Goal: Task Accomplishment & Management: Complete application form

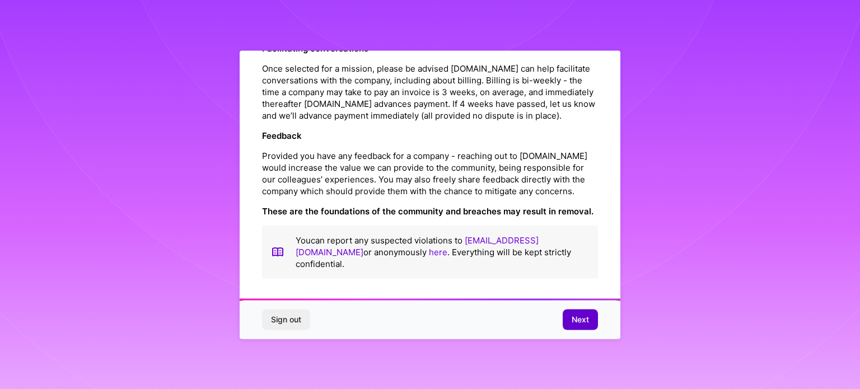
click at [576, 325] on span "Next" at bounding box center [580, 319] width 17 height 11
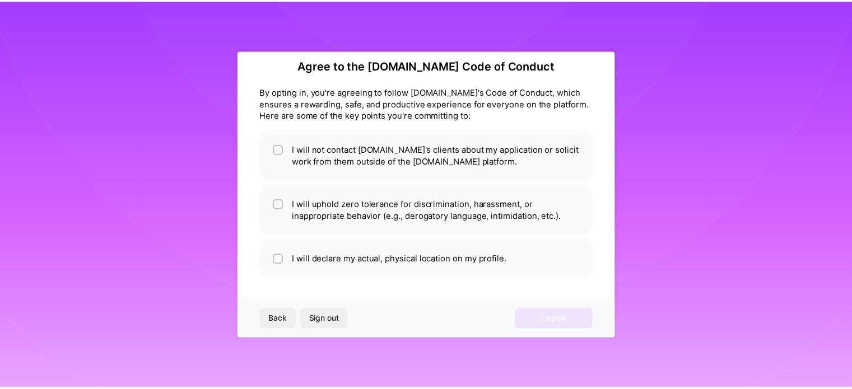
scroll to position [13, 0]
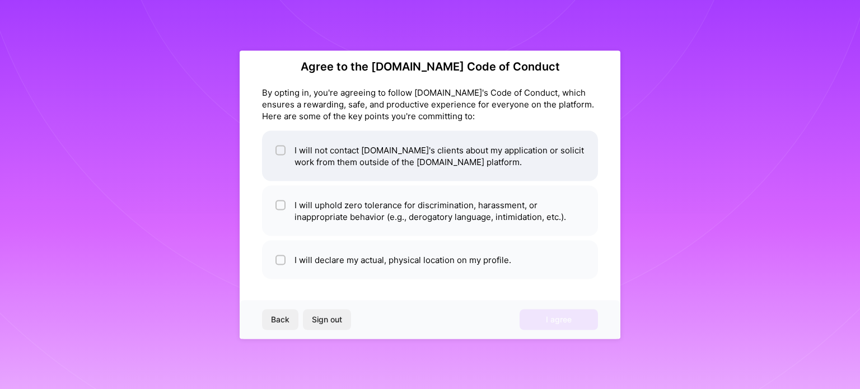
click at [471, 177] on li "I will not contact [DOMAIN_NAME]'s clients about my application or solicit work…" at bounding box center [430, 155] width 336 height 50
checkbox input "true"
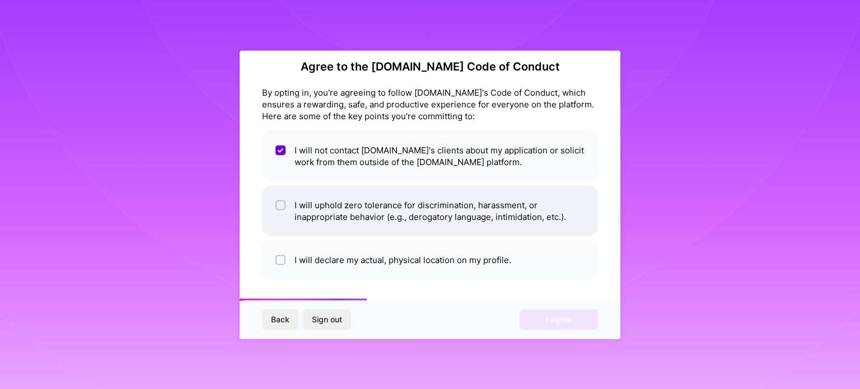
click at [435, 217] on li "I will uphold zero tolerance for discrimination, harassment, or inappropriate b…" at bounding box center [430, 210] width 336 height 50
checkbox input "true"
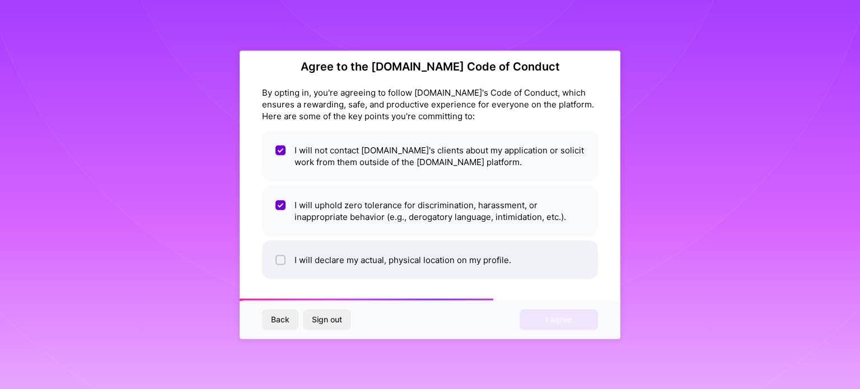
click at [433, 254] on li "I will declare my actual, physical location on my profile." at bounding box center [430, 259] width 336 height 39
checkbox input "true"
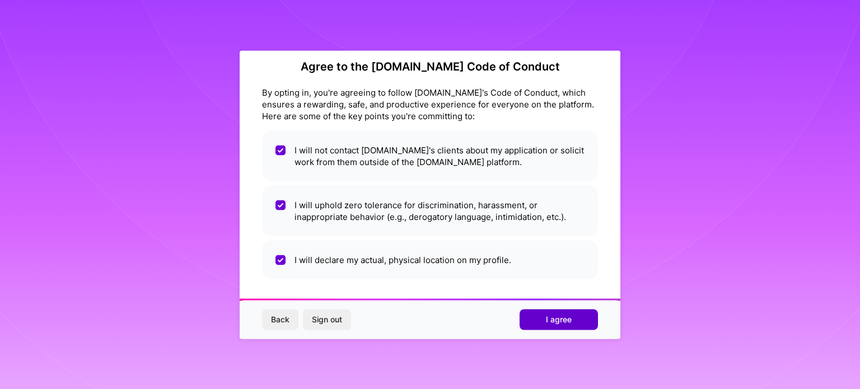
click at [559, 324] on span "I agree" at bounding box center [559, 319] width 26 height 11
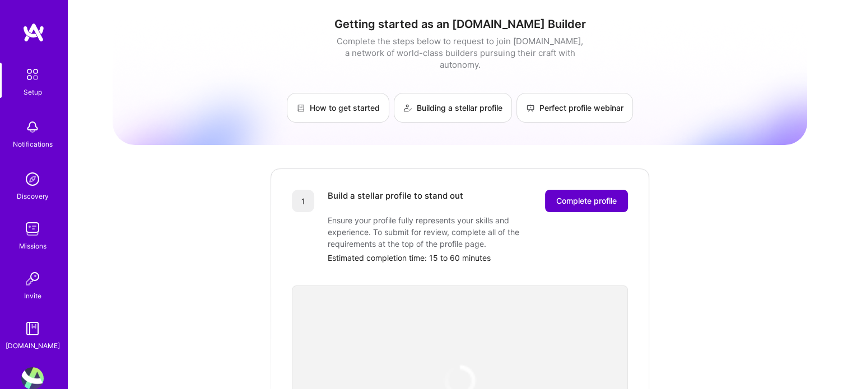
click at [587, 195] on span "Complete profile" at bounding box center [586, 200] width 60 height 11
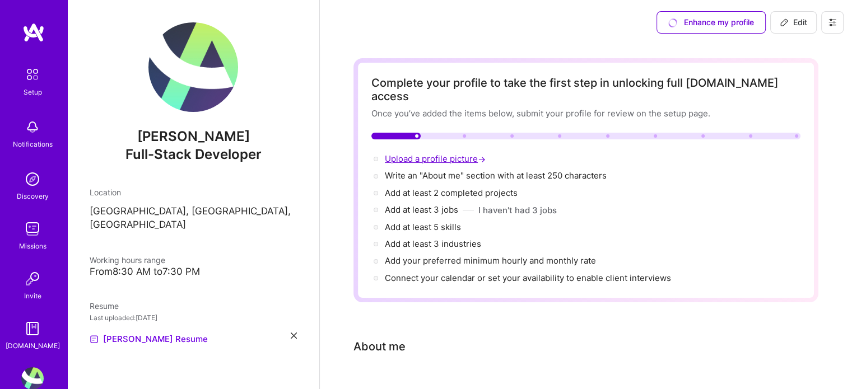
click at [429, 153] on span "Upload a profile picture →" at bounding box center [436, 158] width 103 height 11
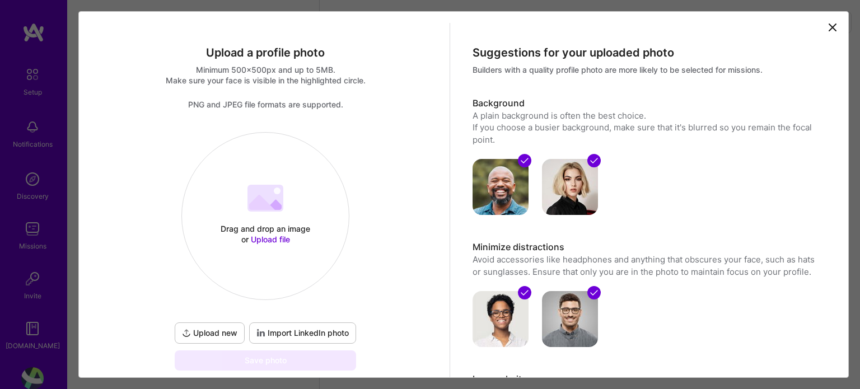
click at [273, 215] on div "Drag and drop an image or Upload file Upload file" at bounding box center [265, 216] width 167 height 119
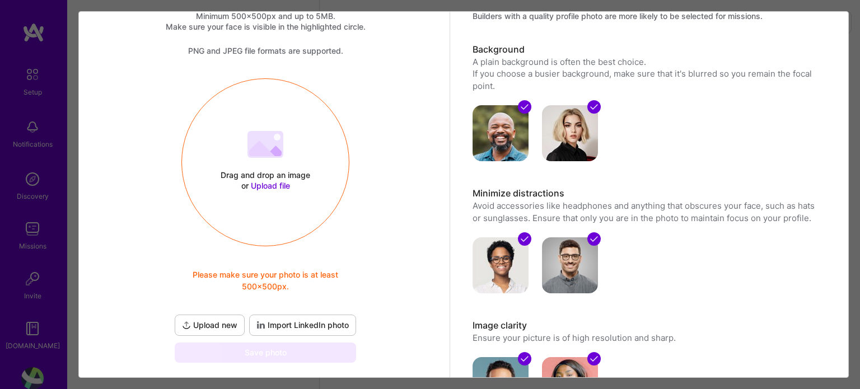
scroll to position [46, 0]
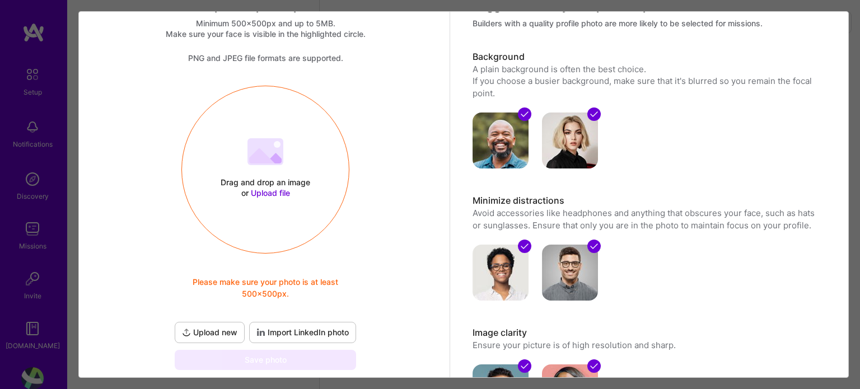
click at [268, 176] on div "Drag and drop an image or Upload file Upload file Please make sure your photo i…" at bounding box center [265, 169] width 167 height 119
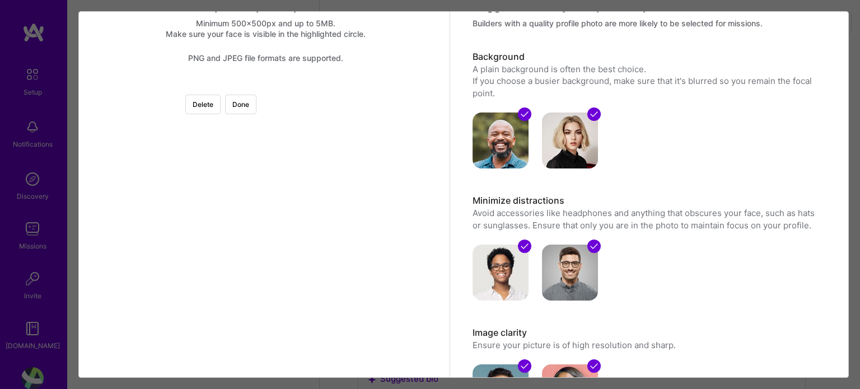
click at [328, 206] on div at bounding box center [405, 226] width 280 height 280
click at [265, 86] on div at bounding box center [265, 86] width 0 height 0
click at [298, 265] on div at bounding box center [397, 199] width 215 height 215
click at [523, 324] on div at bounding box center [523, 324] width 0 height 0
click at [324, 291] on div at bounding box center [400, 211] width 230 height 230
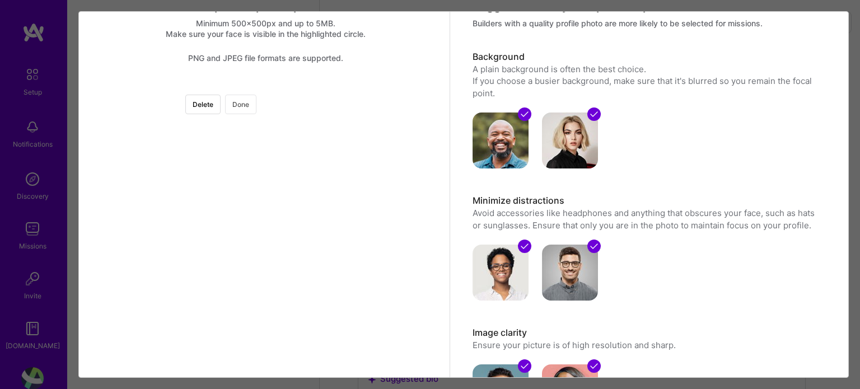
click at [257, 106] on button "Done" at bounding box center [240, 105] width 31 height 20
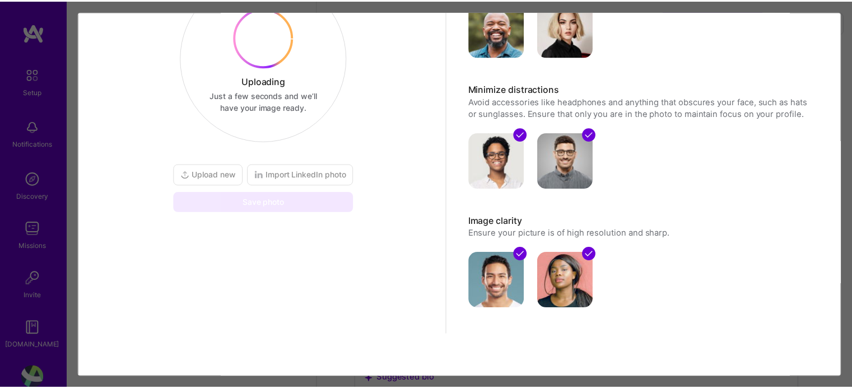
scroll to position [58, 0]
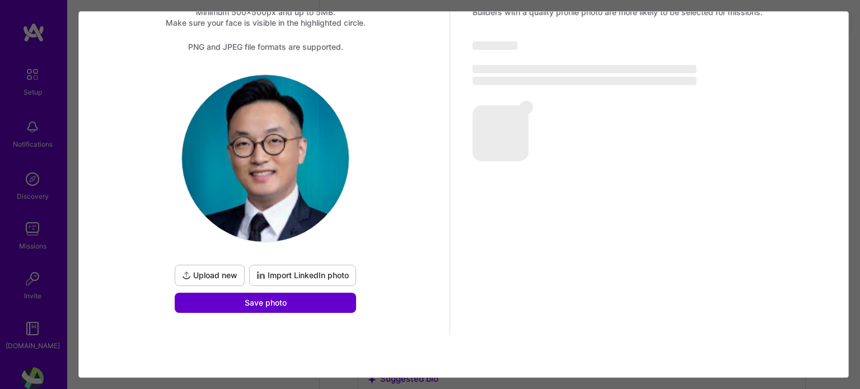
click at [287, 305] on button "Save photo" at bounding box center [265, 303] width 181 height 20
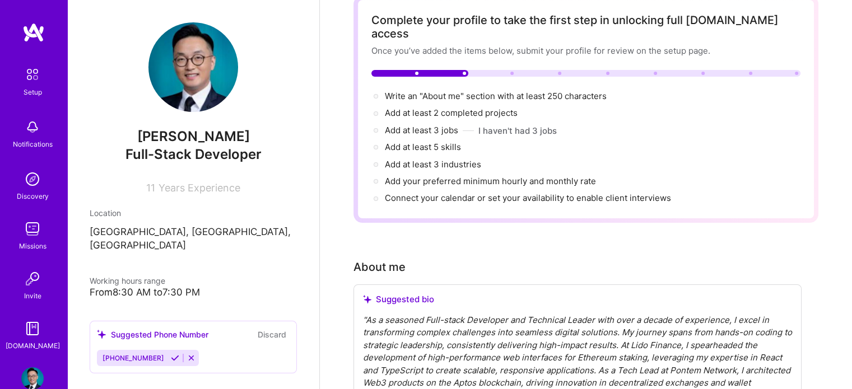
scroll to position [224, 0]
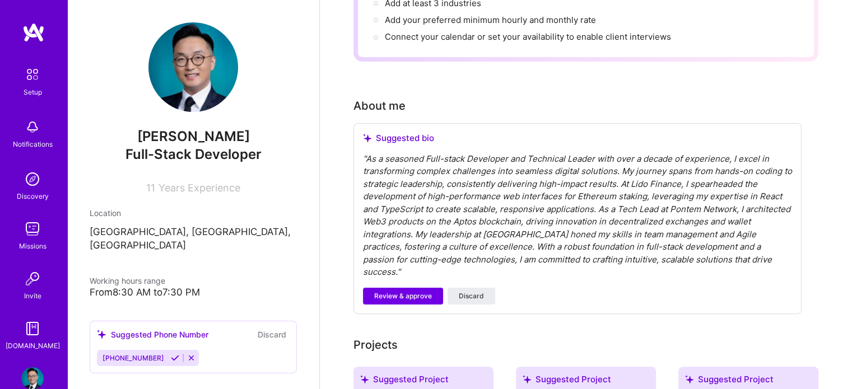
click at [385, 198] on div "" As a seasoned Full-stack Developer and Technical Leader with over a decade of…" at bounding box center [577, 216] width 429 height 126
drag, startPoint x: 407, startPoint y: 179, endPoint x: 419, endPoint y: 235, distance: 57.8
click at [409, 183] on div "" As a seasoned Full-stack Developer and Technical Leader with over a decade of…" at bounding box center [577, 216] width 429 height 126
click at [527, 216] on div "" As a seasoned Full-stack Developer and Technical Leader with over a decade of…" at bounding box center [577, 216] width 429 height 126
click at [644, 225] on div "" As a seasoned Full-stack Developer and Technical Leader with over a decade of…" at bounding box center [577, 216] width 429 height 126
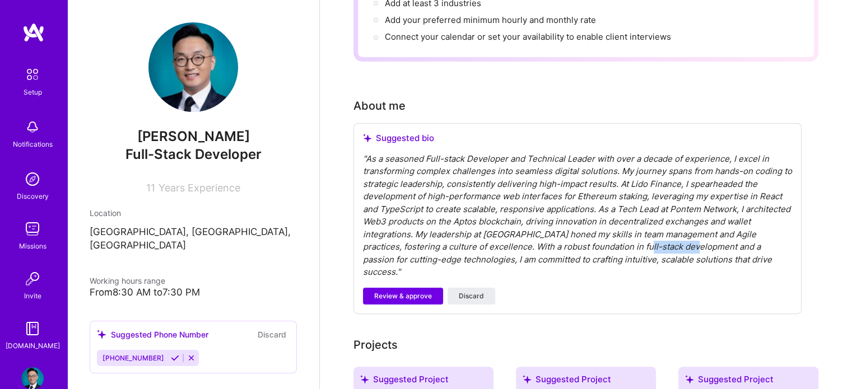
click at [644, 225] on div "" As a seasoned Full-stack Developer and Technical Leader with over a decade of…" at bounding box center [577, 216] width 429 height 126
click at [647, 225] on div "" As a seasoned Full-stack Developer and Technical Leader with over a decade of…" at bounding box center [577, 216] width 429 height 126
click at [751, 243] on div "" As a seasoned Full-stack Developer and Technical Leader with over a decade of…" at bounding box center [577, 216] width 429 height 126
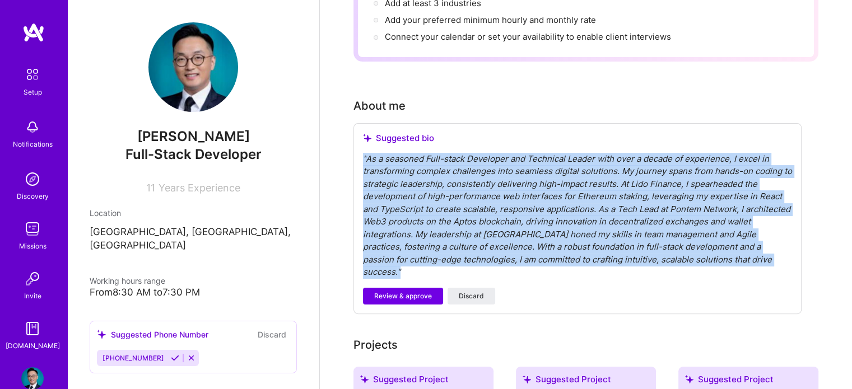
drag, startPoint x: 777, startPoint y: 245, endPoint x: 352, endPoint y: 136, distance: 438.9
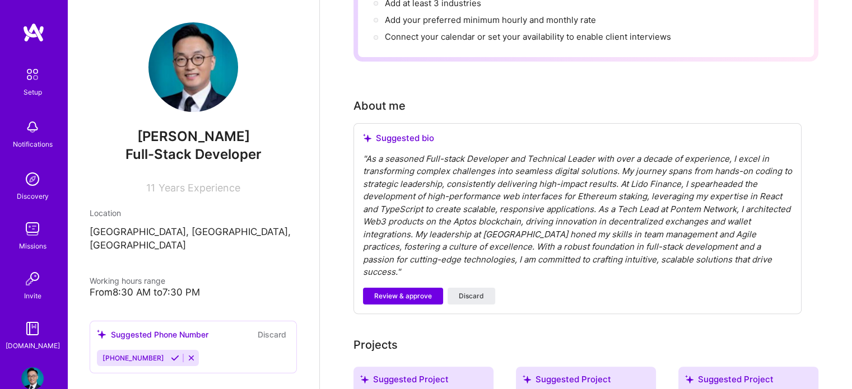
click at [390, 133] on div "Suggested bio" at bounding box center [577, 138] width 429 height 11
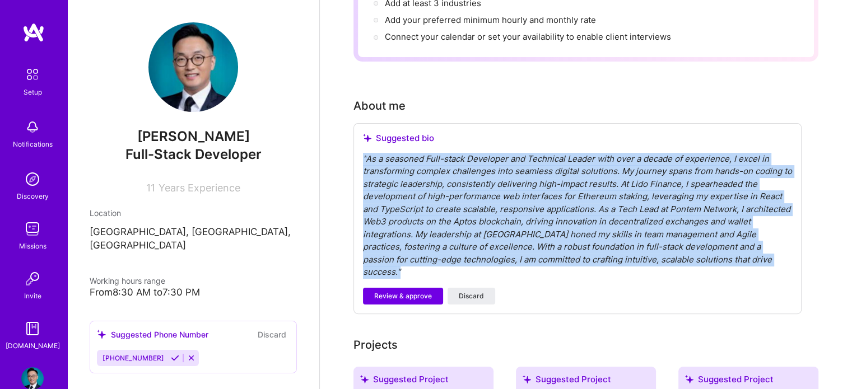
drag, startPoint x: 362, startPoint y: 138, endPoint x: 768, endPoint y: 240, distance: 419.1
click at [768, 240] on div "Suggested bio " As a seasoned Full-stack Developer and Technical Leader with ov…" at bounding box center [577, 218] width 448 height 191
copy div "" As a seasoned Full-stack Developer and Technical Leader with over a decade of…"
click at [392, 291] on span "Review & approve" at bounding box center [403, 296] width 58 height 10
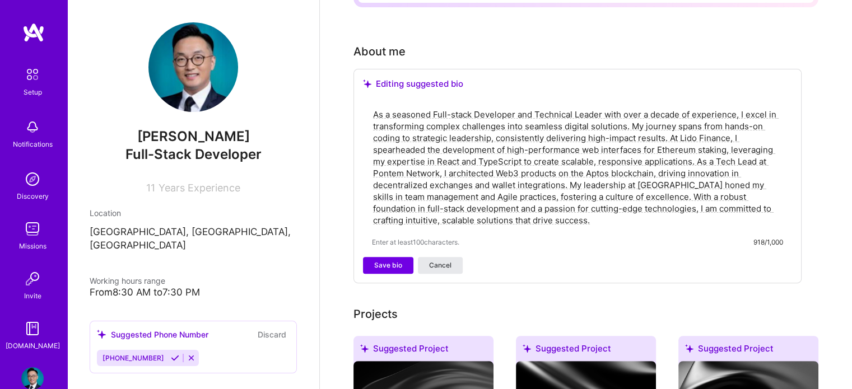
scroll to position [280, 0]
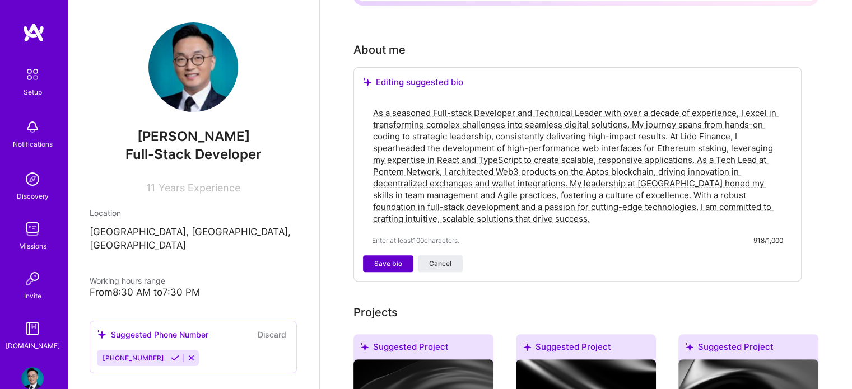
click at [386, 259] on span "Save bio" at bounding box center [388, 264] width 28 height 10
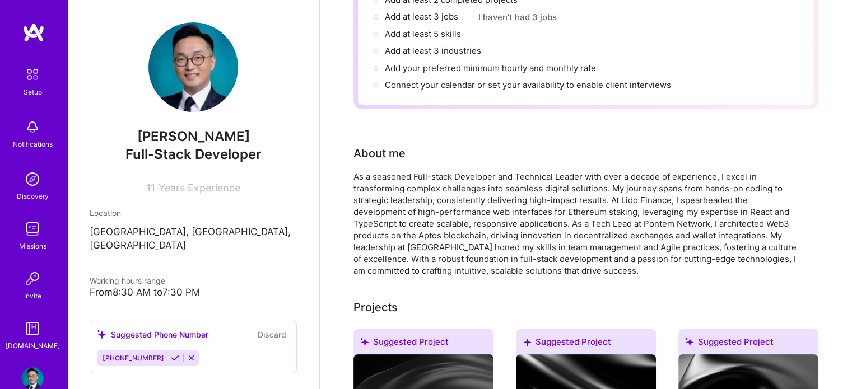
scroll to position [0, 0]
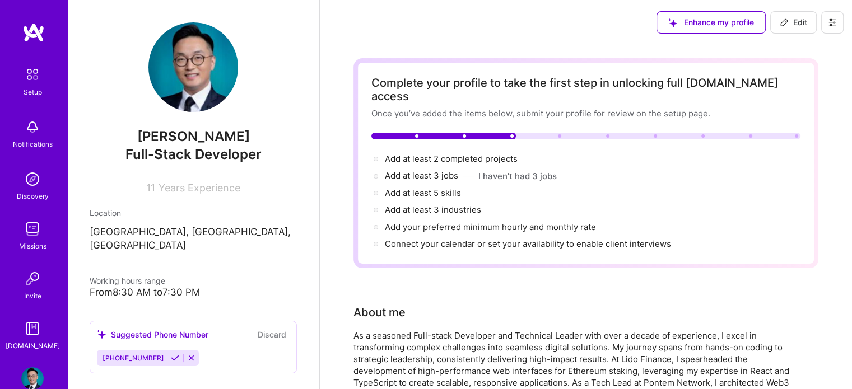
click at [647, 118] on div "Complete your profile to take the first step in unlocking full [DOMAIN_NAME] ac…" at bounding box center [585, 163] width 429 height 174
click at [796, 22] on span "Edit" at bounding box center [793, 22] width 27 height 11
select select "US"
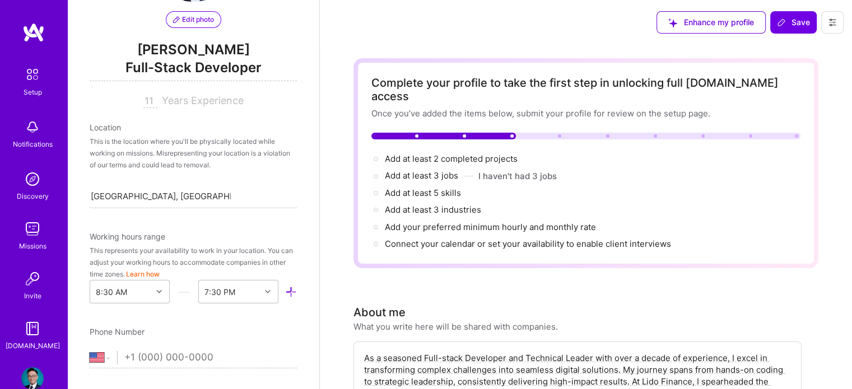
scroll to position [134, 0]
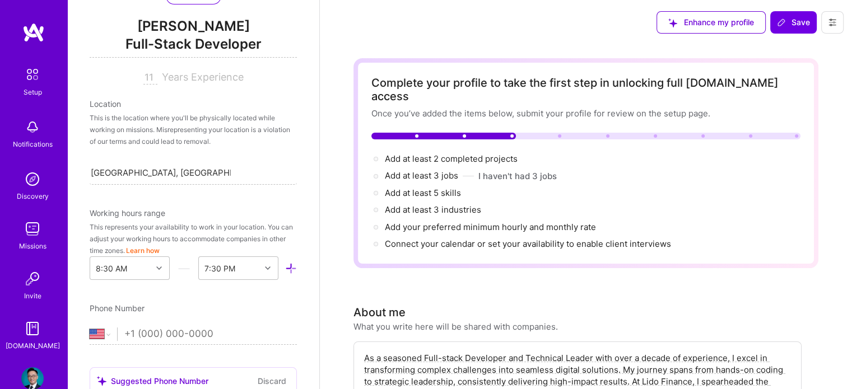
click at [169, 330] on input "tel" at bounding box center [210, 334] width 173 height 32
click at [185, 329] on input "tel" at bounding box center [210, 334] width 173 height 32
paste input "[PHONE_NUMBER]"
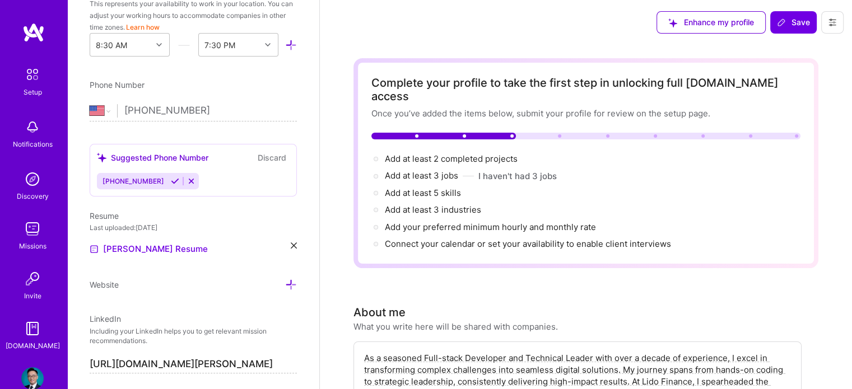
scroll to position [358, 0]
type input "[PHONE_NUMBER]"
click at [144, 180] on span "[PHONE_NUMBER]" at bounding box center [133, 180] width 62 height 8
click at [167, 176] on button at bounding box center [174, 181] width 15 height 10
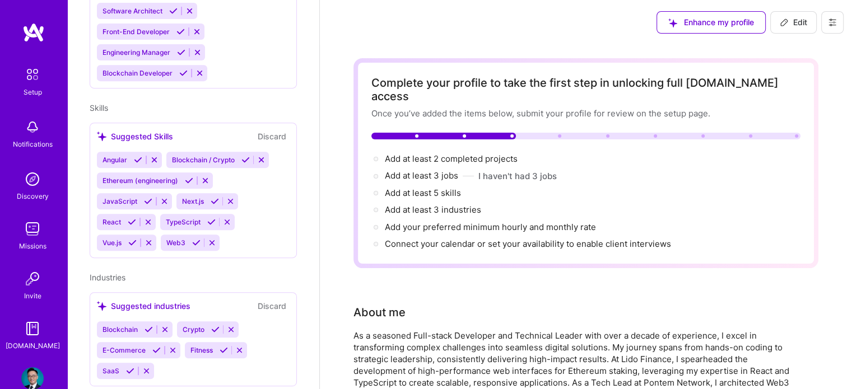
scroll to position [488, 0]
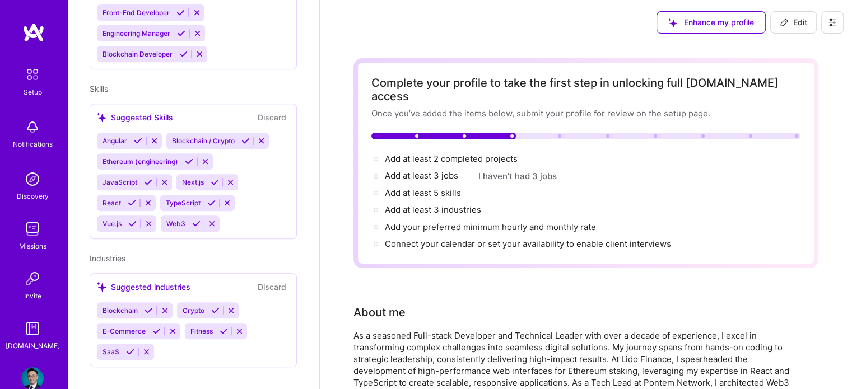
click at [836, 25] on icon at bounding box center [832, 22] width 9 height 9
click at [500, 35] on div "Enhance my profile Edit" at bounding box center [586, 22] width 532 height 45
click at [542, 133] on div at bounding box center [585, 136] width 429 height 7
click at [432, 170] on span "Add at least 3 jobs →" at bounding box center [426, 175] width 83 height 11
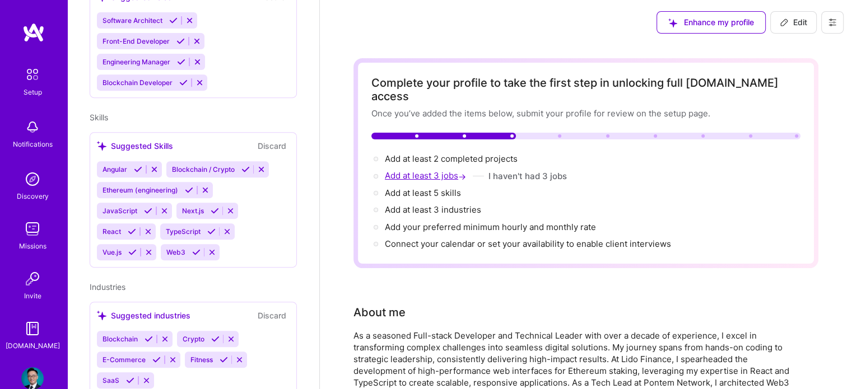
select select "US"
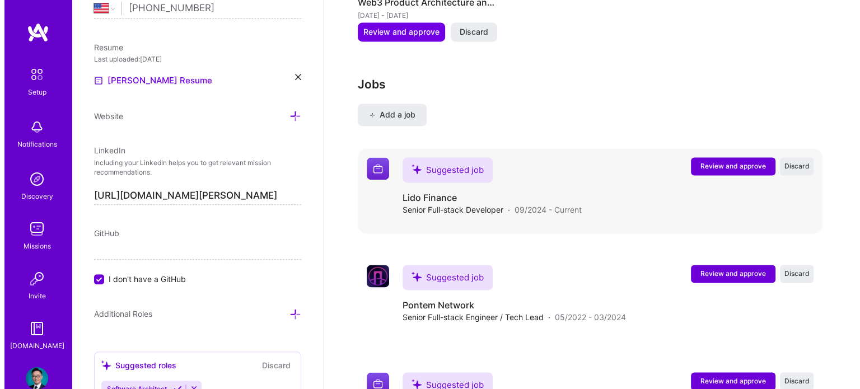
scroll to position [1665, 0]
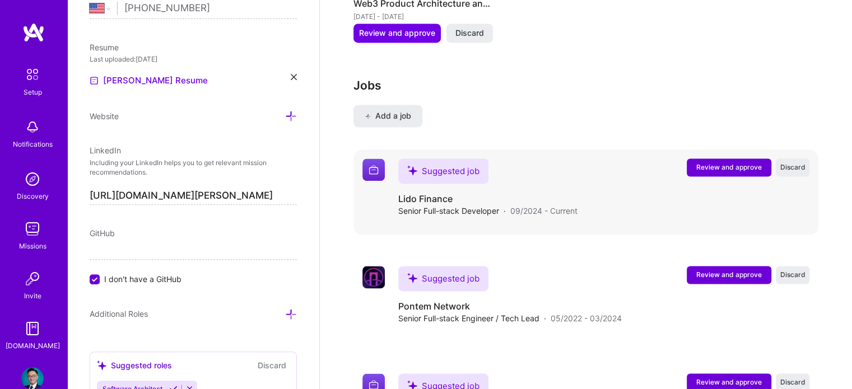
click at [712, 162] on span "Review and approve" at bounding box center [729, 167] width 66 height 10
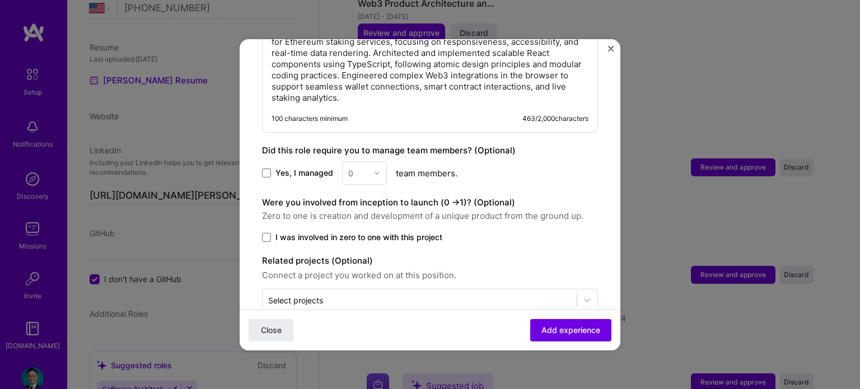
scroll to position [789, 0]
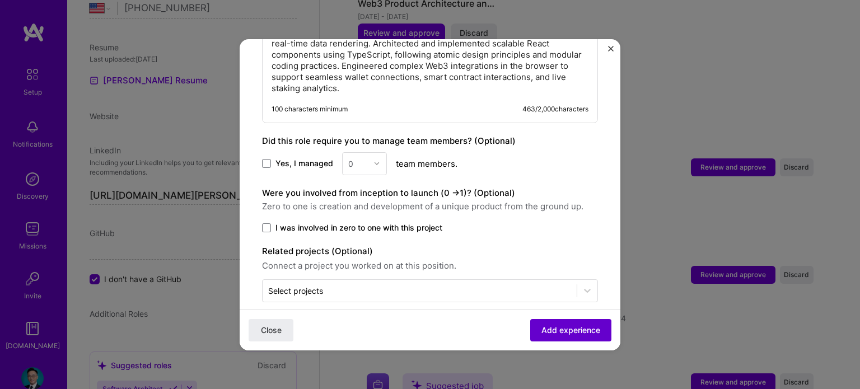
click at [542, 324] on span "Add experience" at bounding box center [571, 329] width 59 height 11
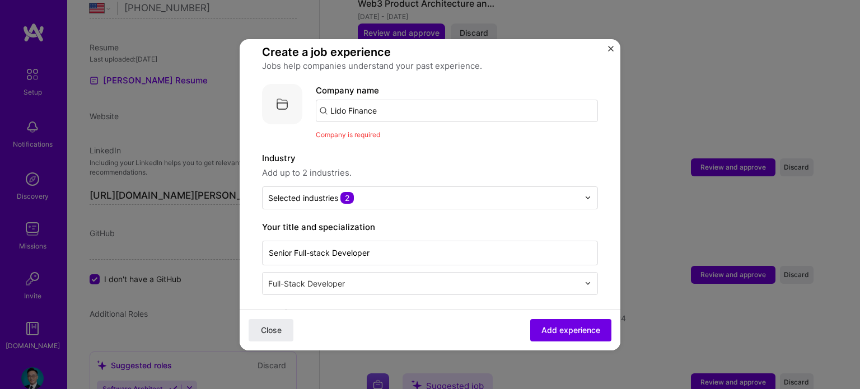
scroll to position [0, 0]
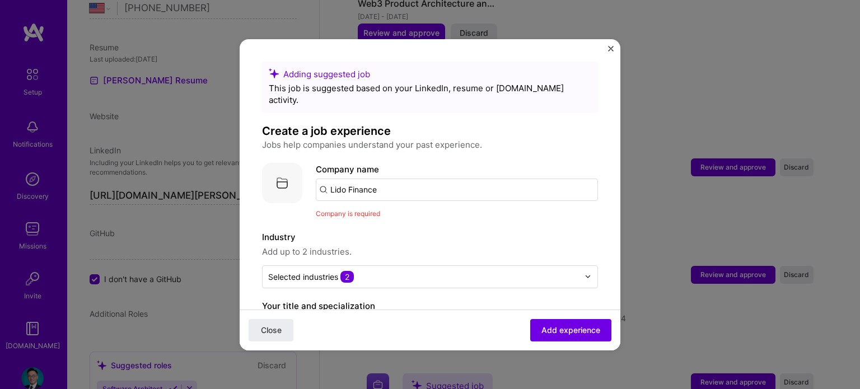
click at [364, 179] on input "Lido Finance" at bounding box center [457, 190] width 282 height 22
click at [393, 179] on input "Lido Finance" at bounding box center [457, 190] width 282 height 22
drag, startPoint x: 393, startPoint y: 176, endPoint x: 349, endPoint y: 176, distance: 43.1
click at [349, 179] on input "Lido Finance" at bounding box center [457, 190] width 282 height 22
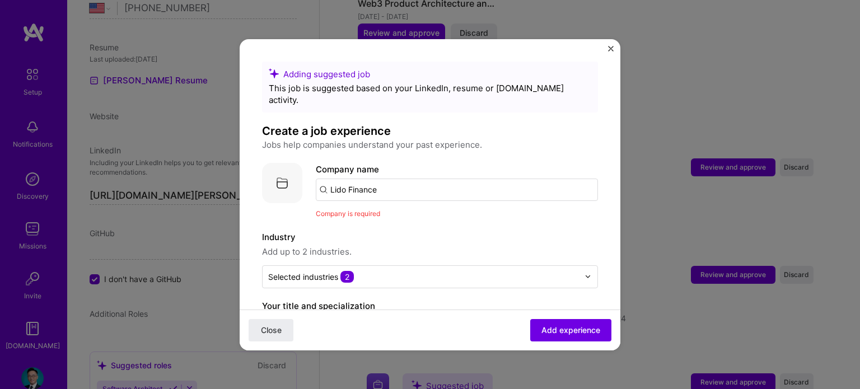
click at [366, 179] on input "Lido Finance" at bounding box center [457, 190] width 282 height 22
drag, startPoint x: 371, startPoint y: 176, endPoint x: 329, endPoint y: 177, distance: 42.0
click at [329, 179] on input "Lido Liqui" at bounding box center [457, 190] width 282 height 22
paste input "d Staking"
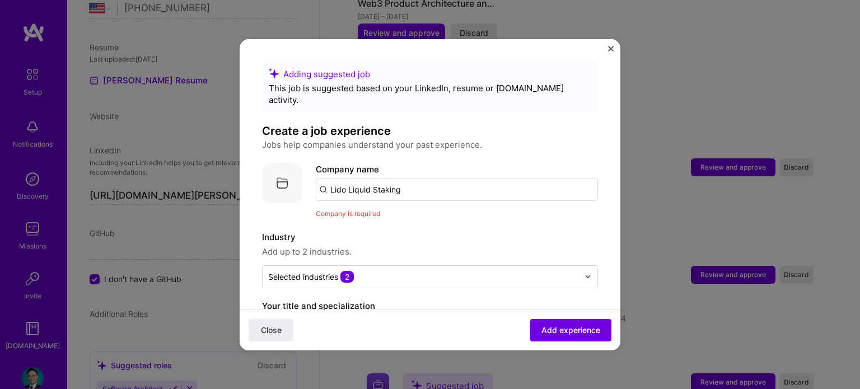
drag, startPoint x: 348, startPoint y: 175, endPoint x: 531, endPoint y: 201, distance: 184.9
click at [531, 201] on div "Company name Lido Liquid Staking Company is required" at bounding box center [457, 191] width 282 height 57
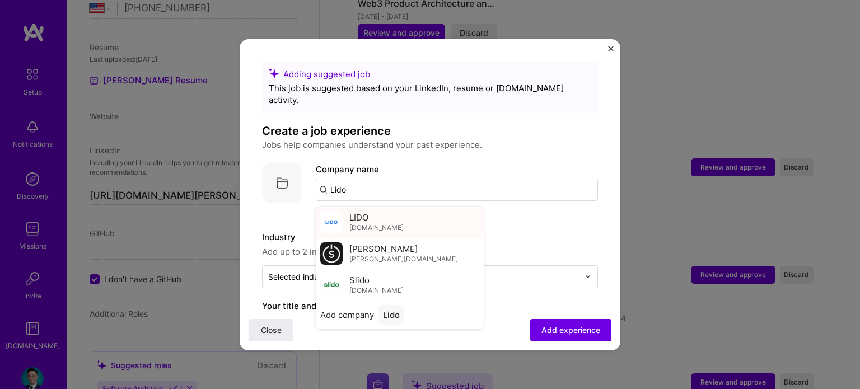
click at [404, 211] on div "LIDO [DOMAIN_NAME]" at bounding box center [400, 222] width 168 height 31
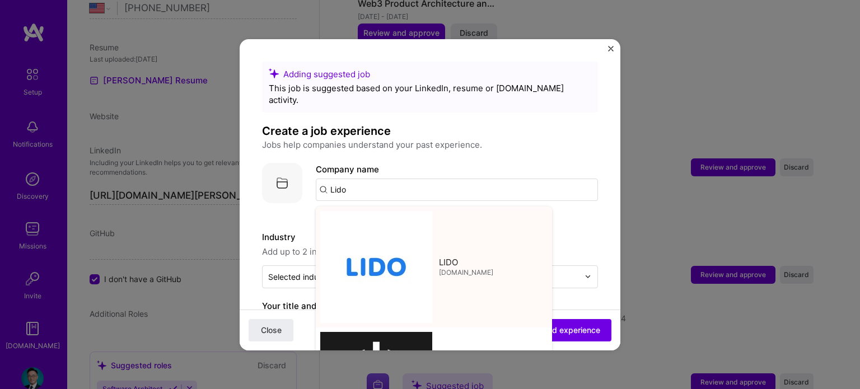
type input "LIDO"
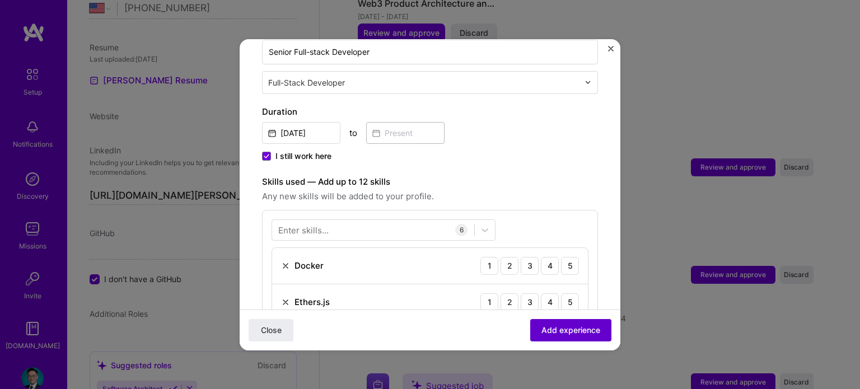
click at [542, 325] on span "Add experience" at bounding box center [571, 329] width 59 height 11
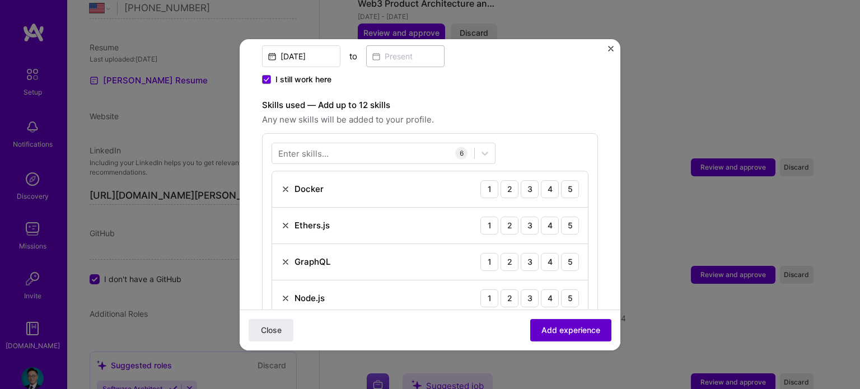
scroll to position [387, 0]
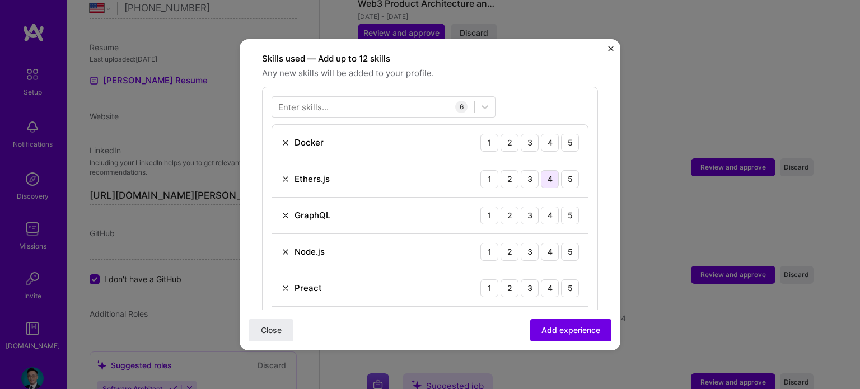
click at [541, 170] on div "4" at bounding box center [550, 179] width 18 height 18
click at [541, 134] on div "4" at bounding box center [550, 143] width 18 height 18
click at [543, 207] on div "4" at bounding box center [550, 216] width 18 height 18
click at [561, 243] on div "5" at bounding box center [570, 252] width 18 height 18
click at [561, 279] on div "5" at bounding box center [570, 288] width 18 height 18
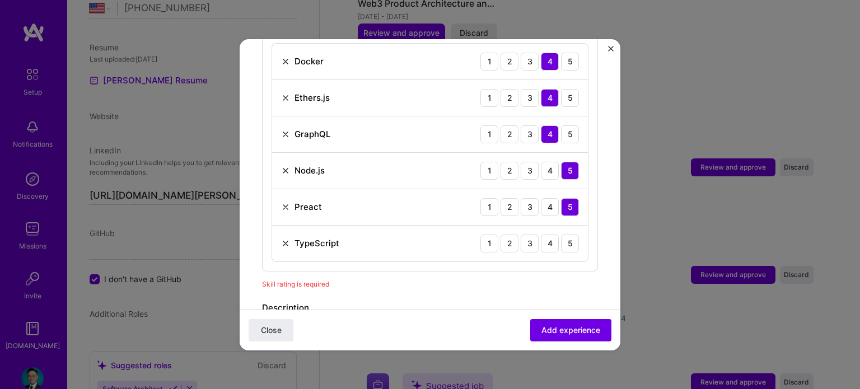
scroll to position [499, 0]
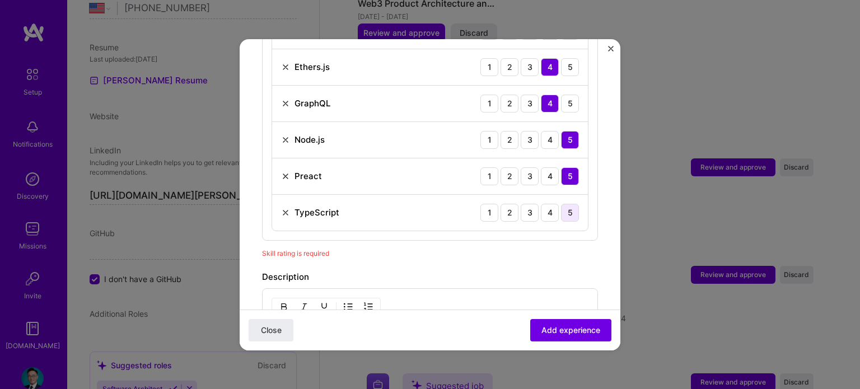
click at [566, 204] on div "5" at bounding box center [570, 213] width 18 height 18
click at [551, 204] on div "1 2 3 4 5" at bounding box center [530, 213] width 99 height 18
click at [548, 204] on div "4" at bounding box center [550, 213] width 18 height 18
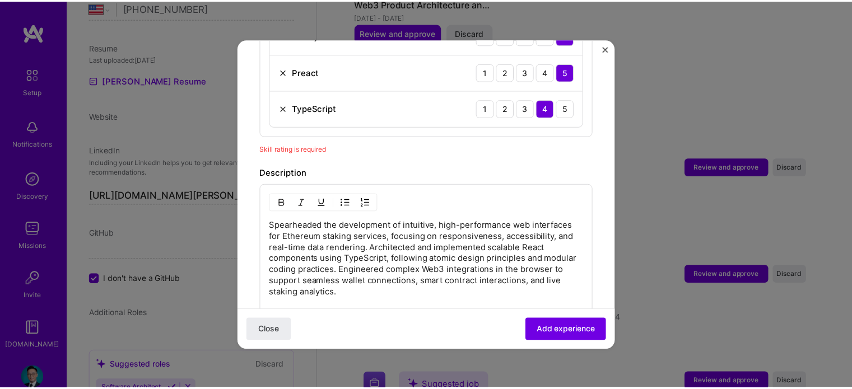
scroll to position [611, 0]
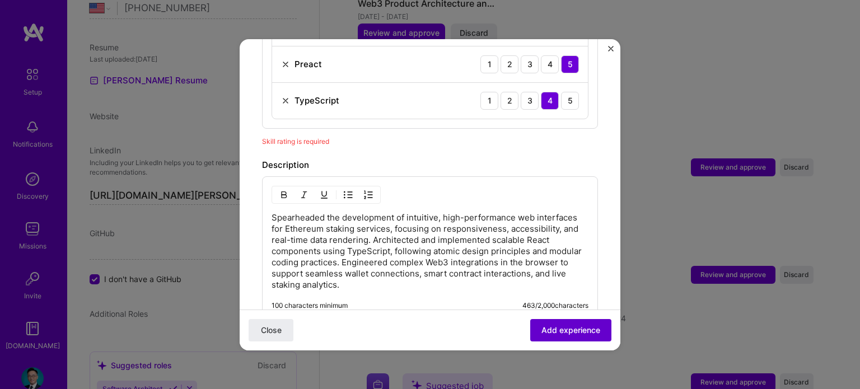
click at [576, 330] on span "Add experience" at bounding box center [571, 329] width 59 height 11
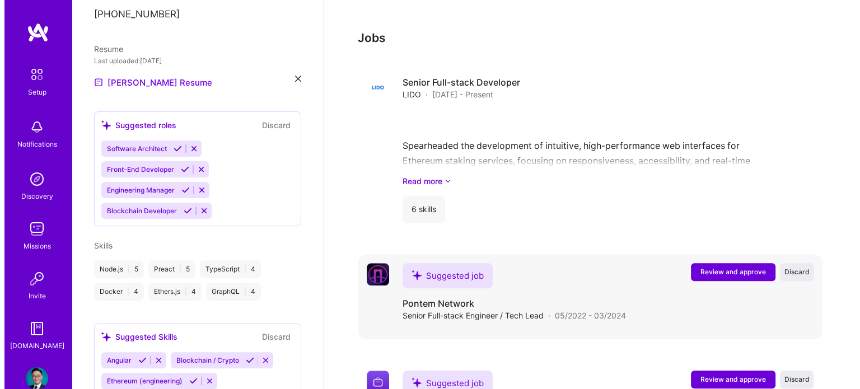
scroll to position [1155, 0]
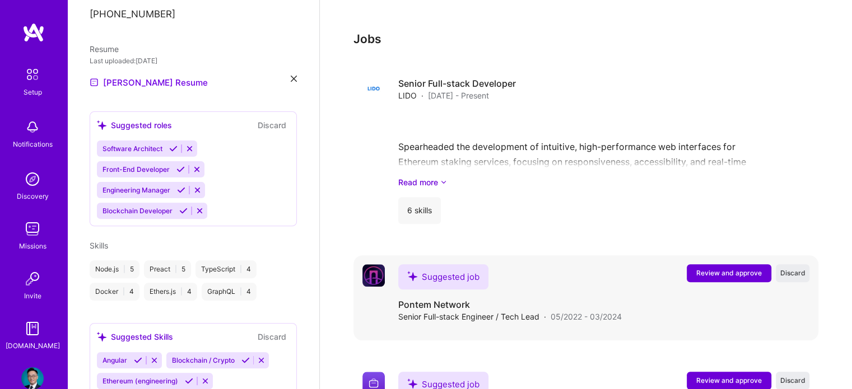
click at [725, 268] on span "Review and approve" at bounding box center [729, 273] width 66 height 10
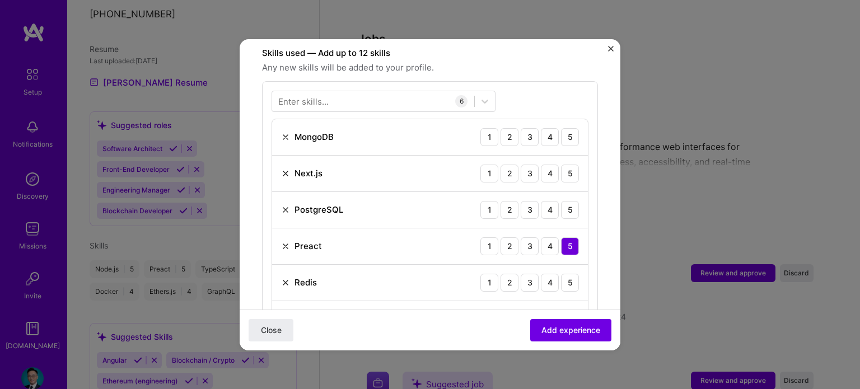
scroll to position [392, 0]
click at [547, 201] on div "4" at bounding box center [550, 210] width 18 height 18
click at [561, 165] on div "5" at bounding box center [570, 174] width 18 height 18
click at [551, 128] on div "1 2 3 4 5" at bounding box center [530, 137] width 99 height 18
click at [561, 128] on div "5" at bounding box center [570, 137] width 18 height 18
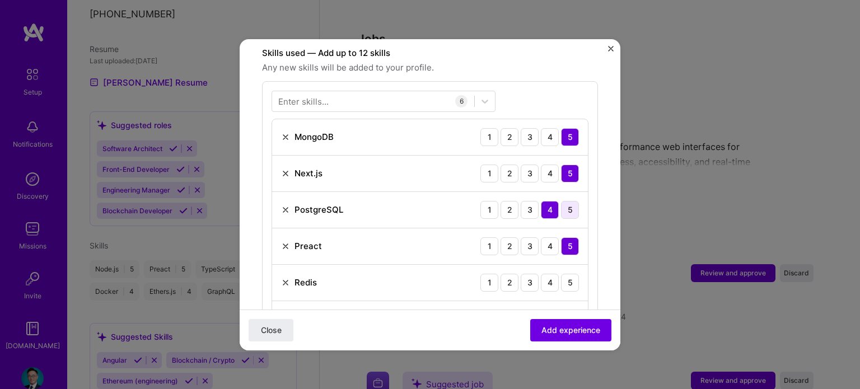
click at [563, 201] on div "5" at bounding box center [570, 210] width 18 height 18
click at [561, 274] on div "5" at bounding box center [570, 283] width 18 height 18
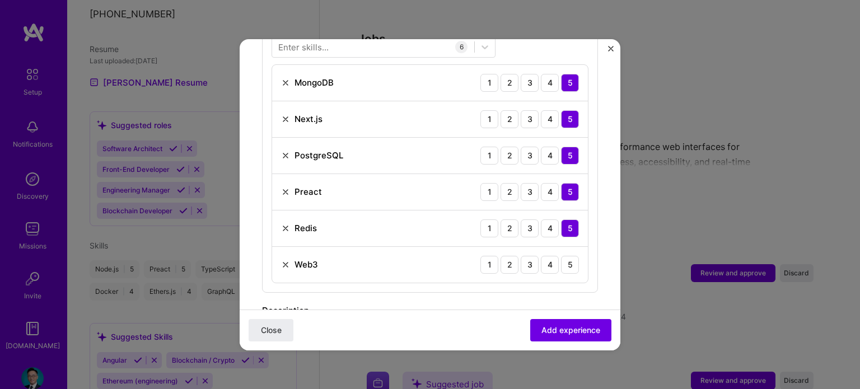
scroll to position [448, 0]
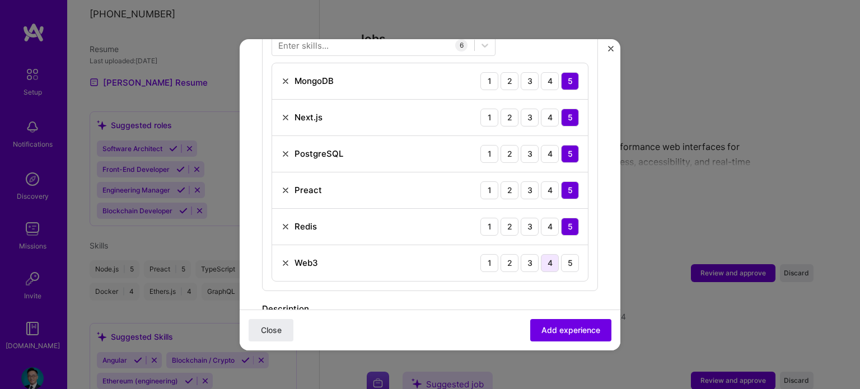
click at [547, 254] on div "4" at bounding box center [550, 263] width 18 height 18
click at [575, 324] on span "Add experience" at bounding box center [571, 329] width 59 height 11
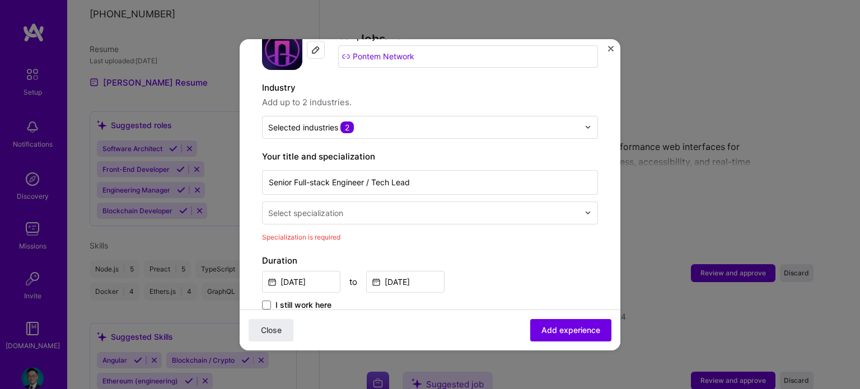
scroll to position [120, 0]
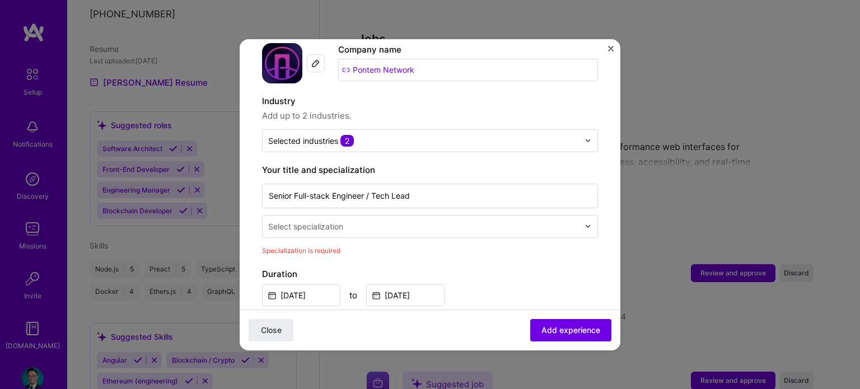
click at [441, 221] on input "text" at bounding box center [424, 227] width 313 height 12
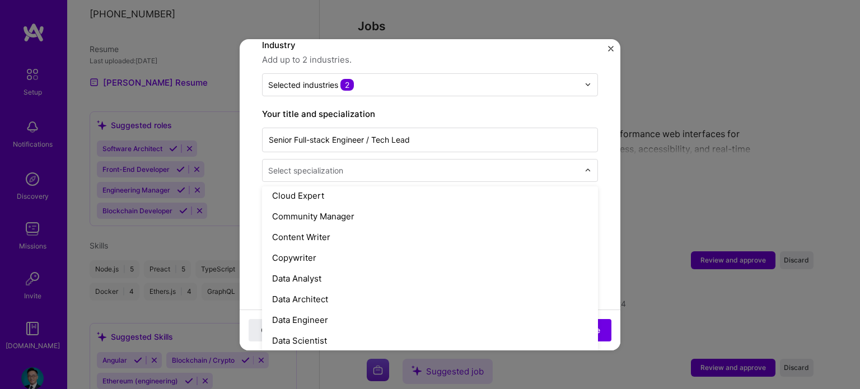
scroll to position [560, 0]
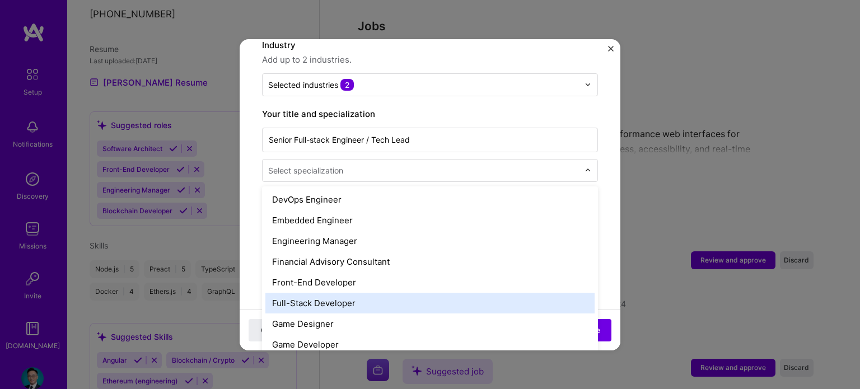
click at [363, 293] on div "Full-Stack Developer" at bounding box center [429, 303] width 329 height 21
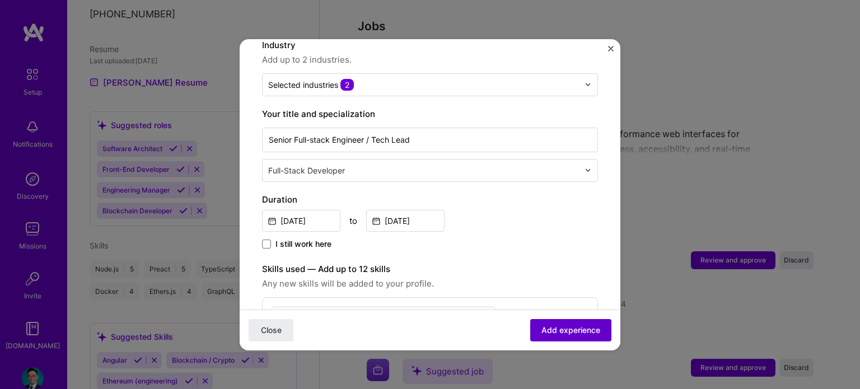
click at [542, 329] on span "Add experience" at bounding box center [571, 329] width 59 height 11
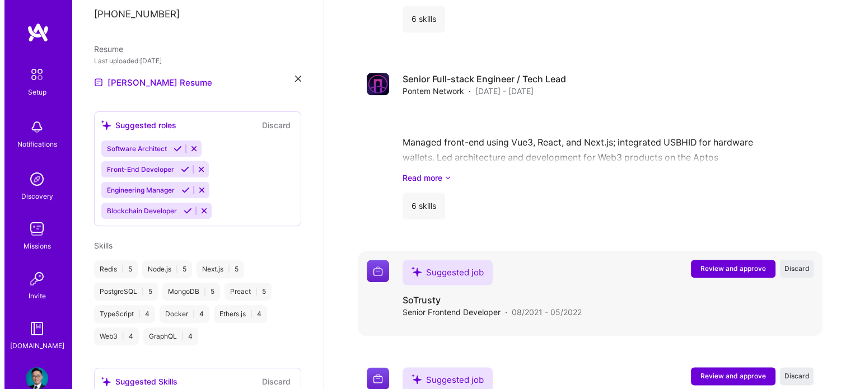
scroll to position [1346, 0]
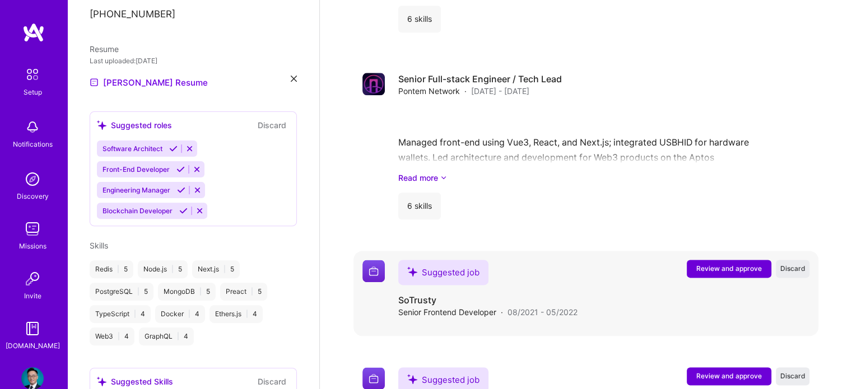
click at [734, 264] on span "Review and approve" at bounding box center [729, 269] width 66 height 10
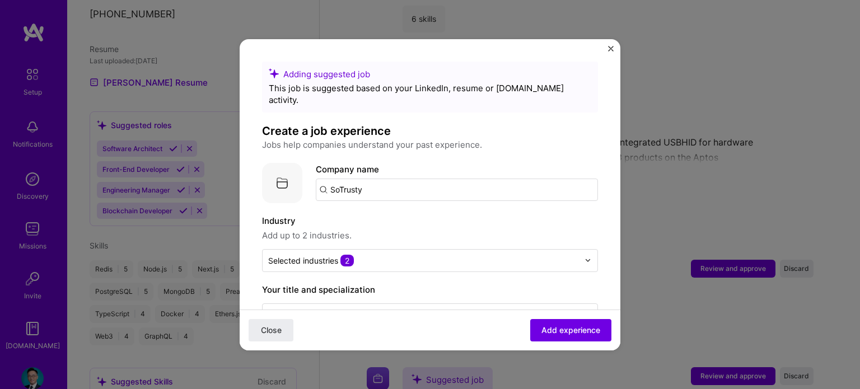
click at [354, 179] on input "SoTrusty" at bounding box center [457, 190] width 282 height 22
click at [375, 179] on input "SoTrusty" at bounding box center [457, 190] width 282 height 22
type input "SoTrusty"
click at [399, 211] on div "SoTrusty" at bounding box center [401, 221] width 45 height 20
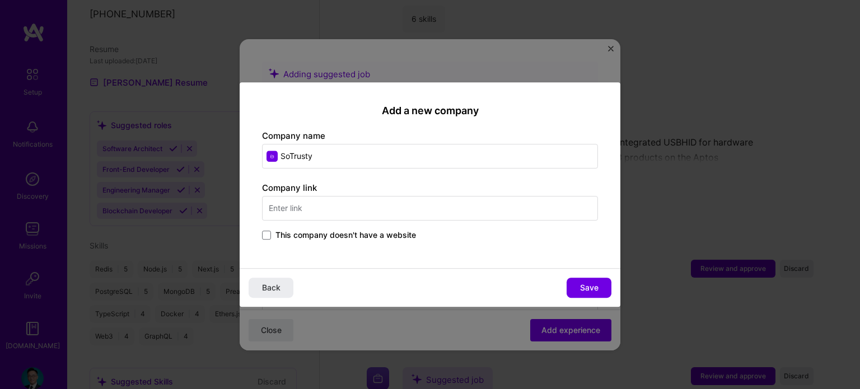
click at [386, 213] on input "text" at bounding box center [430, 208] width 336 height 25
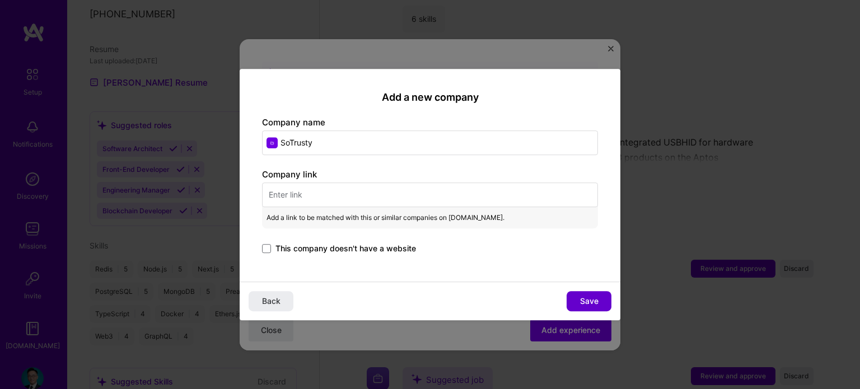
click at [595, 299] on span "Save" at bounding box center [589, 301] width 18 height 11
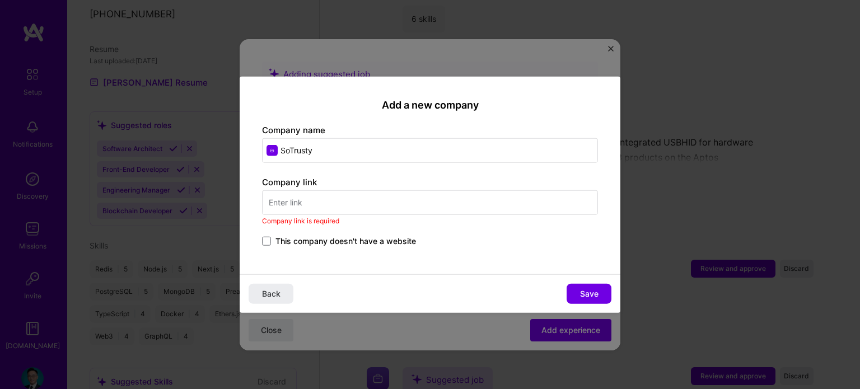
click at [274, 238] on label "This company doesn't have a website" at bounding box center [339, 241] width 154 height 11
click at [0, 0] on input "This company doesn't have a website" at bounding box center [0, 0] width 0 height 0
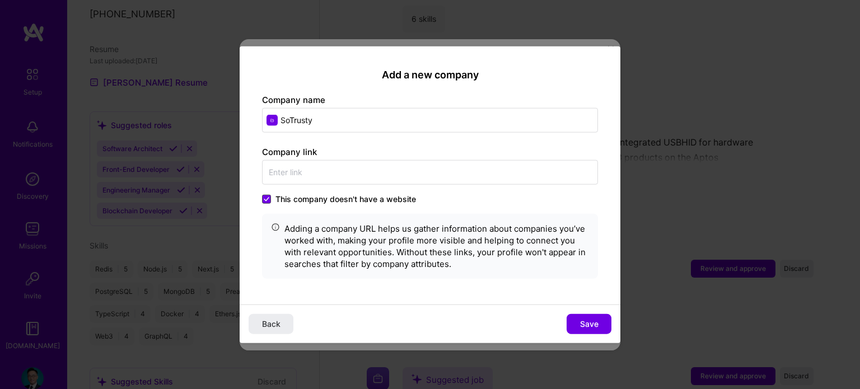
click at [267, 195] on span at bounding box center [266, 199] width 9 height 9
click at [0, 0] on input "This company doesn't have a website" at bounding box center [0, 0] width 0 height 0
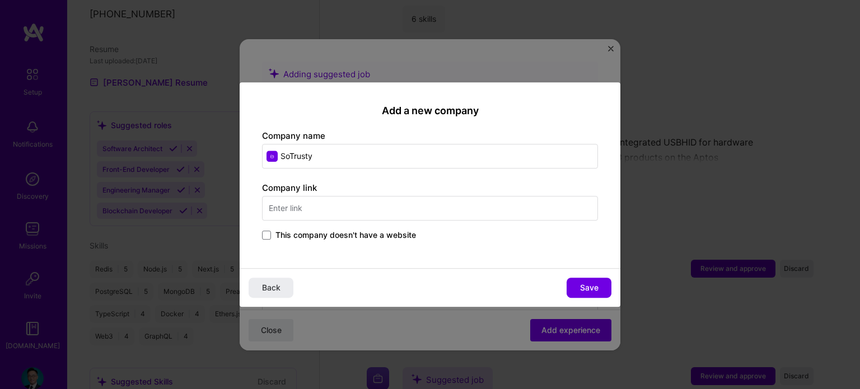
drag, startPoint x: 323, startPoint y: 150, endPoint x: 282, endPoint y: 153, distance: 41.0
click at [282, 153] on input "SoTrusty" at bounding box center [430, 156] width 336 height 25
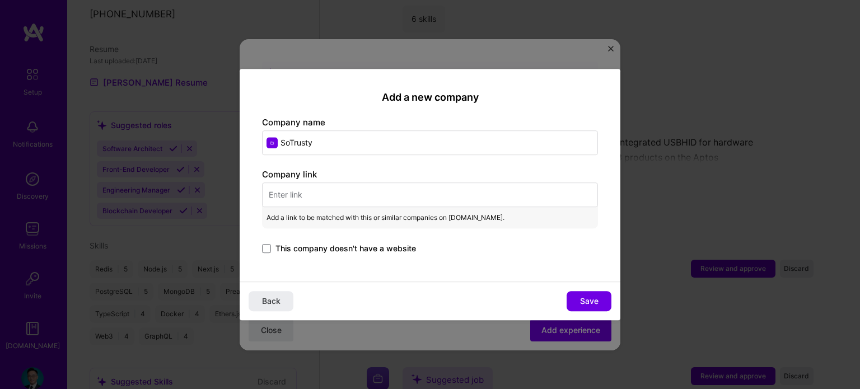
click at [338, 194] on input "text" at bounding box center [430, 195] width 336 height 25
paste input "[URL][DOMAIN_NAME]"
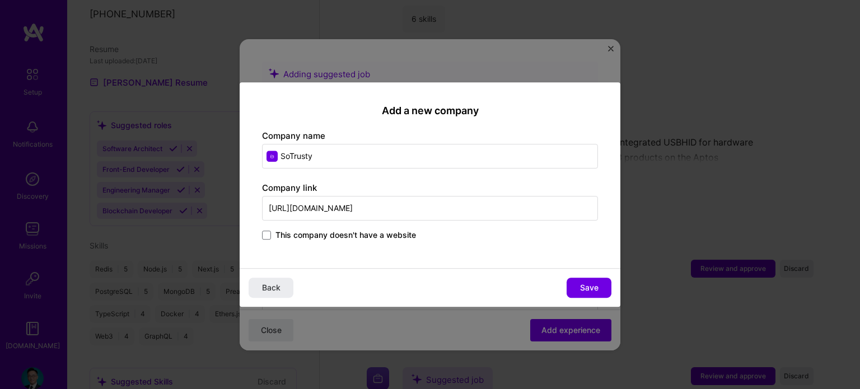
type input "[URL][DOMAIN_NAME]"
click at [589, 297] on button "Save" at bounding box center [589, 288] width 45 height 20
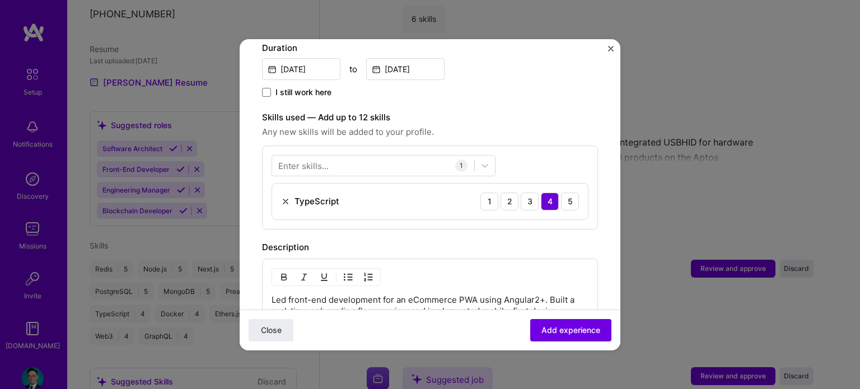
scroll to position [552, 0]
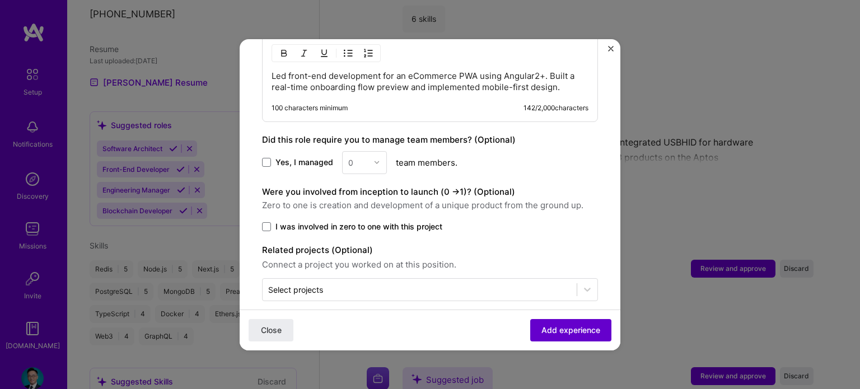
click at [549, 331] on span "Add experience" at bounding box center [571, 329] width 59 height 11
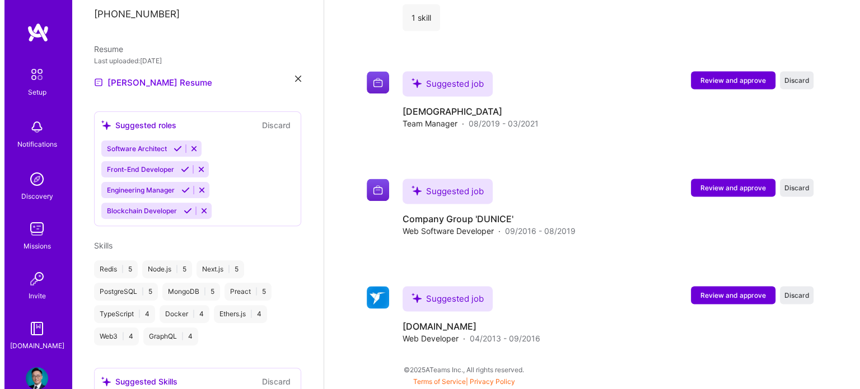
scroll to position [1676, 0]
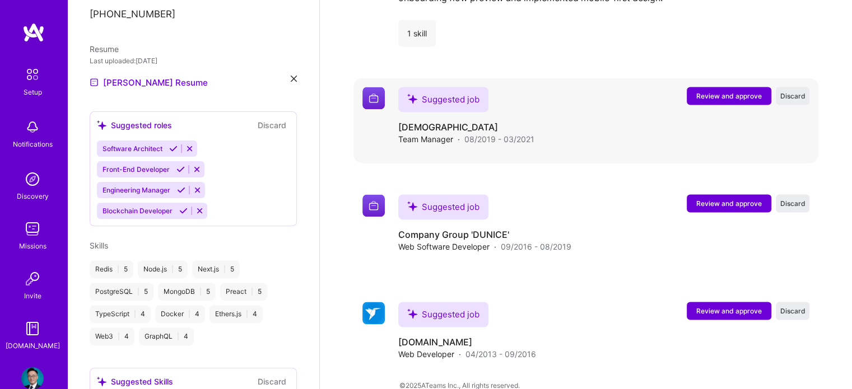
click at [730, 91] on span "Review and approve" at bounding box center [729, 96] width 66 height 10
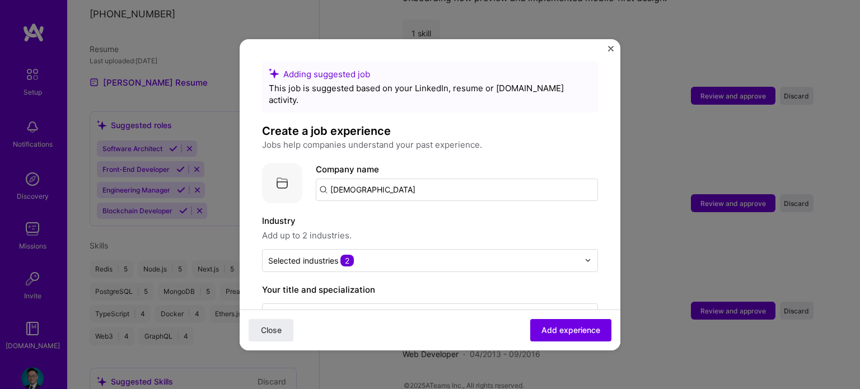
click at [402, 179] on input "[DEMOGRAPHIC_DATA]" at bounding box center [457, 190] width 282 height 22
type input "[DEMOGRAPHIC_DATA]"
click at [394, 211] on div "[DEMOGRAPHIC_DATA]" at bounding box center [430, 221] width 103 height 20
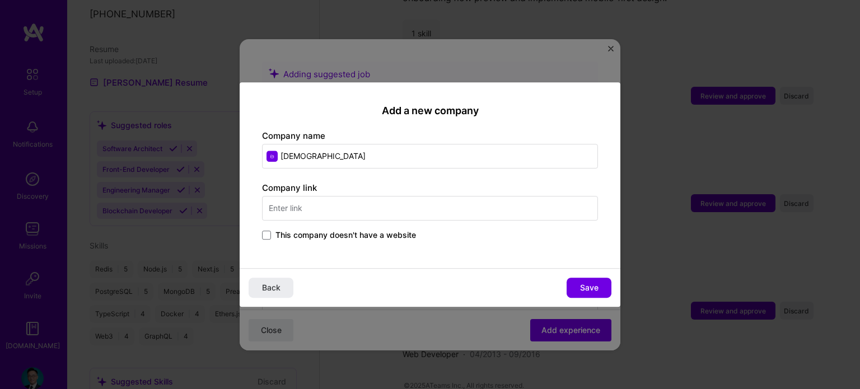
click at [292, 158] on input "[DEMOGRAPHIC_DATA]" at bounding box center [430, 156] width 336 height 25
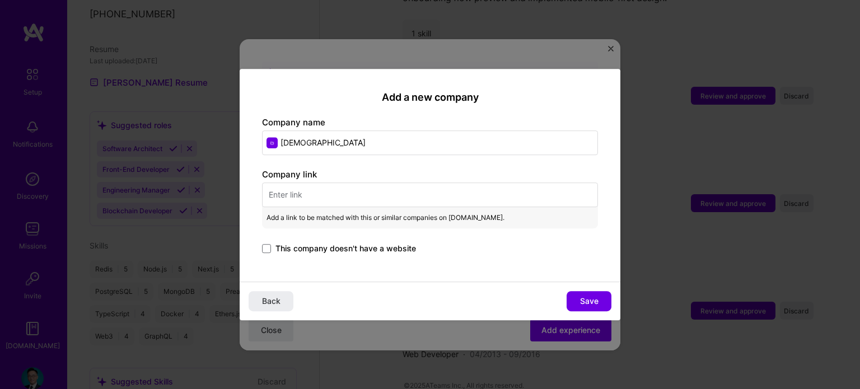
click at [322, 197] on input "text" at bounding box center [430, 195] width 336 height 25
click at [276, 248] on span "This company doesn't have a website" at bounding box center [346, 248] width 141 height 11
click at [0, 0] on input "This company doesn't have a website" at bounding box center [0, 0] width 0 height 0
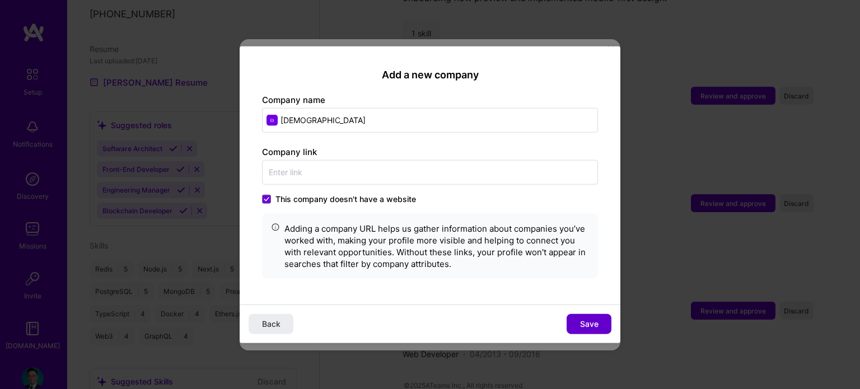
click at [575, 318] on button "Save" at bounding box center [589, 324] width 45 height 20
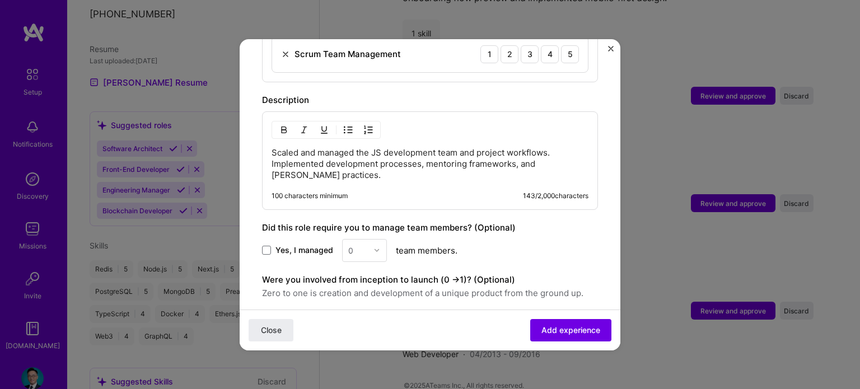
scroll to position [336, 0]
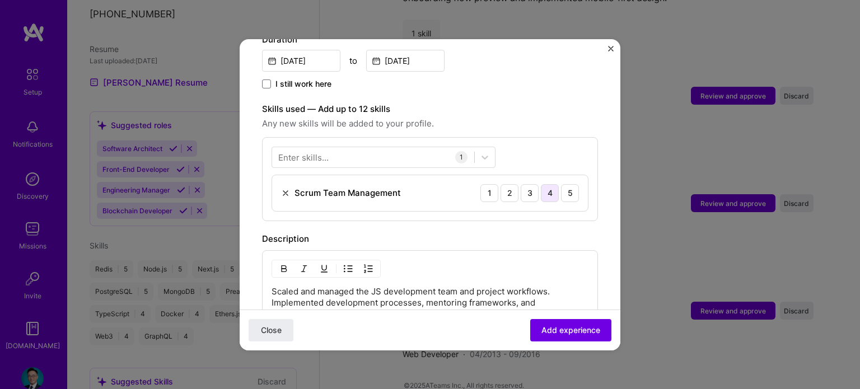
click at [541, 184] on div "4" at bounding box center [550, 193] width 18 height 18
click at [529, 184] on div "3" at bounding box center [530, 193] width 18 height 18
click at [541, 184] on div "4" at bounding box center [550, 193] width 18 height 18
click at [557, 333] on span "Add experience" at bounding box center [571, 329] width 59 height 11
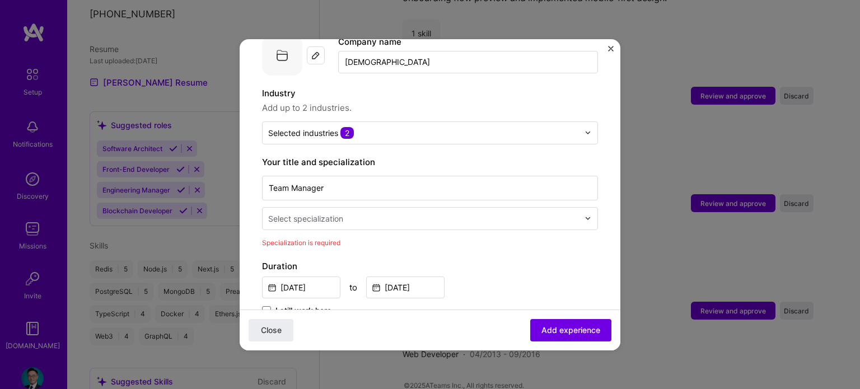
scroll to position [120, 0]
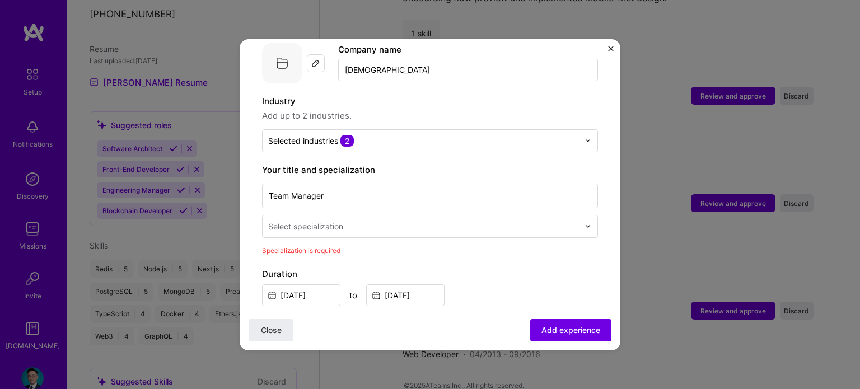
click at [437, 221] on input "text" at bounding box center [424, 227] width 313 height 12
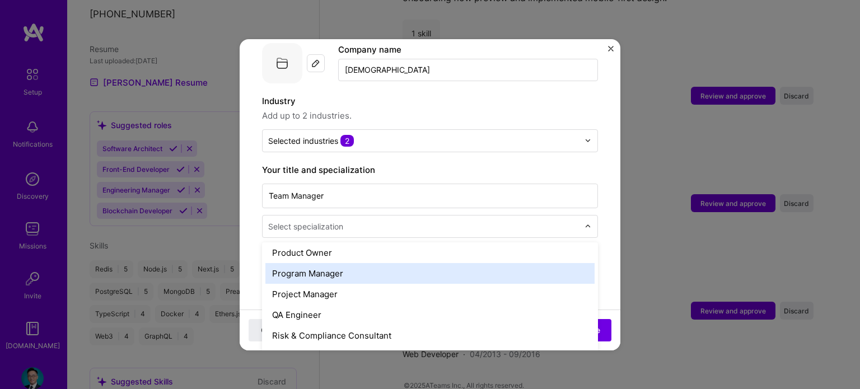
scroll to position [1083, 0]
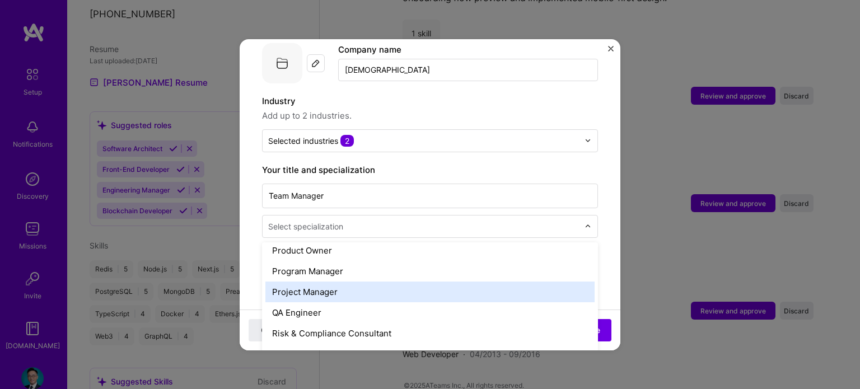
click at [337, 283] on div "Project Manager" at bounding box center [429, 292] width 329 height 21
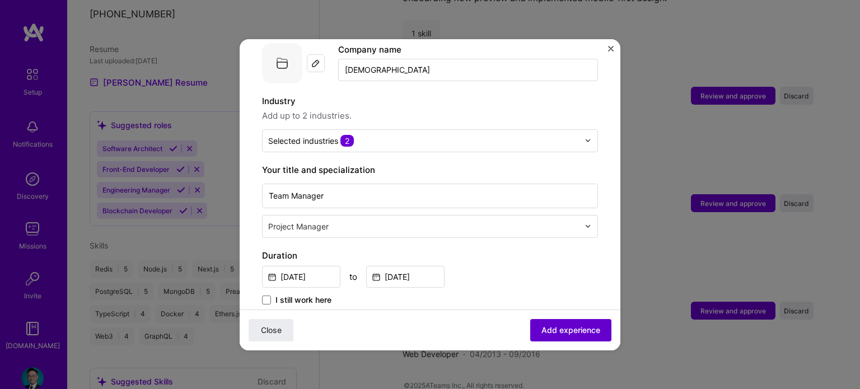
click at [553, 326] on span "Add experience" at bounding box center [571, 329] width 59 height 11
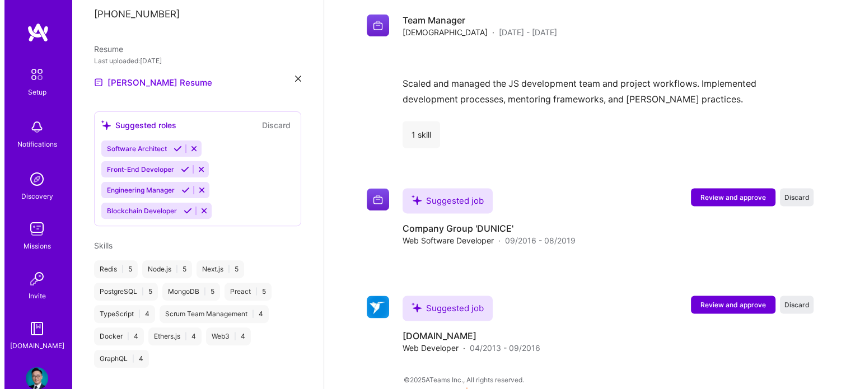
scroll to position [1743, 0]
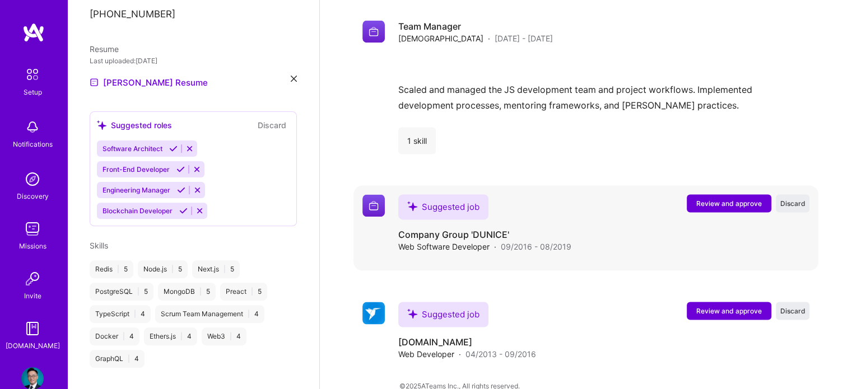
click at [707, 194] on button "Review and approve" at bounding box center [729, 203] width 85 height 18
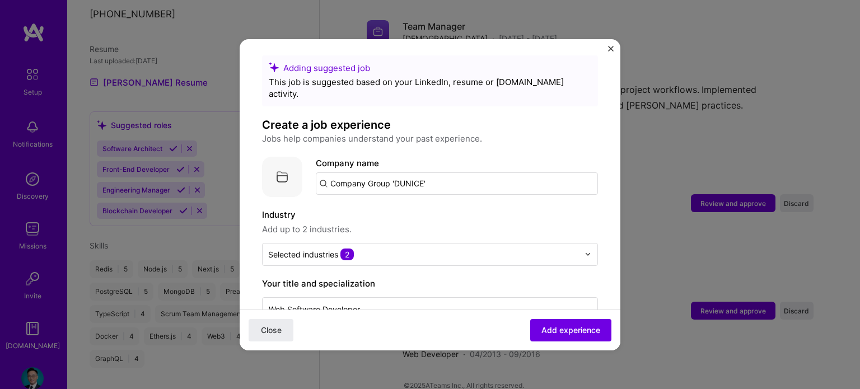
scroll to position [0, 0]
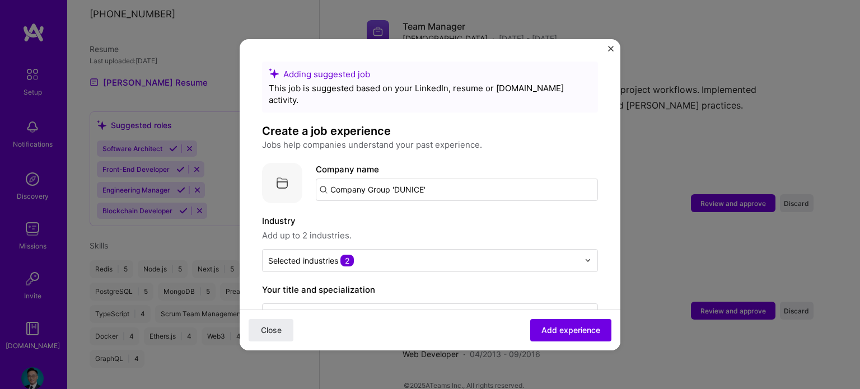
click at [416, 184] on input "Company Group 'DUNICE'" at bounding box center [457, 190] width 282 height 22
click at [446, 181] on input "Company Group 'DUNICE'" at bounding box center [457, 190] width 282 height 22
drag, startPoint x: 458, startPoint y: 181, endPoint x: 322, endPoint y: 164, distance: 136.6
click at [309, 166] on div "Company logo Company name Company Group 'DUNICE'" at bounding box center [430, 183] width 336 height 40
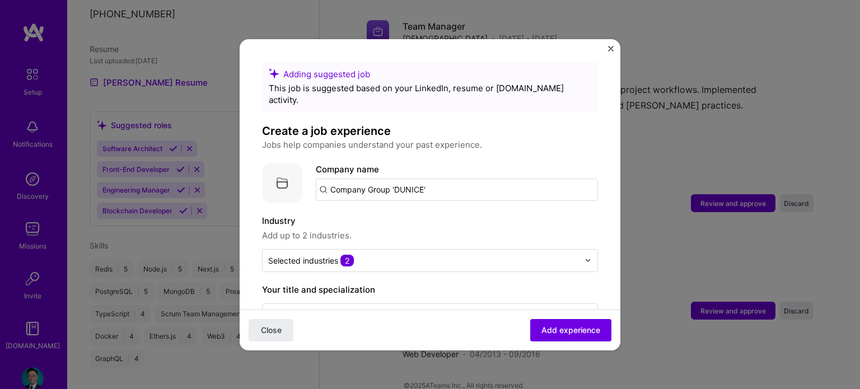
click at [477, 179] on input "Company Group 'DUNICE'" at bounding box center [457, 190] width 282 height 22
type input "Company Group 'DUNICE'"
click at [435, 216] on div "Company Group 'DUNICE'" at bounding box center [435, 221] width 112 height 20
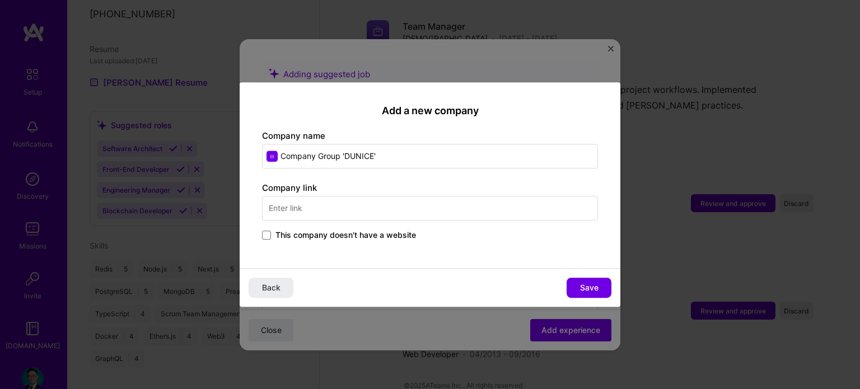
click at [355, 211] on input "text" at bounding box center [430, 208] width 336 height 25
paste input "[URL][DOMAIN_NAME]"
type input "[URL][DOMAIN_NAME]"
click at [583, 286] on span "Save" at bounding box center [589, 287] width 18 height 11
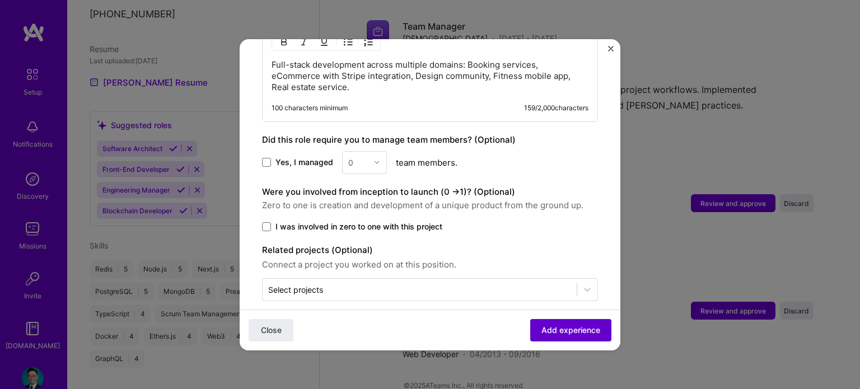
click at [542, 326] on span "Add experience" at bounding box center [571, 329] width 59 height 11
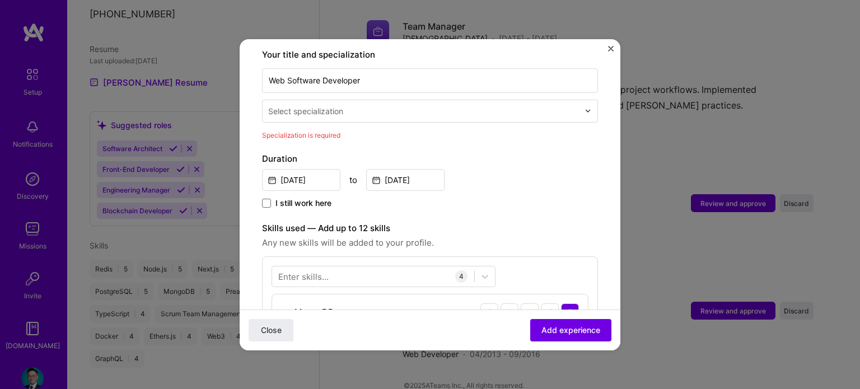
scroll to position [232, 0]
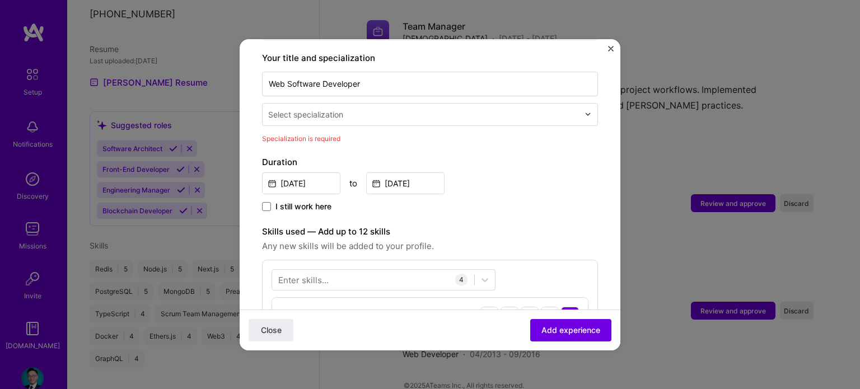
click at [384, 109] on input "text" at bounding box center [424, 115] width 313 height 12
type input "w"
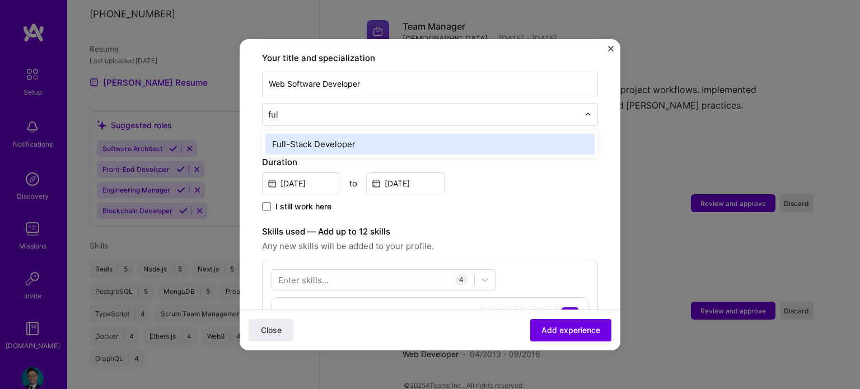
type input "full"
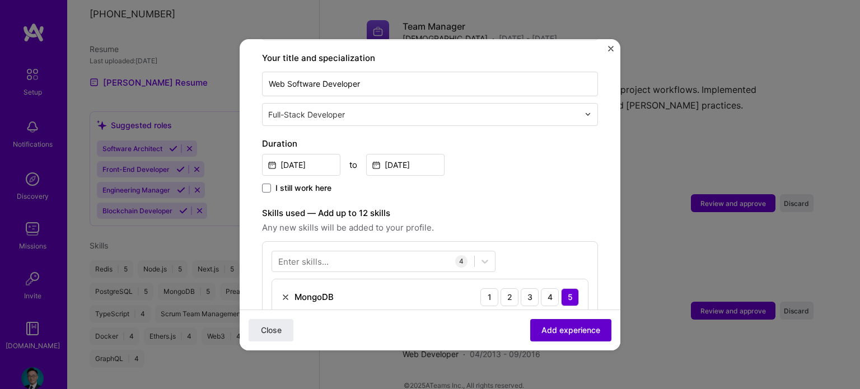
click at [547, 324] on span "Add experience" at bounding box center [571, 329] width 59 height 11
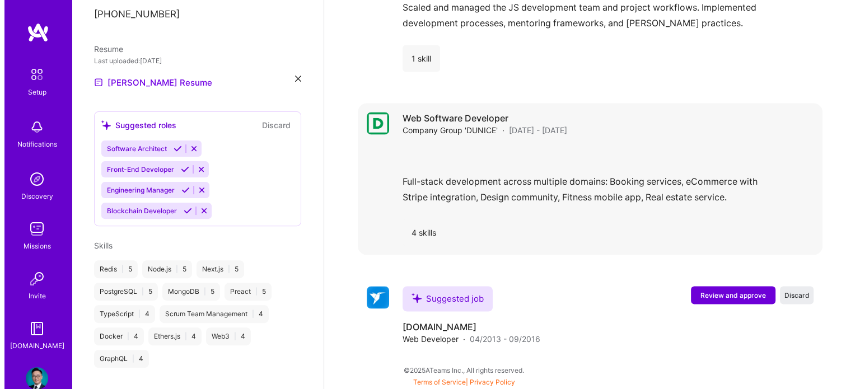
scroll to position [1810, 0]
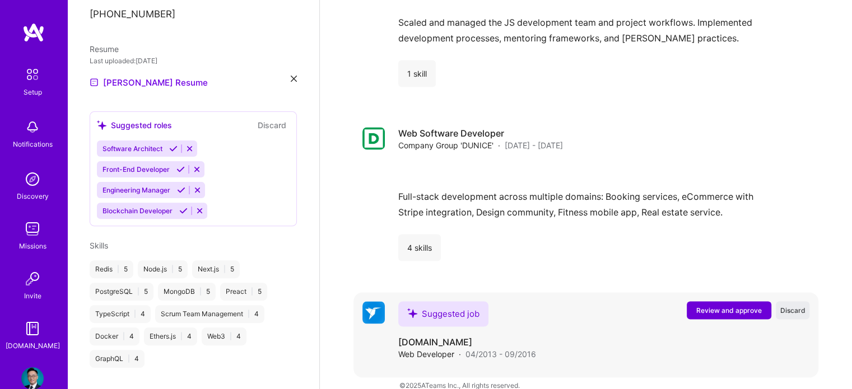
click at [703, 306] on span "Review and approve" at bounding box center [729, 311] width 66 height 10
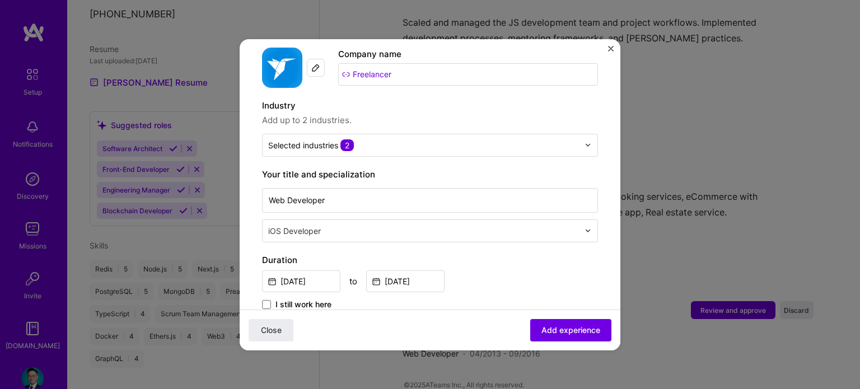
scroll to position [112, 0]
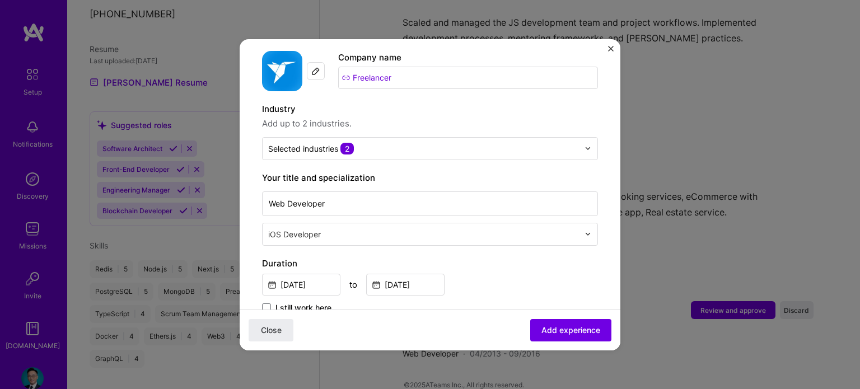
click at [447, 229] on input "text" at bounding box center [424, 235] width 313 height 12
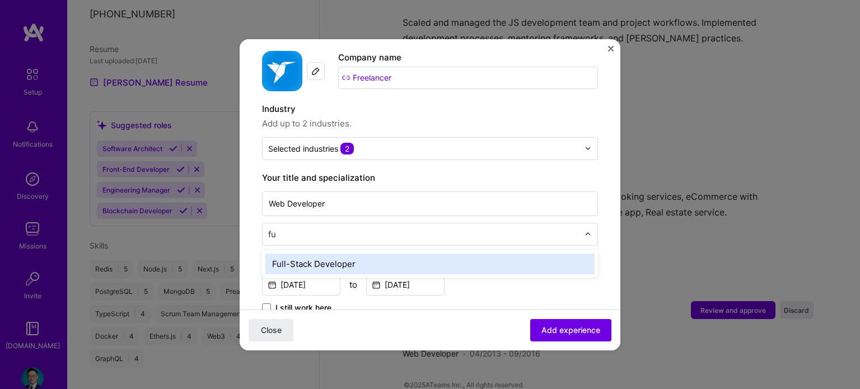
type input "ful"
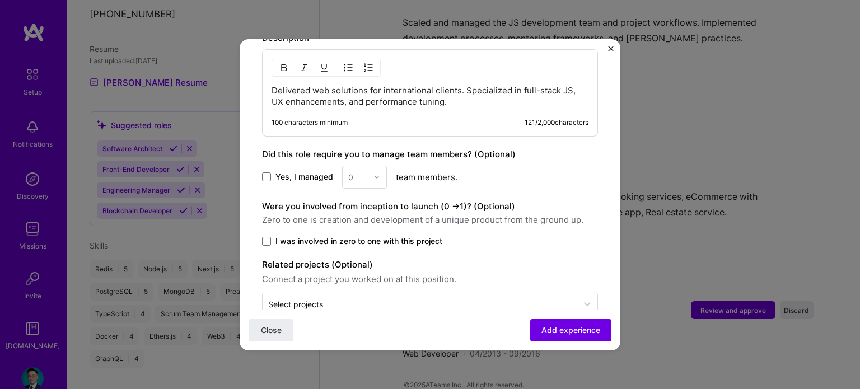
scroll to position [504, 0]
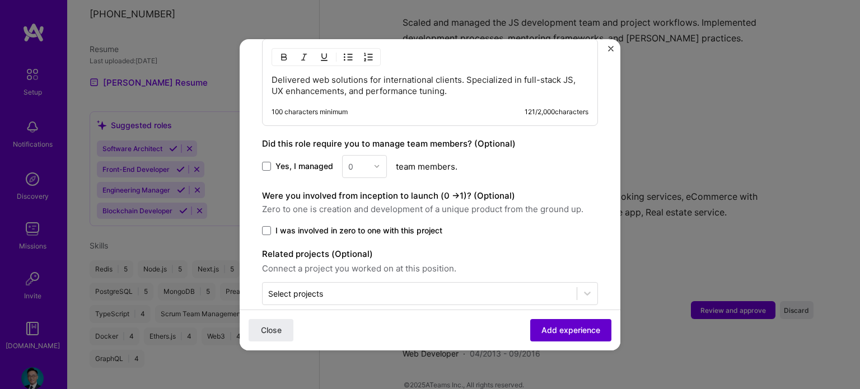
click at [551, 324] on span "Add experience" at bounding box center [571, 329] width 59 height 11
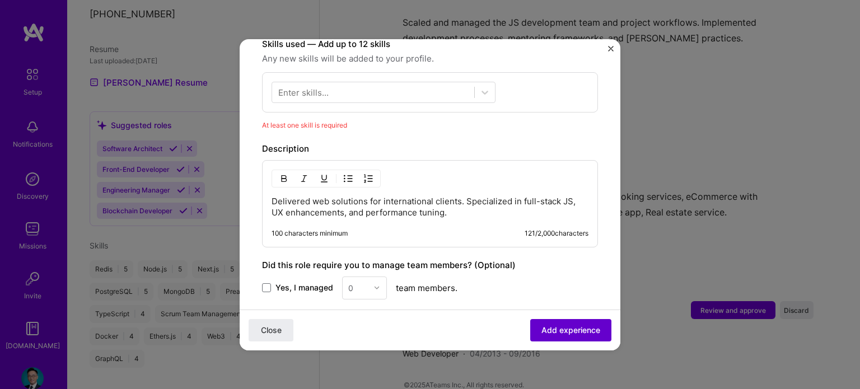
scroll to position [387, 0]
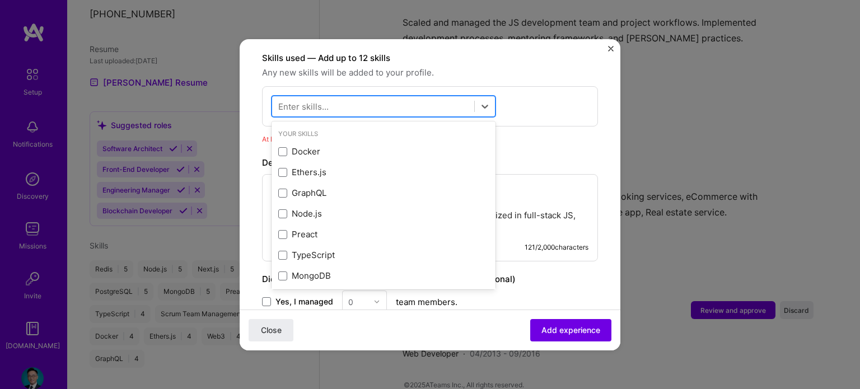
click at [407, 97] on div at bounding box center [373, 106] width 202 height 18
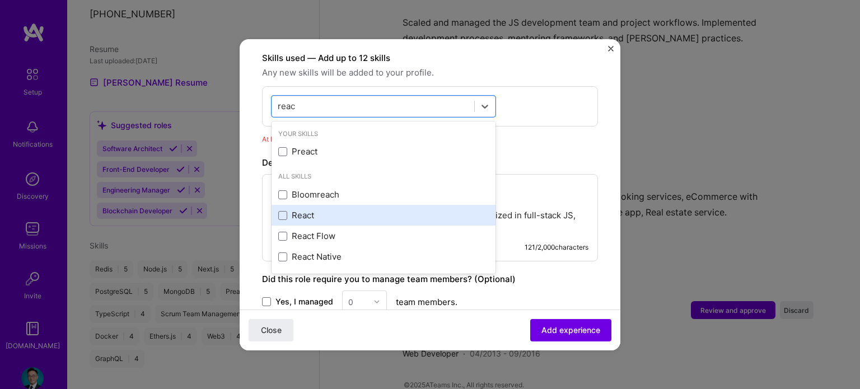
click at [327, 209] on div "React" at bounding box center [383, 215] width 211 height 12
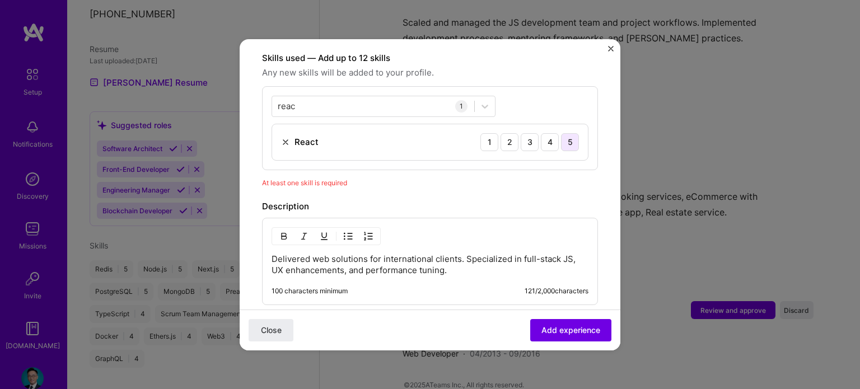
click at [561, 133] on div "5" at bounding box center [570, 142] width 18 height 18
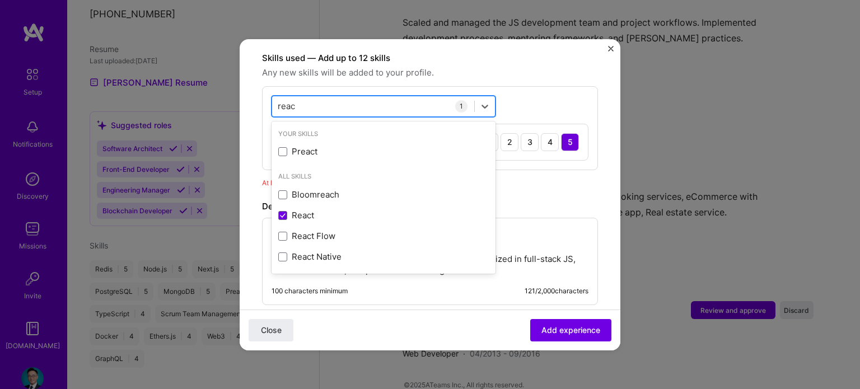
click at [324, 97] on div "reac reac" at bounding box center [373, 106] width 202 height 18
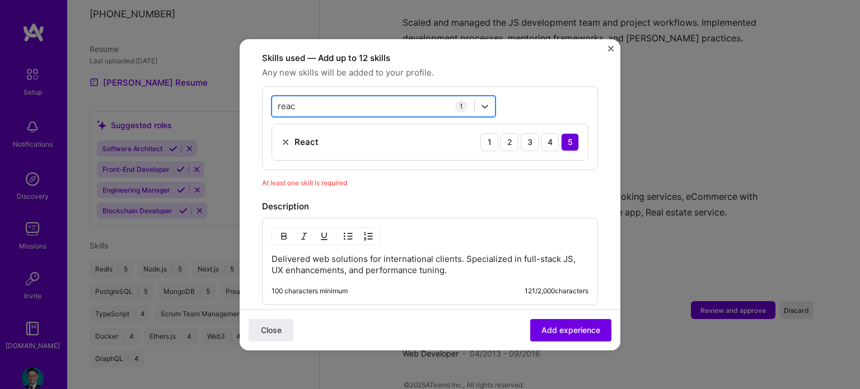
click at [324, 97] on div "reac reac" at bounding box center [373, 106] width 202 height 18
click at [298, 97] on div "reac reac" at bounding box center [373, 106] width 202 height 18
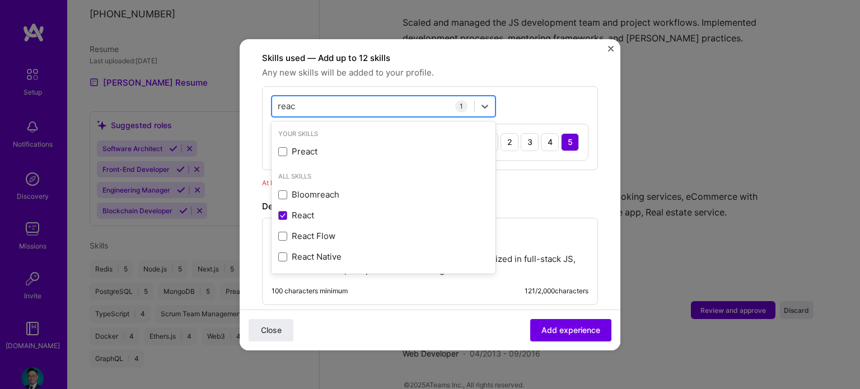
click at [287, 100] on input "reac" at bounding box center [287, 106] width 18 height 12
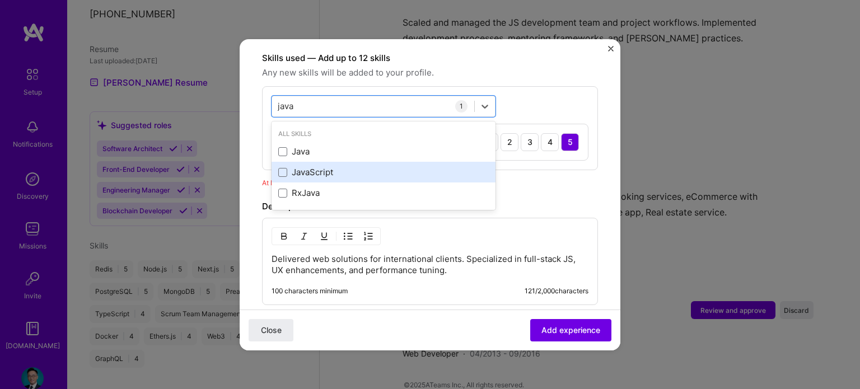
click at [314, 166] on div "JavaScript" at bounding box center [383, 172] width 211 height 12
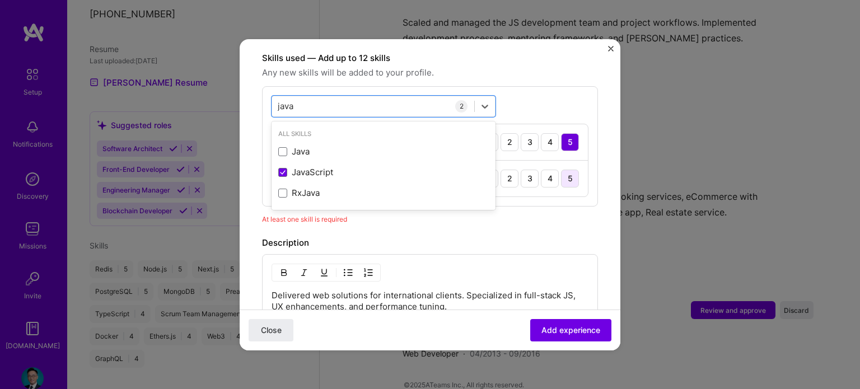
click at [561, 170] on div "5" at bounding box center [570, 179] width 18 height 18
click at [416, 97] on div "java java" at bounding box center [373, 106] width 202 height 18
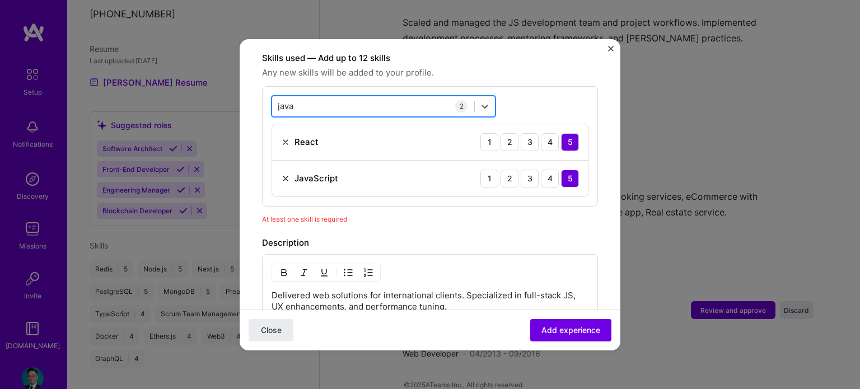
click at [413, 97] on div "java java" at bounding box center [373, 106] width 202 height 18
click at [293, 100] on input "java" at bounding box center [286, 106] width 17 height 12
click at [289, 100] on input "java" at bounding box center [286, 106] width 17 height 12
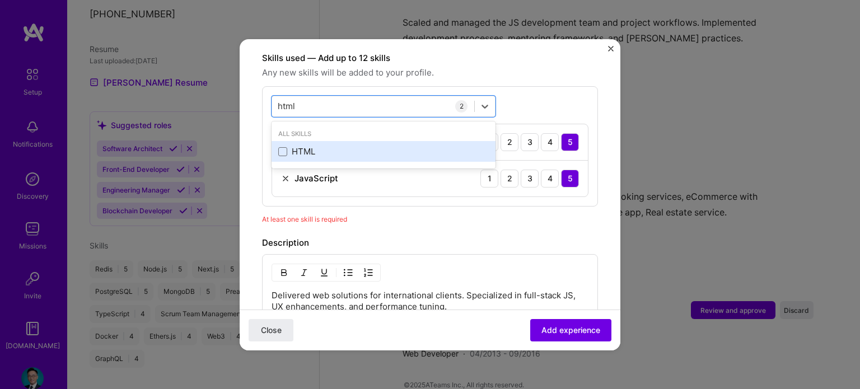
click at [292, 146] on div "HTML" at bounding box center [383, 152] width 211 height 12
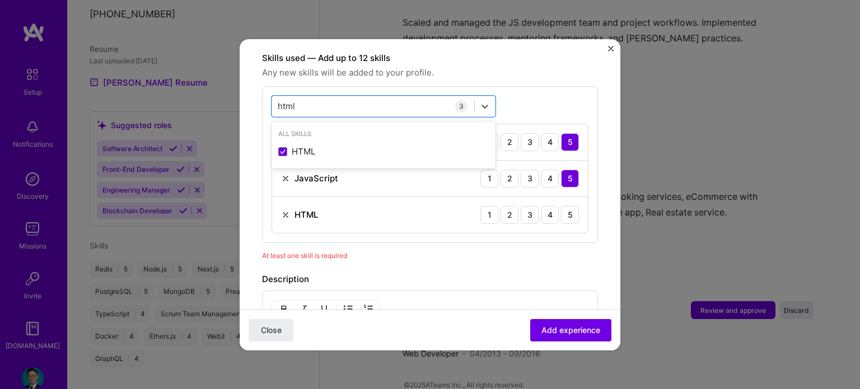
click at [551, 206] on div "1 2 3 4 5" at bounding box center [530, 215] width 99 height 18
click at [561, 206] on div "5" at bounding box center [570, 215] width 18 height 18
click at [293, 100] on input "html" at bounding box center [287, 106] width 18 height 12
click at [283, 100] on input "html" at bounding box center [287, 106] width 18 height 12
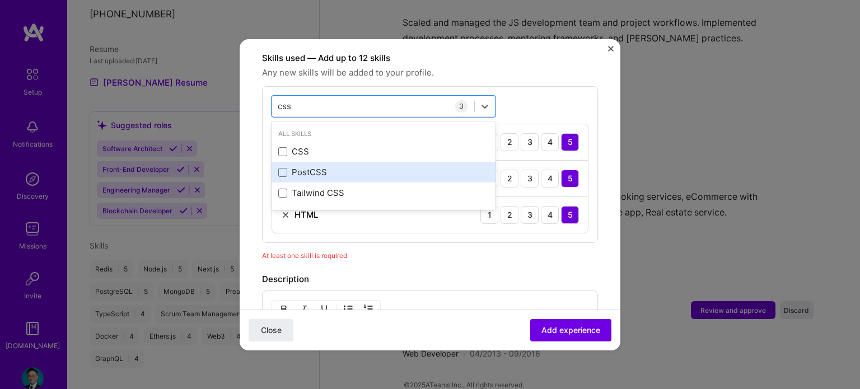
click at [307, 167] on div "PostCSS" at bounding box center [384, 172] width 224 height 21
click at [296, 166] on div "PostCSS" at bounding box center [383, 172] width 211 height 12
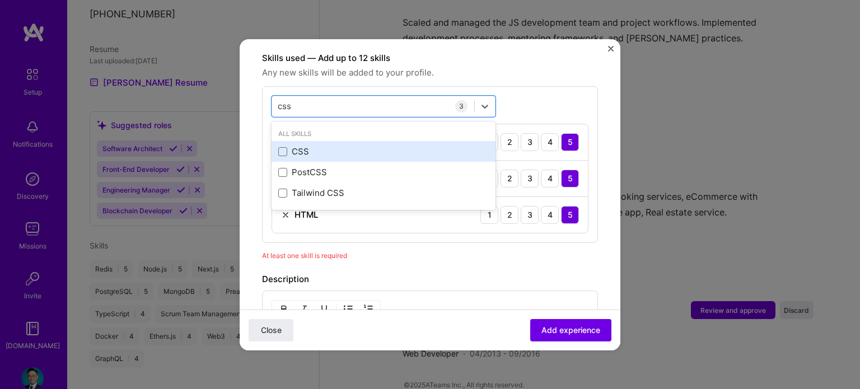
click at [297, 146] on div "CSS" at bounding box center [383, 152] width 211 height 12
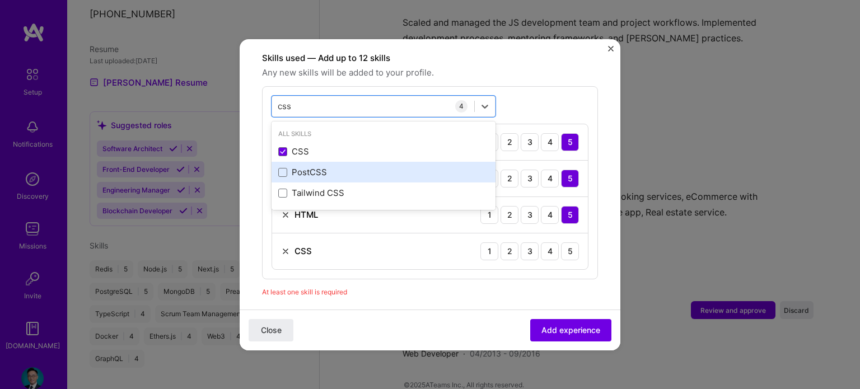
click at [300, 166] on div "PostCSS" at bounding box center [383, 172] width 211 height 12
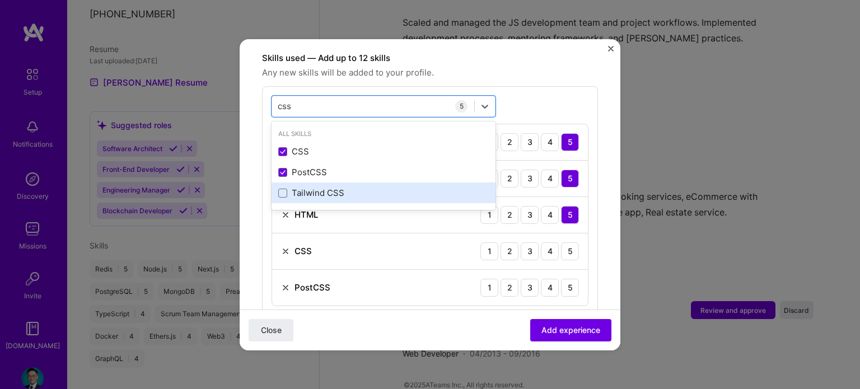
click at [298, 187] on div "Tailwind CSS" at bounding box center [383, 193] width 211 height 12
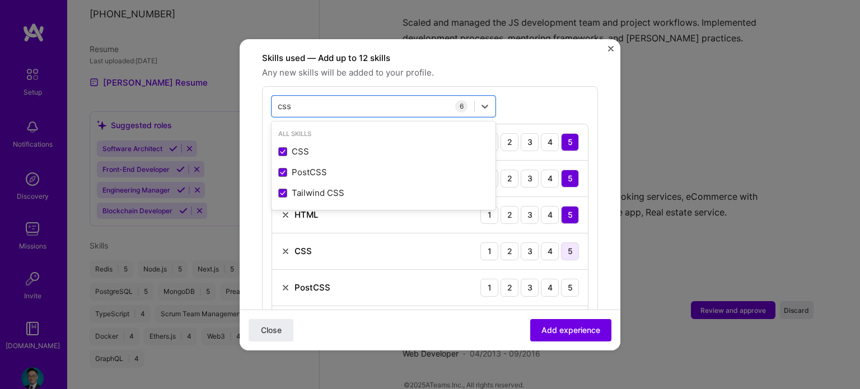
click at [561, 243] on div "5" at bounding box center [570, 252] width 18 height 18
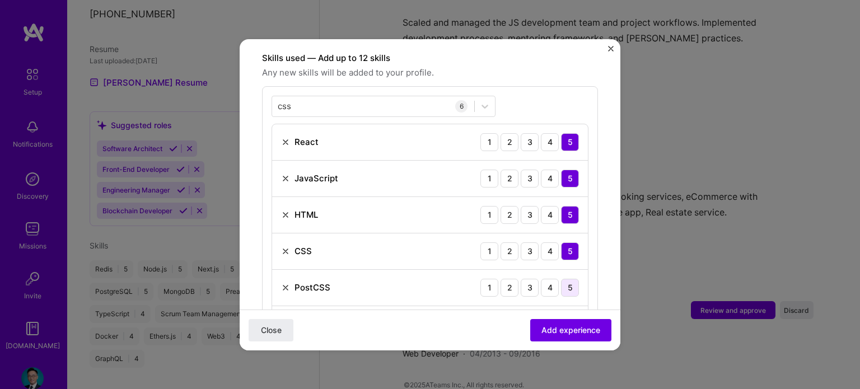
click at [559, 270] on div "PostCSS 1 2 3 4 5" at bounding box center [430, 288] width 316 height 36
click at [561, 279] on div "5" at bounding box center [570, 288] width 18 height 18
click at [561, 315] on div "5" at bounding box center [570, 324] width 18 height 18
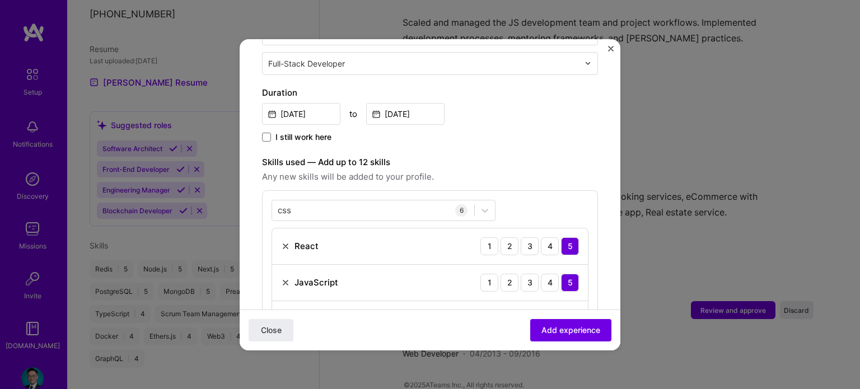
scroll to position [275, 0]
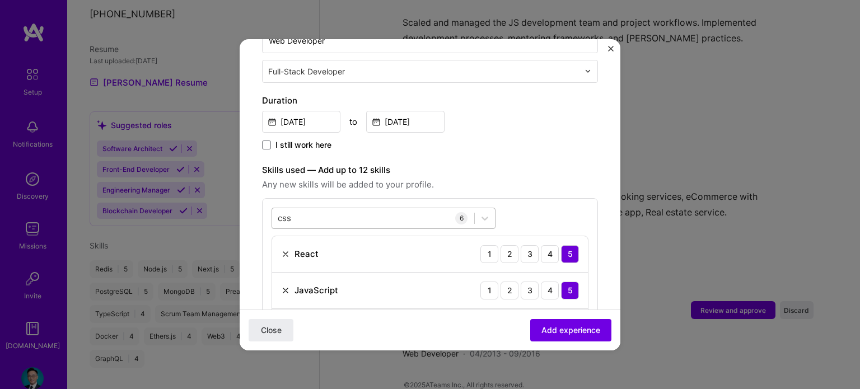
click at [330, 209] on div "css css" at bounding box center [373, 218] width 202 height 18
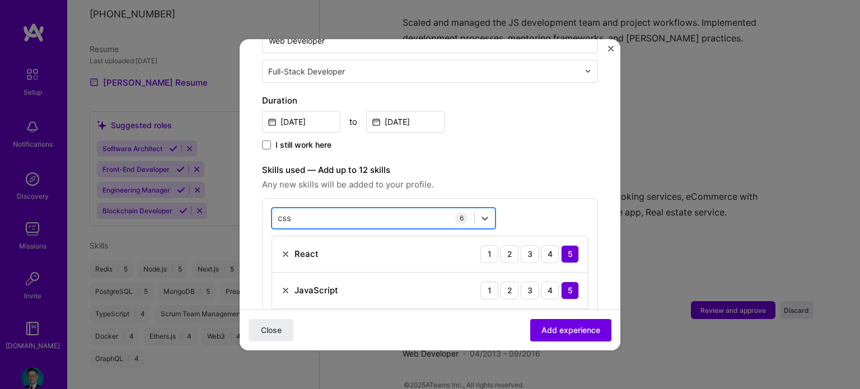
click at [343, 209] on div "css css" at bounding box center [373, 218] width 202 height 18
click at [339, 209] on div "css css" at bounding box center [373, 218] width 202 height 18
click at [283, 212] on input "css" at bounding box center [285, 218] width 15 height 12
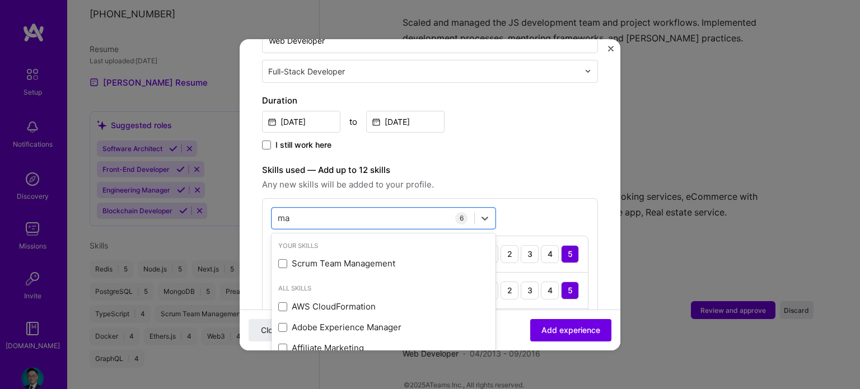
type input "m"
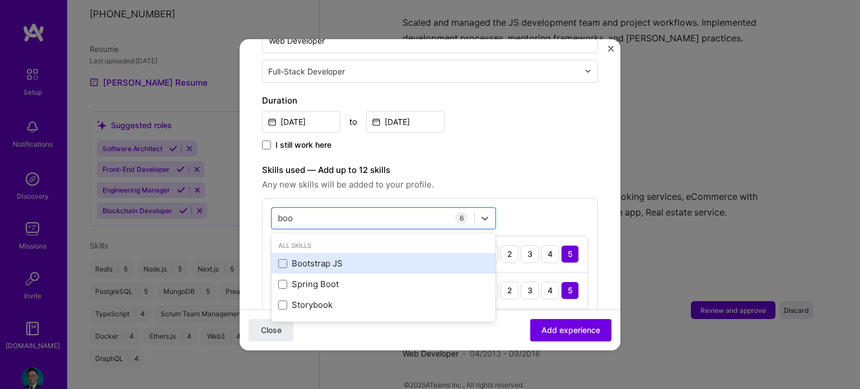
click at [314, 258] on div "Bootstrap JS" at bounding box center [383, 264] width 211 height 12
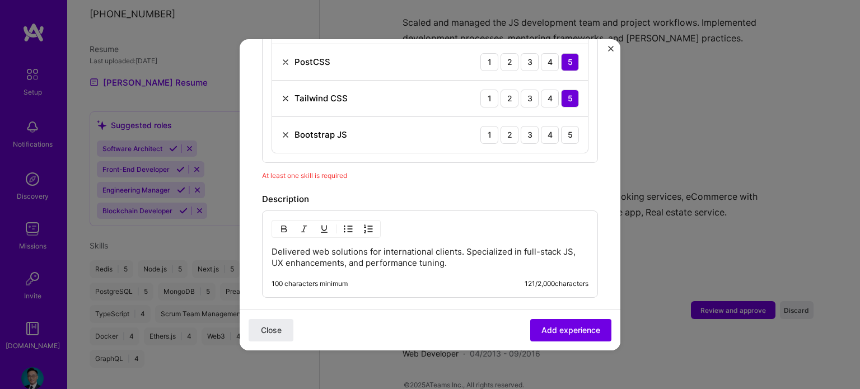
scroll to position [611, 0]
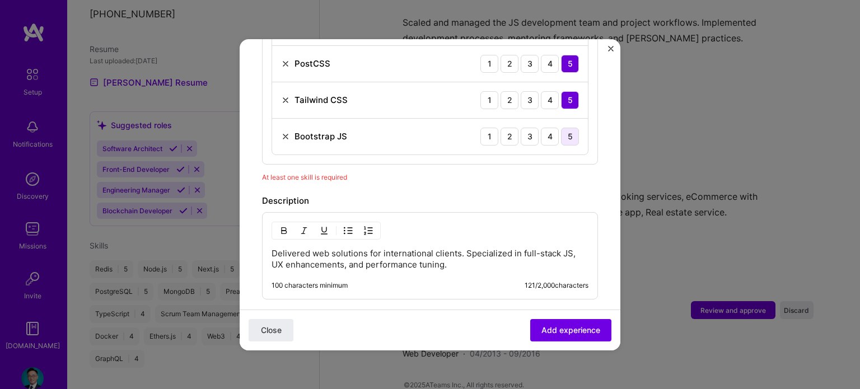
type input "boo"
click at [561, 128] on div "5" at bounding box center [570, 137] width 18 height 18
click at [568, 330] on span "Add experience" at bounding box center [571, 329] width 59 height 11
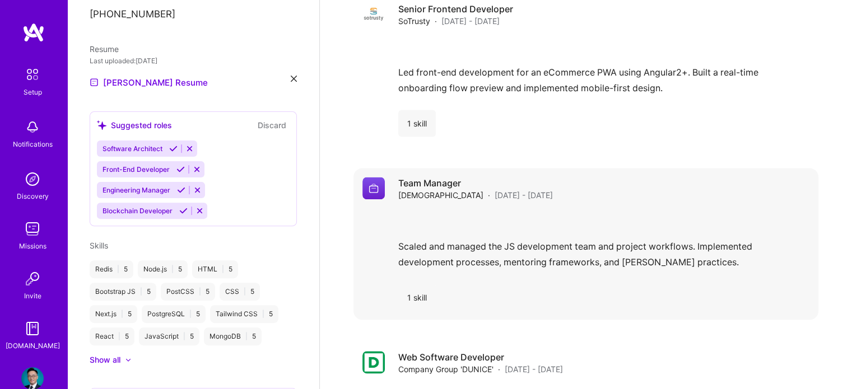
scroll to position [1586, 0]
click at [495, 189] on span "[DATE] - [DATE]" at bounding box center [524, 195] width 58 height 12
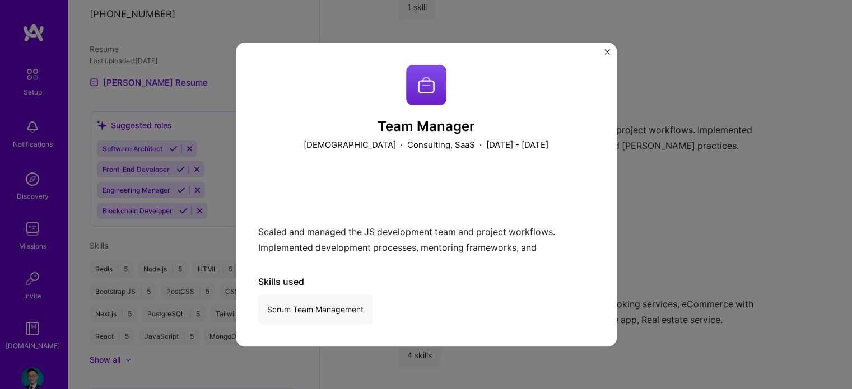
scroll to position [1810, 0]
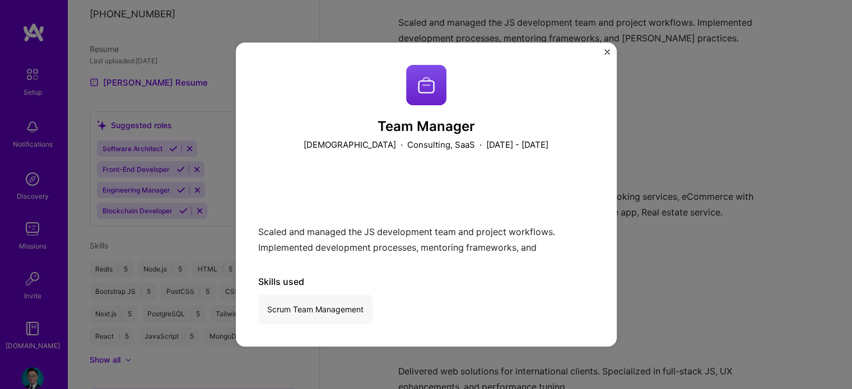
click at [600, 49] on div "Team Manager [GEOGRAPHIC_DATA] · Consulting, SaaS · [DATE] - [DATE] Scaled and …" at bounding box center [426, 195] width 381 height 305
click at [607, 49] on img "Close" at bounding box center [607, 52] width 6 height 6
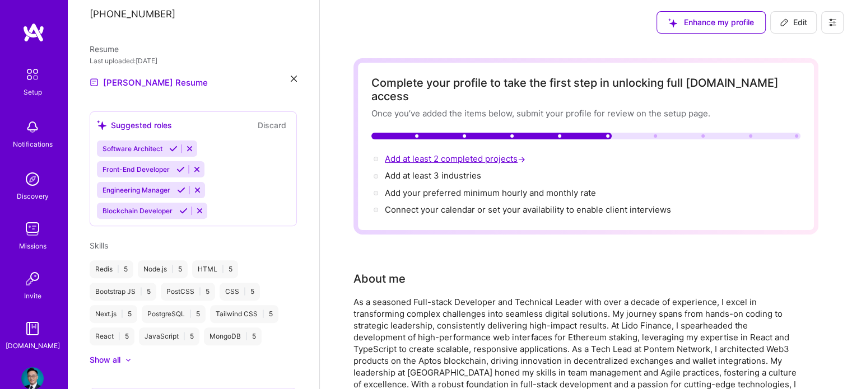
click at [467, 153] on span "Add at least 2 completed projects →" at bounding box center [456, 158] width 143 height 11
select select "US"
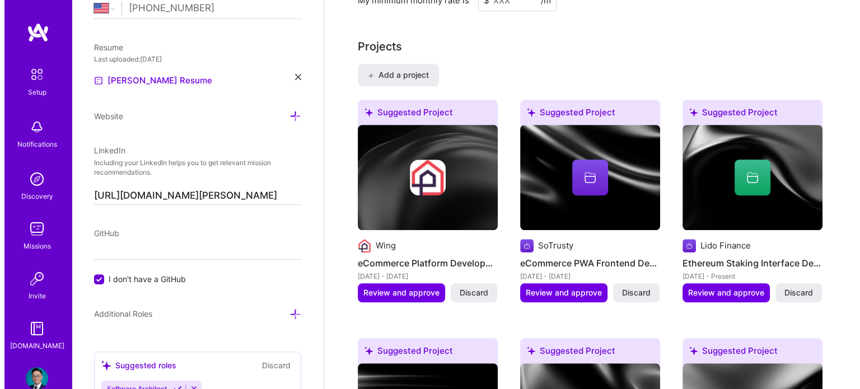
scroll to position [916, 0]
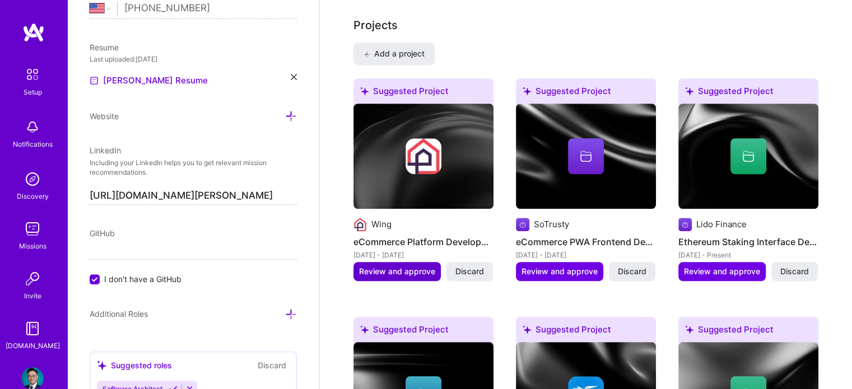
click at [406, 266] on span "Review and approve" at bounding box center [397, 271] width 76 height 11
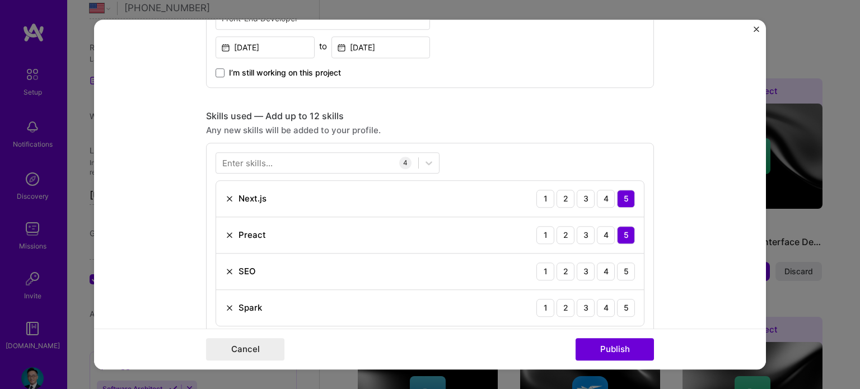
scroll to position [504, 0]
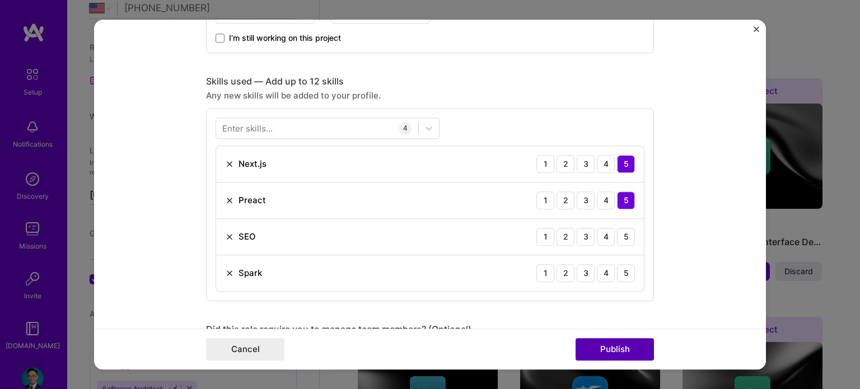
click at [639, 351] on button "Publish" at bounding box center [615, 349] width 78 height 22
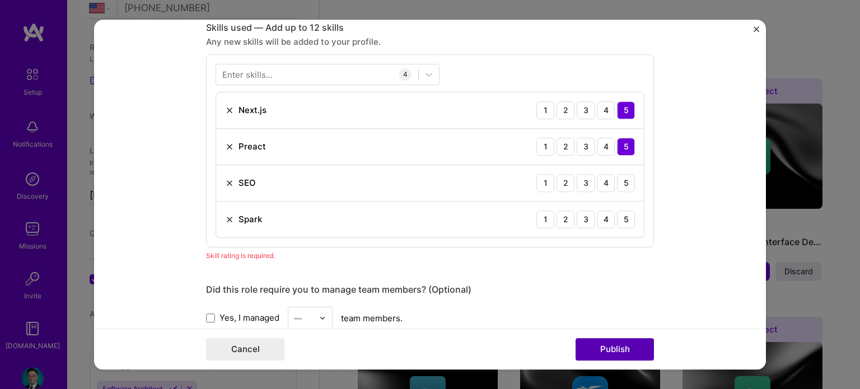
scroll to position [558, 0]
click at [605, 182] on div "4" at bounding box center [606, 183] width 18 height 18
click at [586, 216] on div "3" at bounding box center [586, 219] width 18 height 18
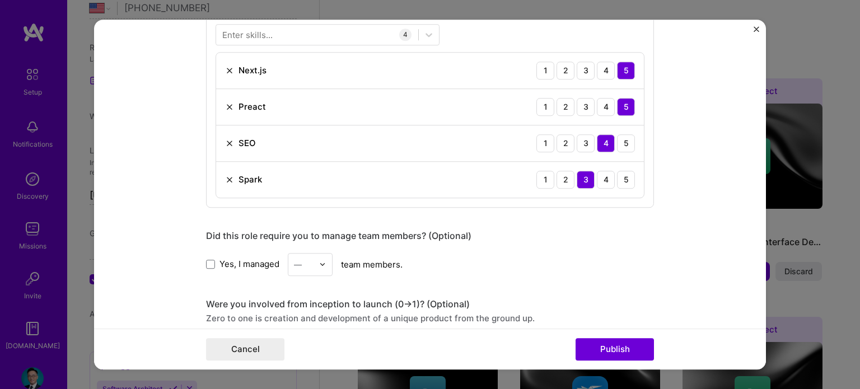
scroll to position [670, 0]
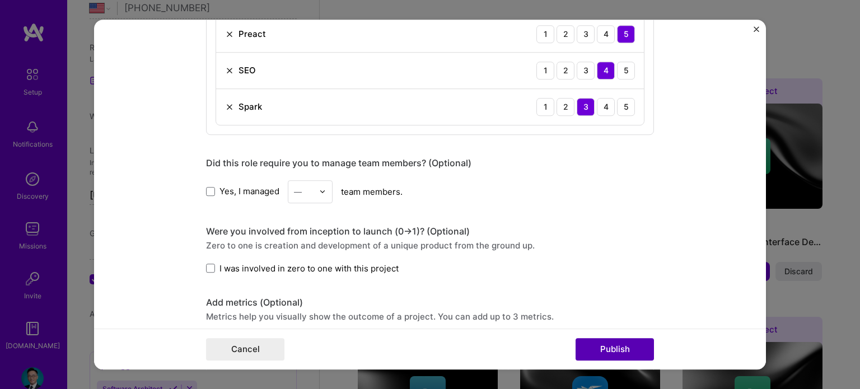
click at [602, 343] on button "Publish" at bounding box center [615, 349] width 78 height 22
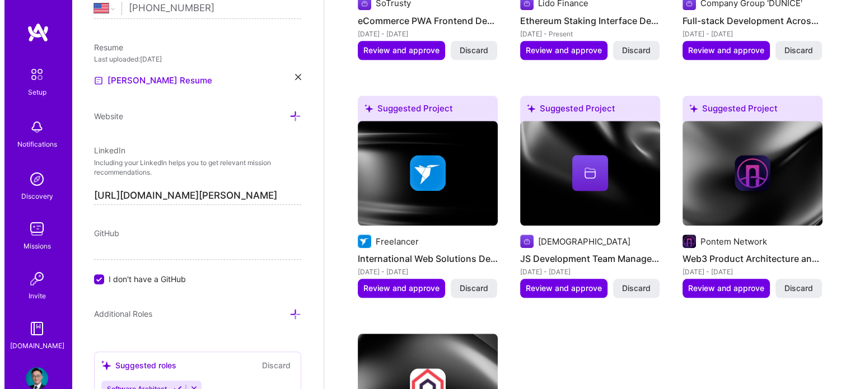
scroll to position [1140, 0]
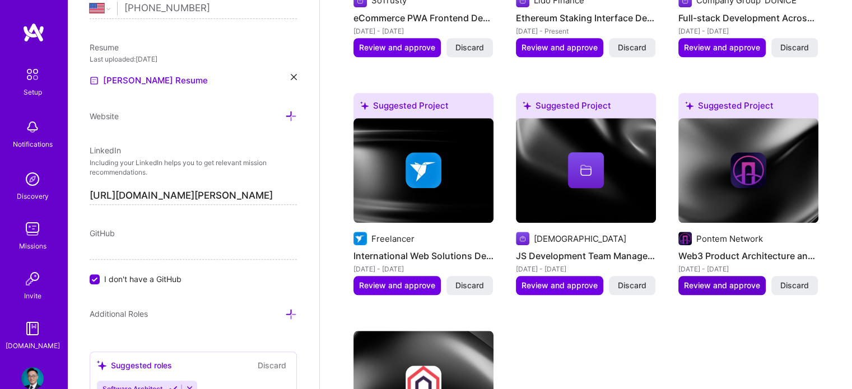
click at [724, 280] on span "Review and approve" at bounding box center [722, 285] width 76 height 11
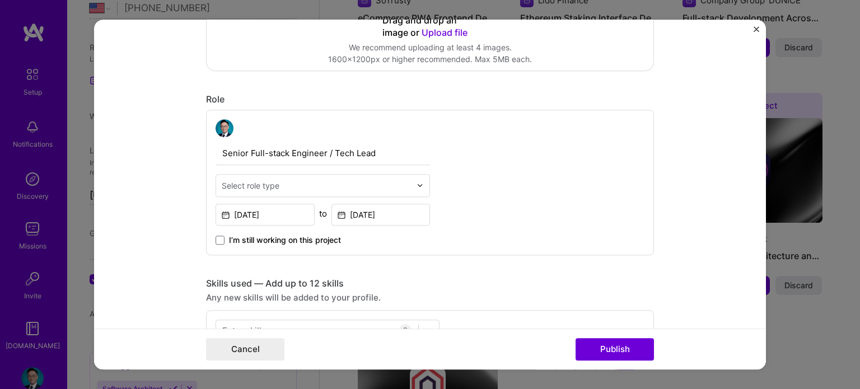
scroll to position [336, 0]
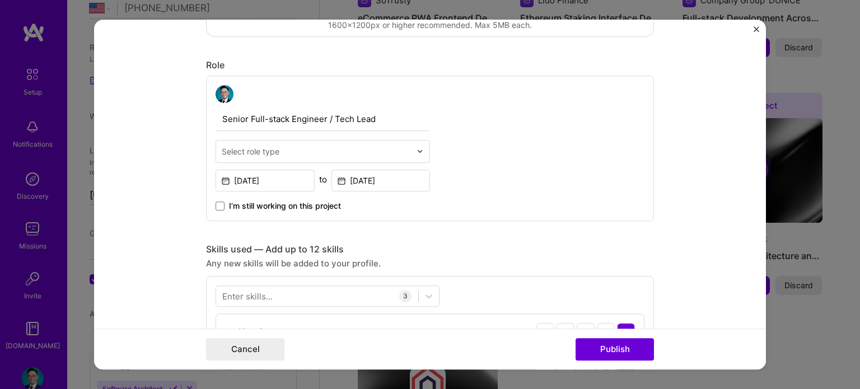
click at [336, 147] on input "text" at bounding box center [316, 152] width 189 height 12
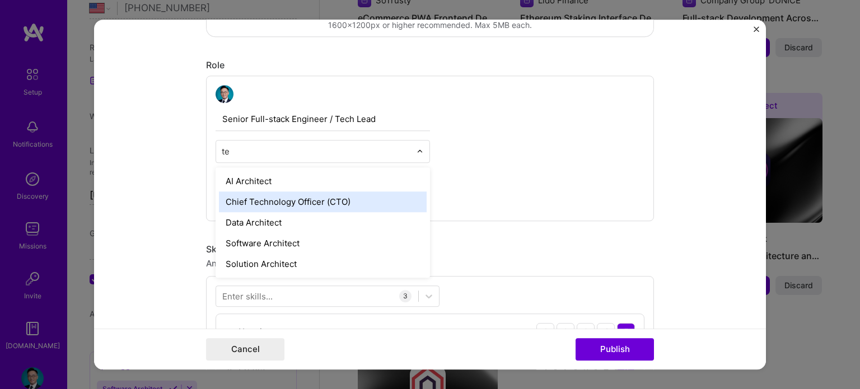
type input "t"
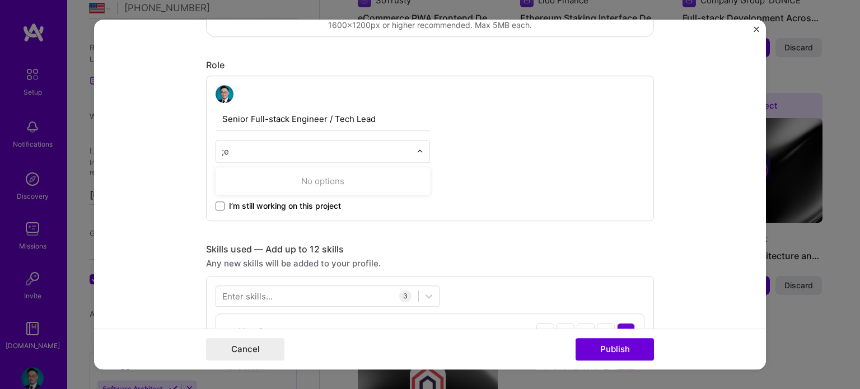
type input ";"
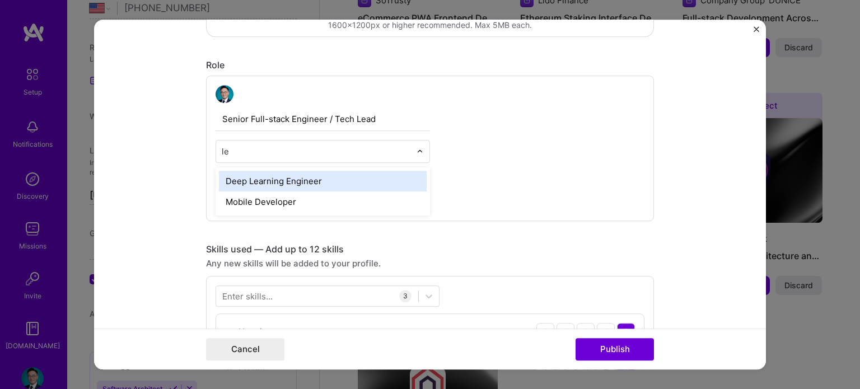
type input "l"
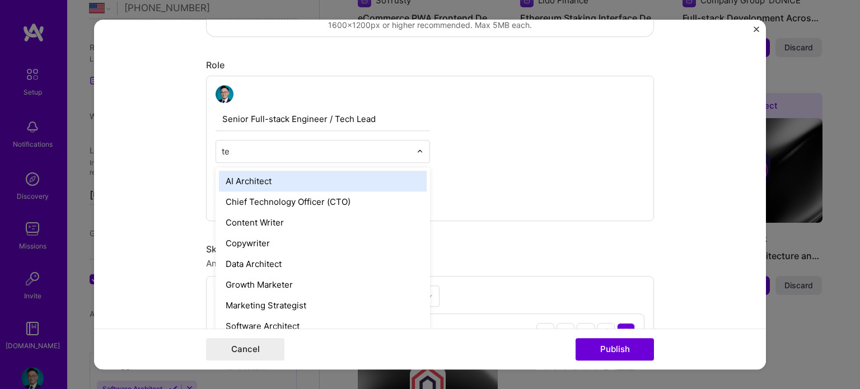
type input "t"
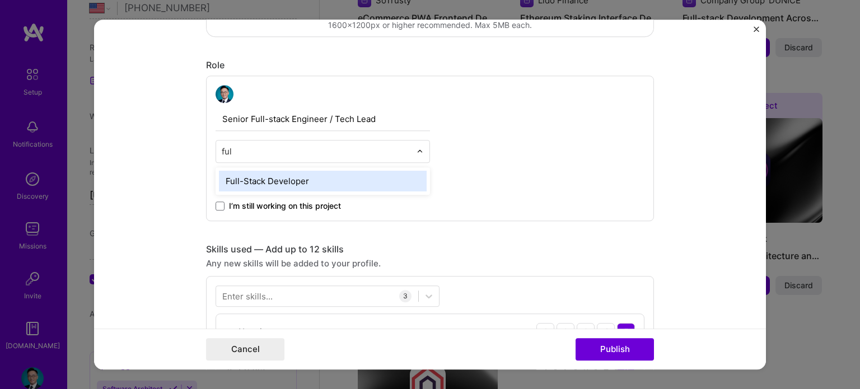
type input "full"
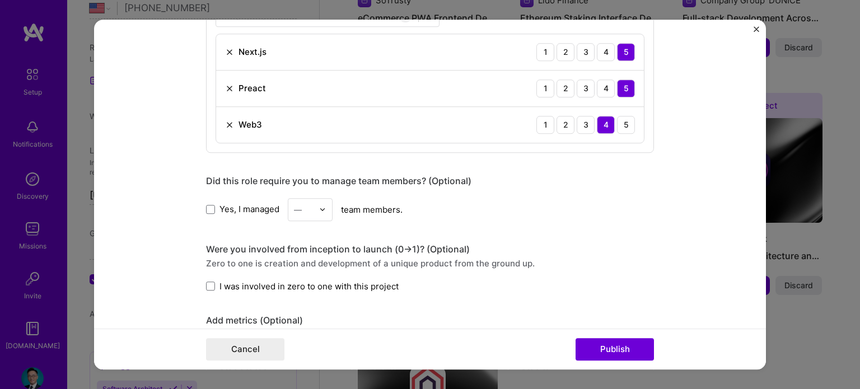
scroll to position [1147, 0]
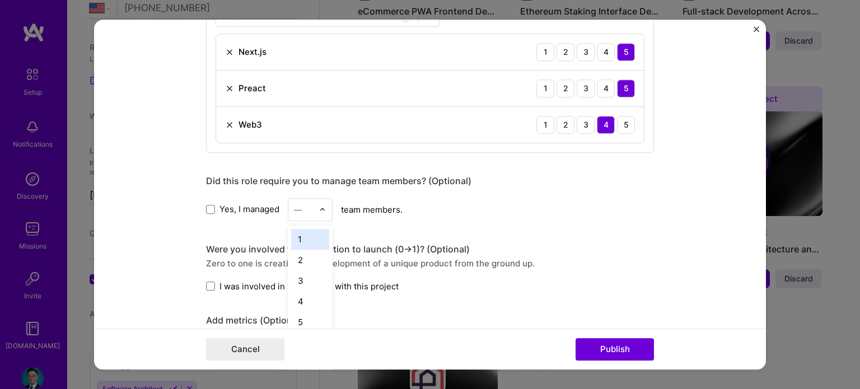
click at [312, 204] on div "—" at bounding box center [303, 210] width 31 height 22
click at [305, 294] on div "4" at bounding box center [310, 301] width 38 height 21
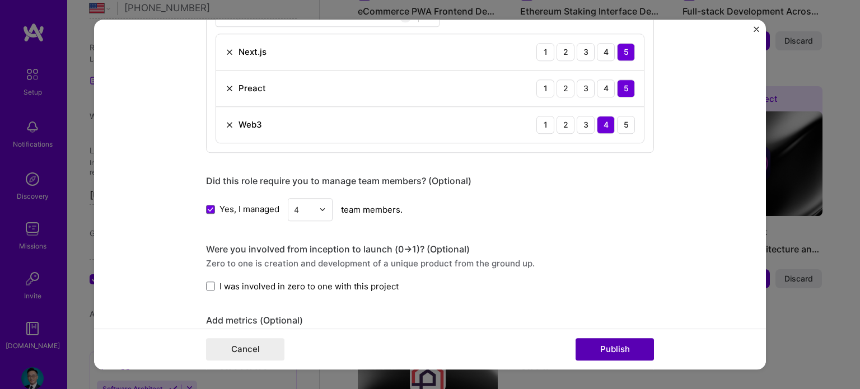
click at [598, 342] on button "Publish" at bounding box center [615, 349] width 78 height 22
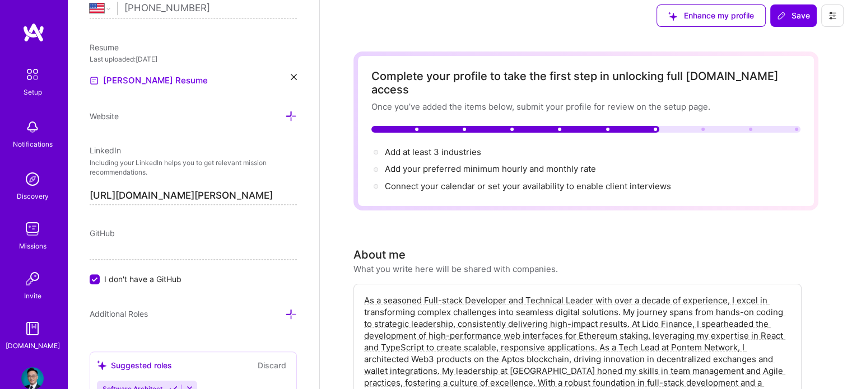
scroll to position [0, 0]
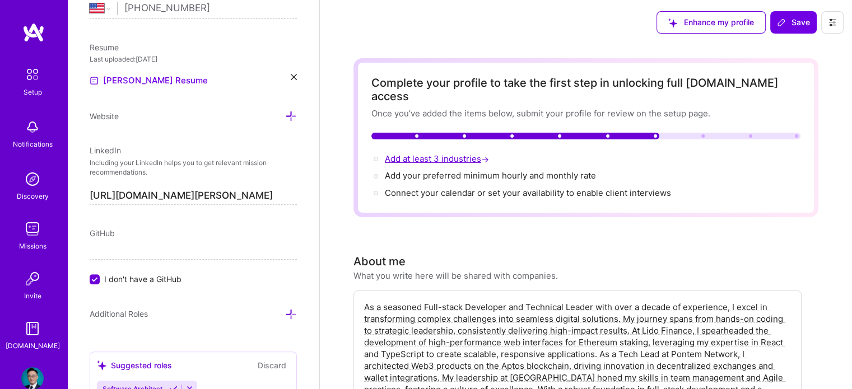
click at [433, 153] on span "Add at least 3 industries →" at bounding box center [438, 158] width 106 height 11
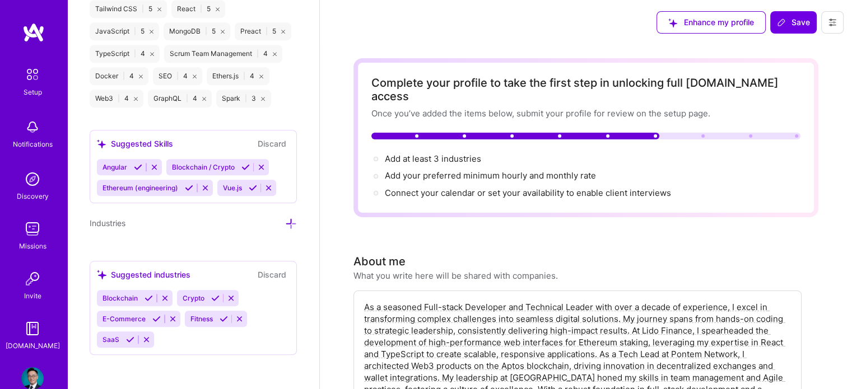
scroll to position [1049, 0]
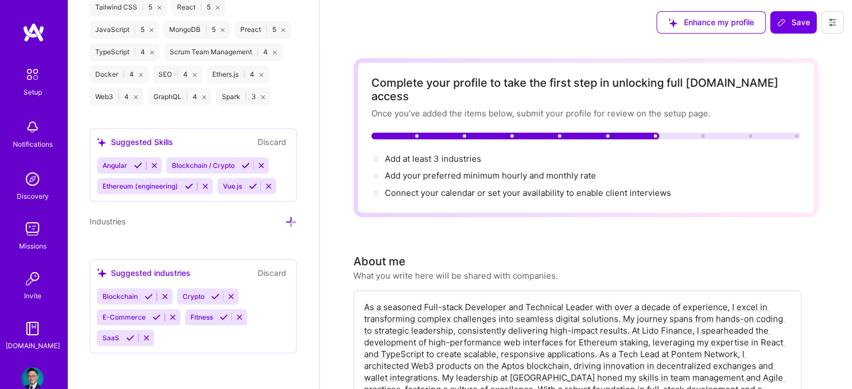
click at [244, 165] on icon at bounding box center [245, 165] width 8 height 8
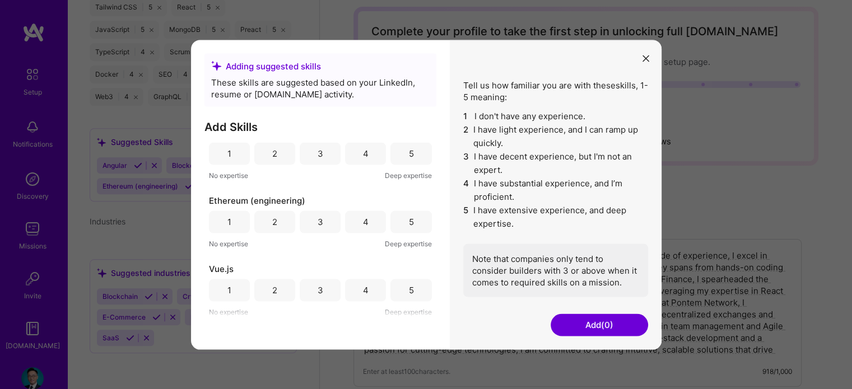
scroll to position [56, 0]
click at [358, 288] on div "4" at bounding box center [365, 290] width 41 height 22
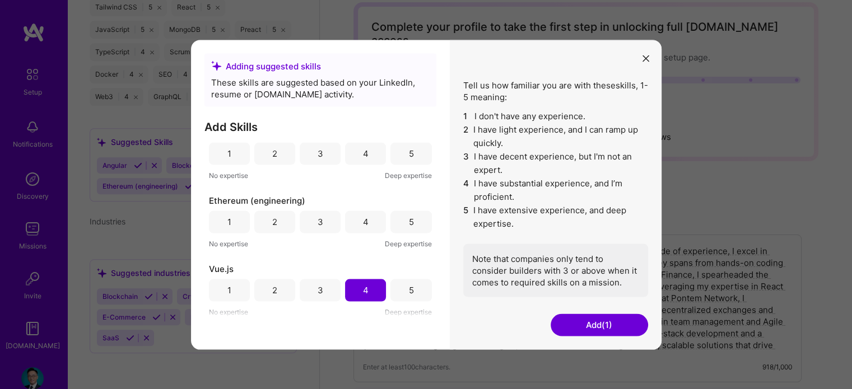
click at [358, 215] on div "4" at bounding box center [365, 222] width 41 height 22
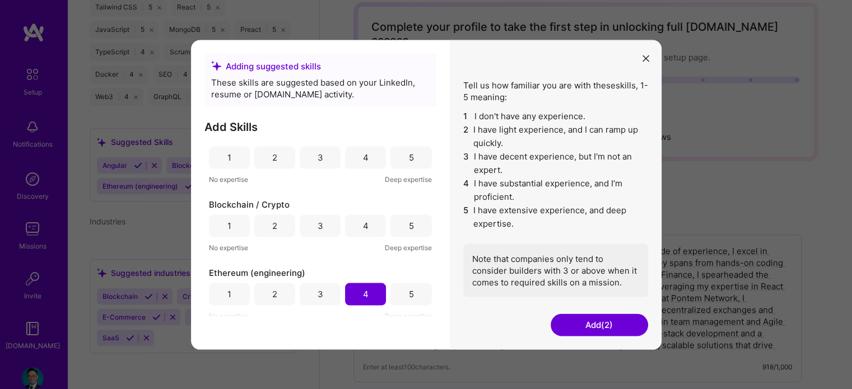
scroll to position [0, 0]
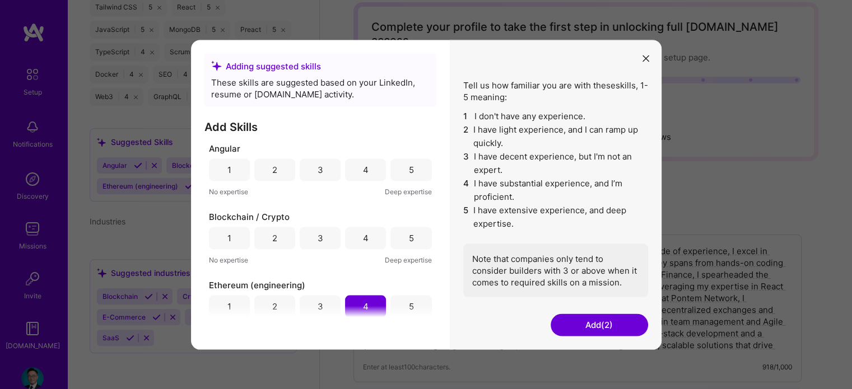
click at [354, 245] on div "4" at bounding box center [365, 238] width 41 height 22
click at [363, 164] on div "4" at bounding box center [366, 170] width 6 height 12
click at [585, 324] on button "Add (4)" at bounding box center [599, 325] width 97 height 22
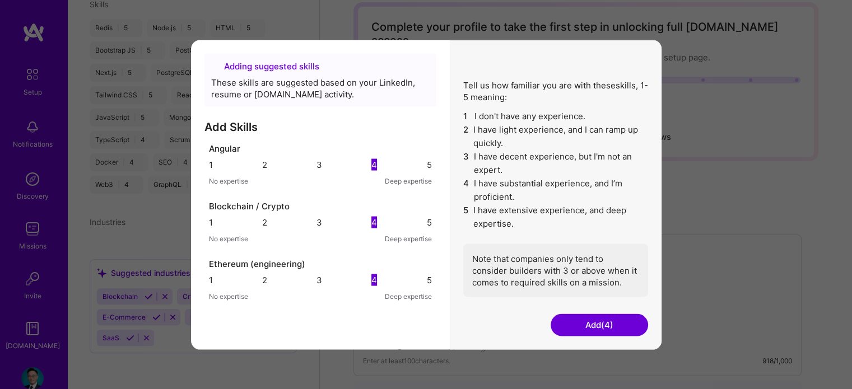
scroll to position [468, 0]
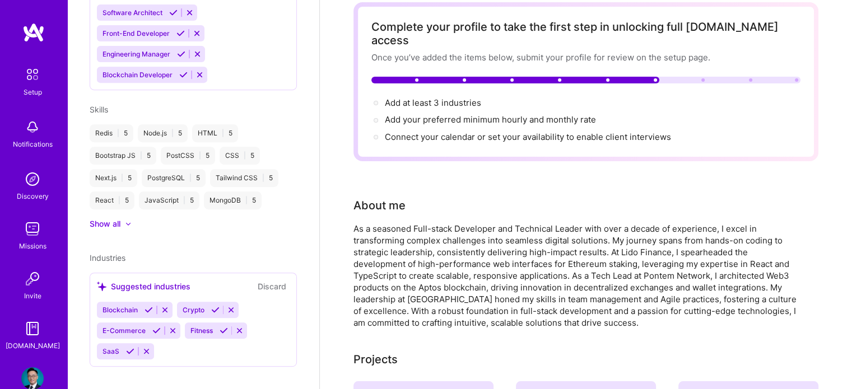
click at [650, 77] on div at bounding box center [515, 80] width 288 height 7
click at [155, 327] on icon at bounding box center [156, 331] width 8 height 8
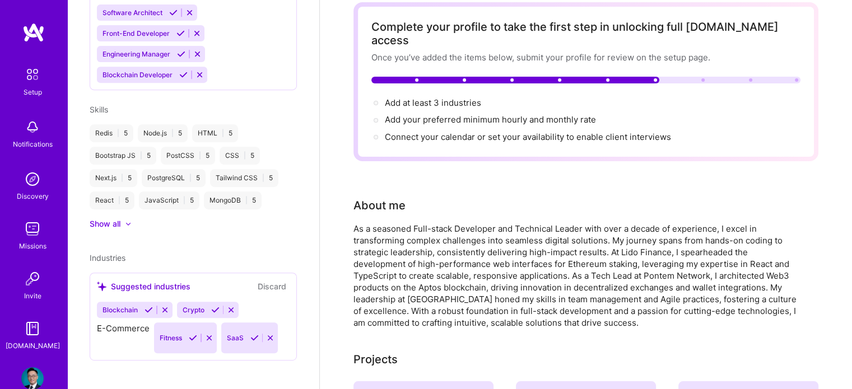
click at [222, 318] on div "Blockchain Crypto E-Commerce Fitness SaaS" at bounding box center [193, 328] width 193 height 52
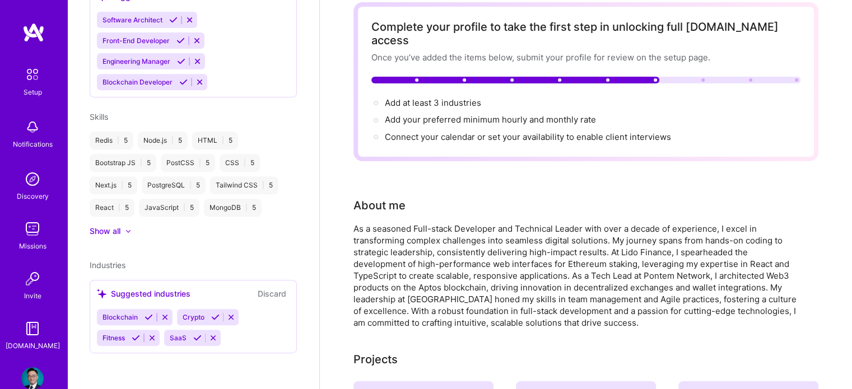
scroll to position [447, 0]
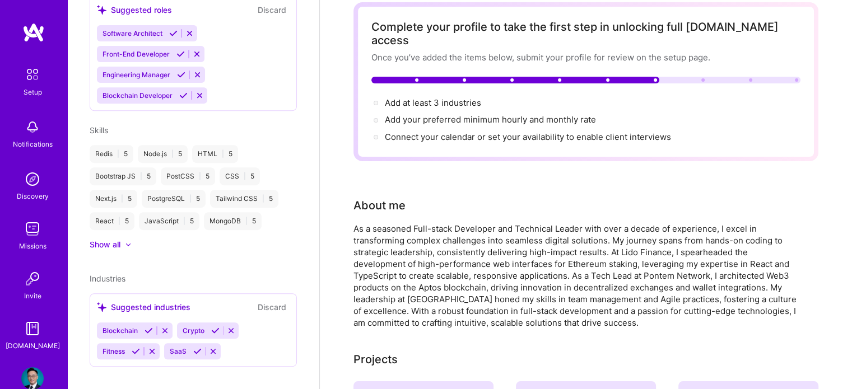
click at [147, 327] on icon at bounding box center [148, 331] width 8 height 8
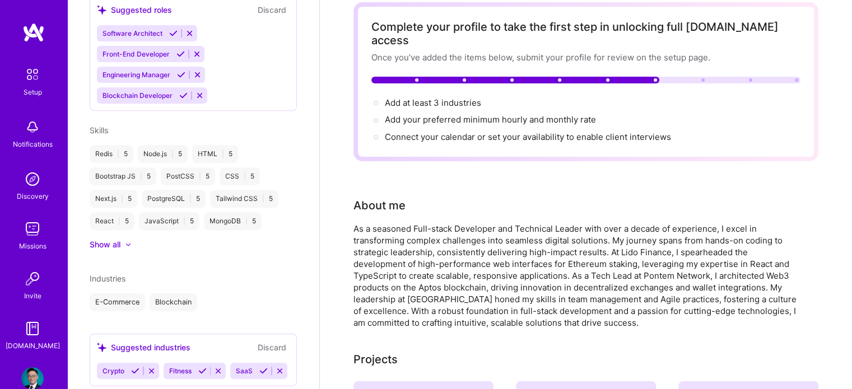
click at [132, 367] on icon at bounding box center [135, 371] width 8 height 8
click at [194, 367] on icon at bounding box center [197, 371] width 8 height 8
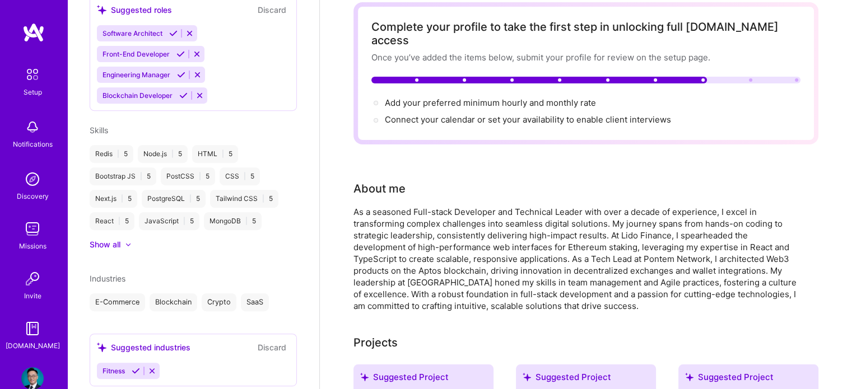
click at [136, 367] on icon at bounding box center [136, 371] width 8 height 8
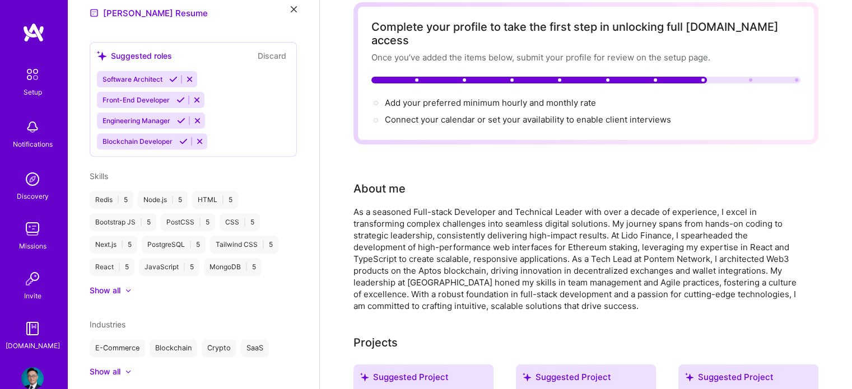
scroll to position [421, 0]
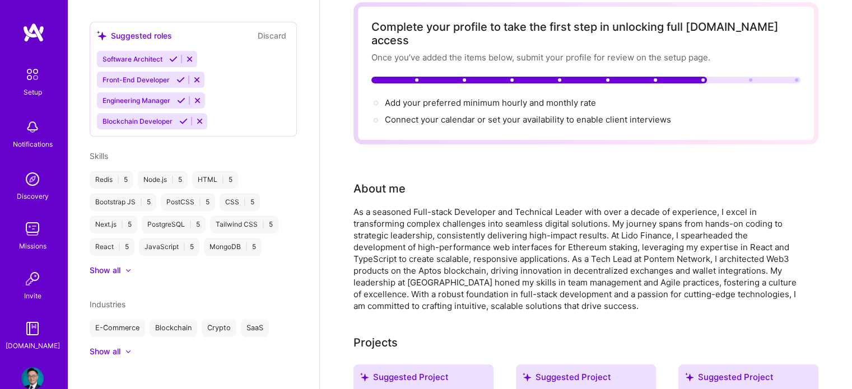
click at [453, 82] on div "Complete your profile to take the first step in unlocking full [DOMAIN_NAME] ac…" at bounding box center [585, 73] width 429 height 106
click at [448, 97] on span "Add your preferred minimum hourly and monthly rate →" at bounding box center [495, 102] width 221 height 11
select select "US"
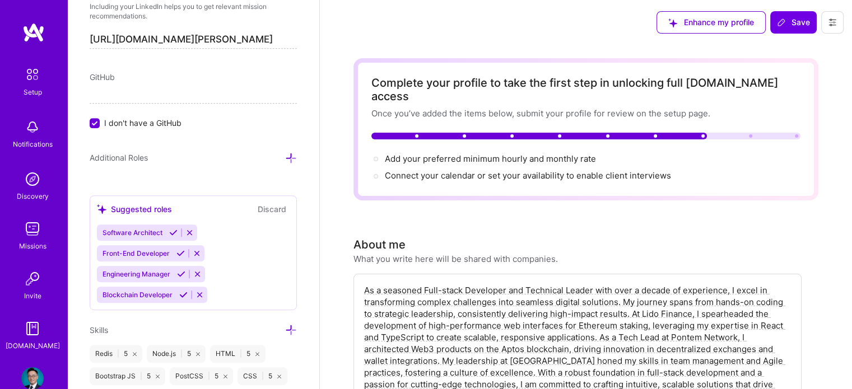
scroll to position [628, 0]
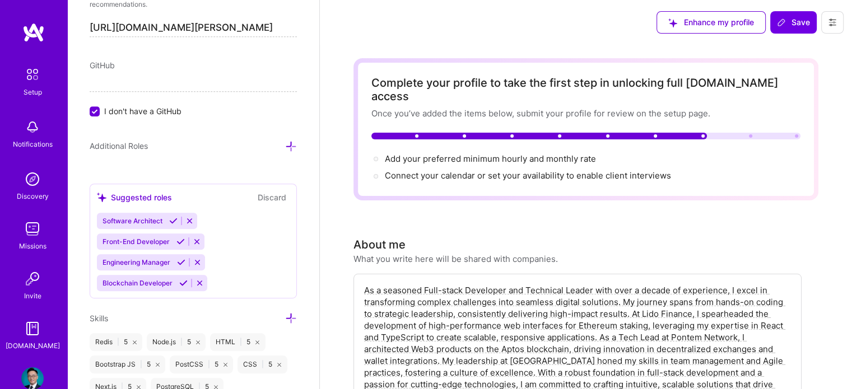
click at [181, 237] on icon at bounding box center [180, 241] width 8 height 8
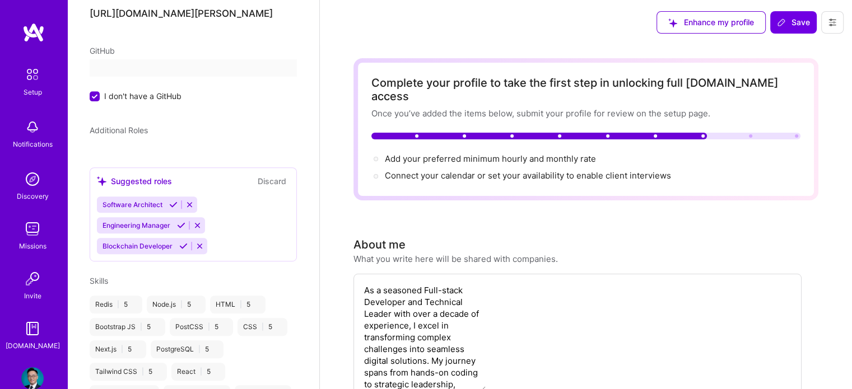
scroll to position [292, 0]
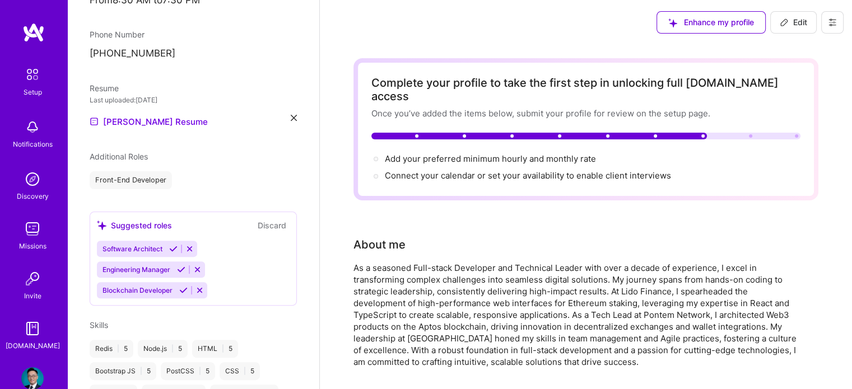
click at [231, 253] on div "Software Architect Engineering Manager Blockchain Developer" at bounding box center [193, 270] width 193 height 58
click at [258, 219] on button "Discard" at bounding box center [271, 225] width 35 height 13
click at [171, 171] on div "Front-End Developer" at bounding box center [193, 180] width 207 height 18
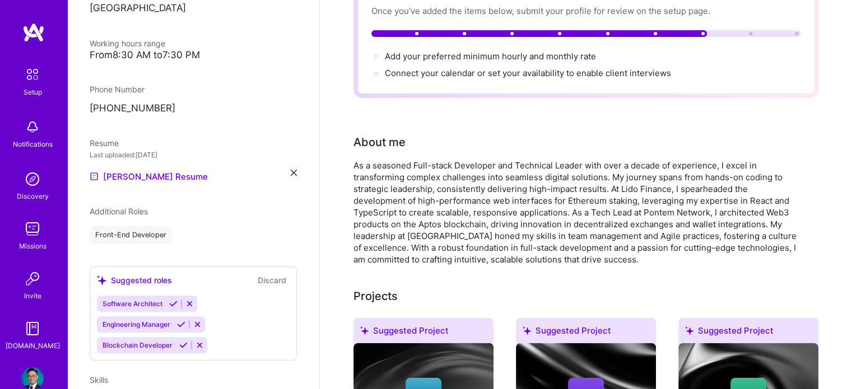
scroll to position [0, 0]
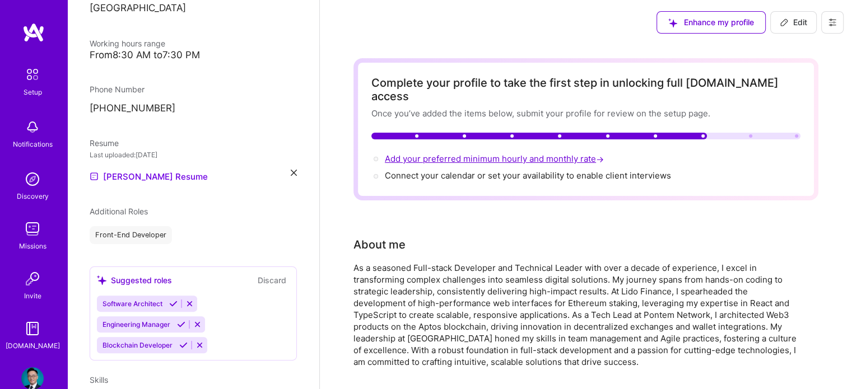
click at [444, 153] on span "Add your preferred minimum hourly and monthly rate →" at bounding box center [495, 158] width 221 height 11
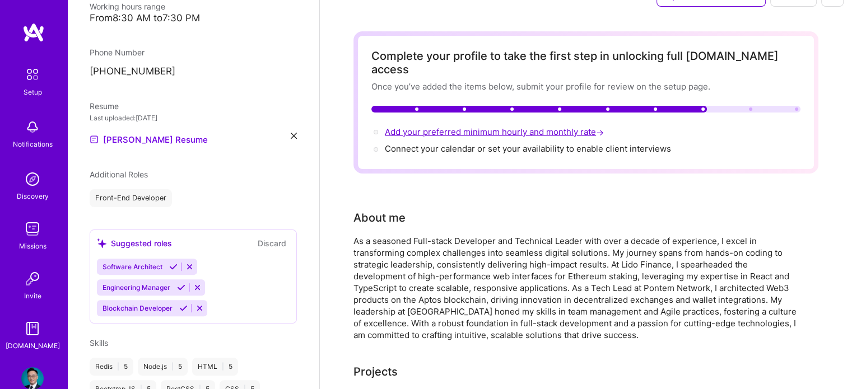
select select "US"
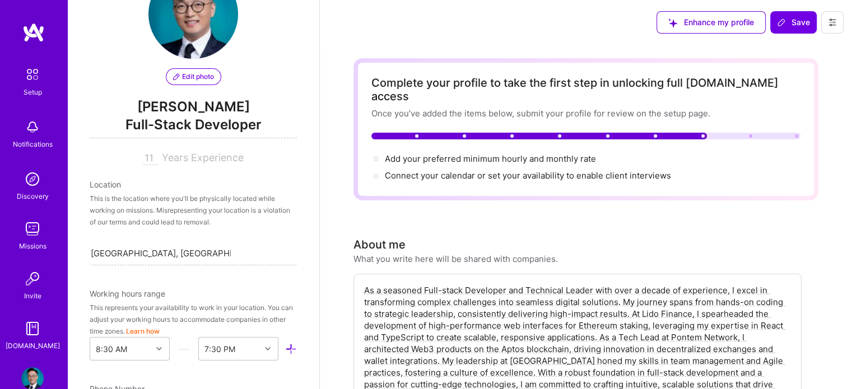
scroll to position [50, 0]
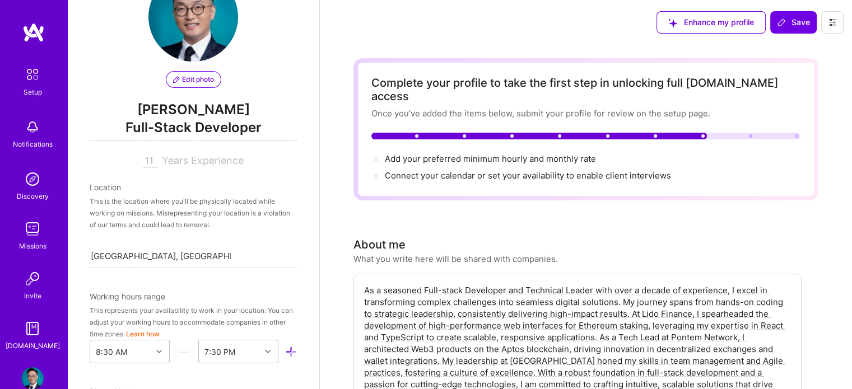
click at [148, 165] on input "11" at bounding box center [150, 161] width 14 height 13
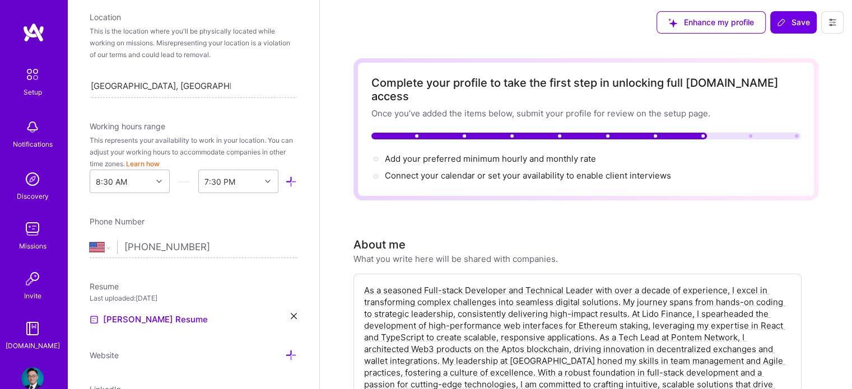
scroll to position [218, 0]
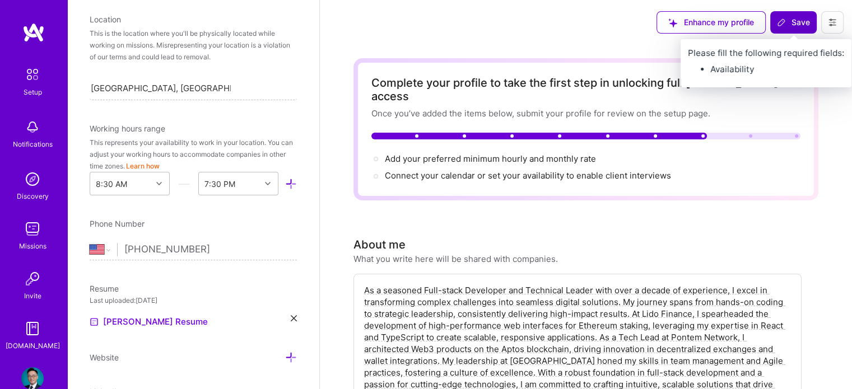
type input "10"
click at [797, 24] on span "Save" at bounding box center [793, 22] width 33 height 11
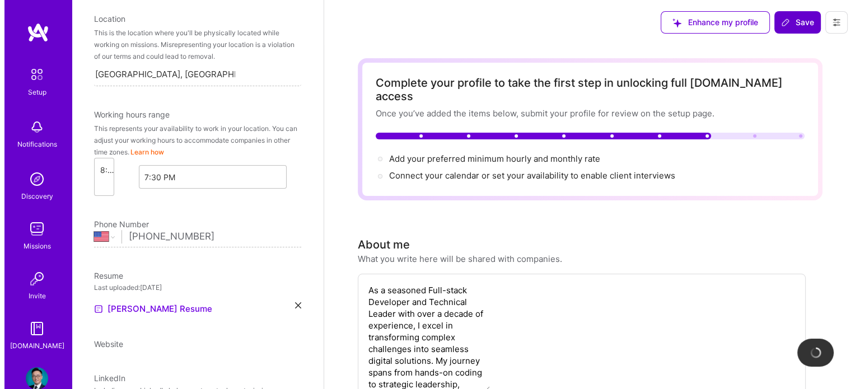
scroll to position [194, 0]
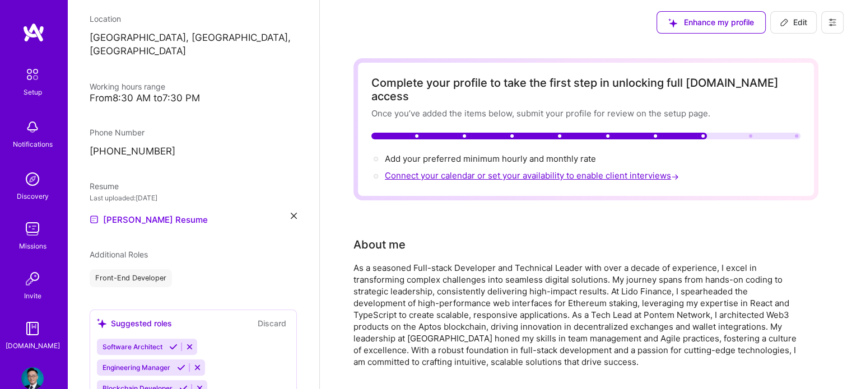
click at [511, 170] on span "Connect your calendar or set your availability to enable client interviews →" at bounding box center [533, 175] width 296 height 11
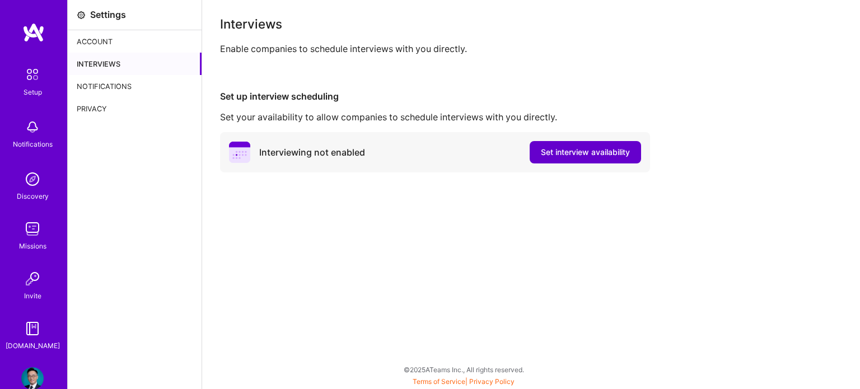
click at [567, 153] on span "Set interview availability" at bounding box center [585, 152] width 89 height 11
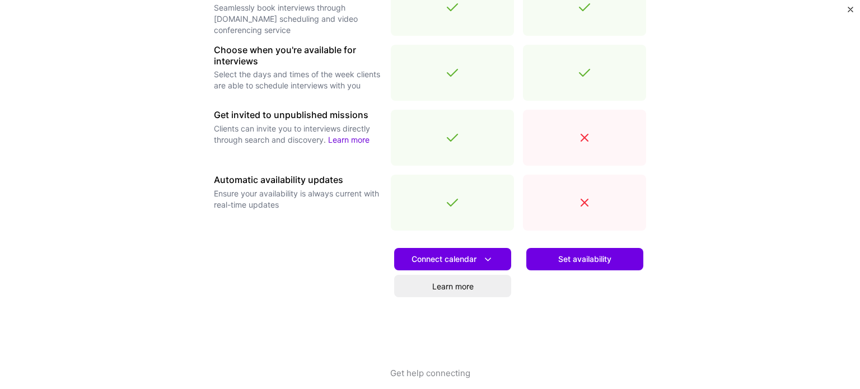
scroll to position [392, 0]
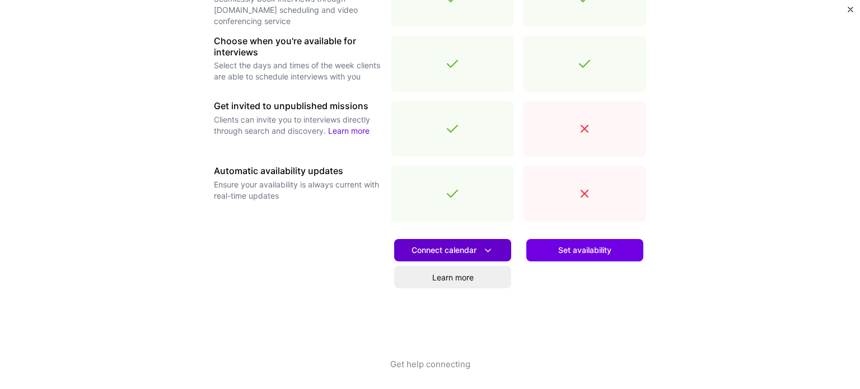
click at [475, 248] on span "Connect calendar" at bounding box center [453, 251] width 82 height 12
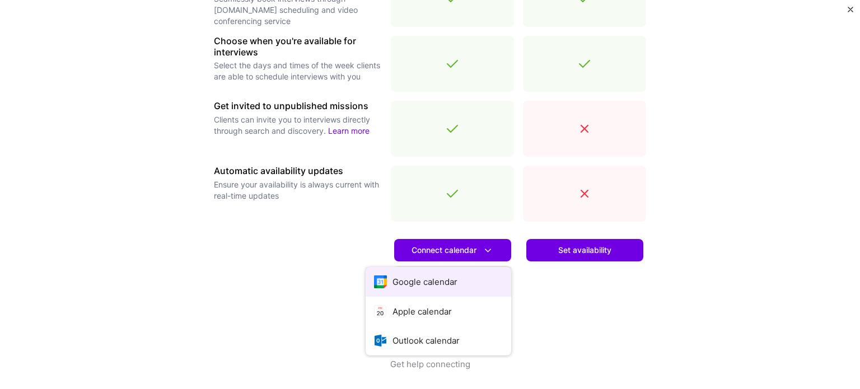
click at [446, 277] on button "Google calendar" at bounding box center [439, 282] width 146 height 30
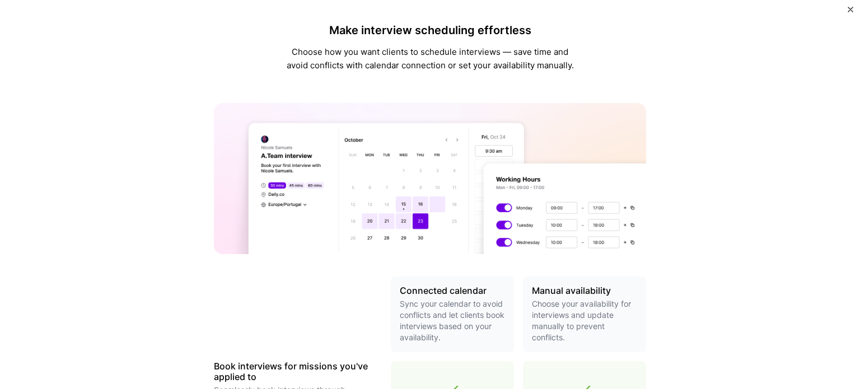
scroll to position [0, 0]
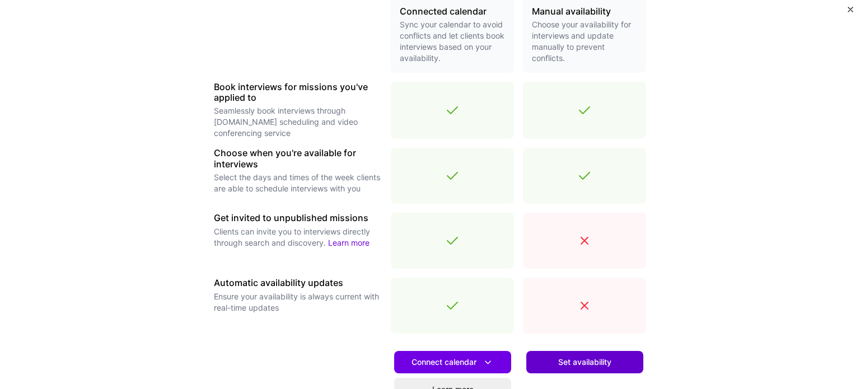
click at [577, 357] on span "Set availability" at bounding box center [584, 362] width 53 height 11
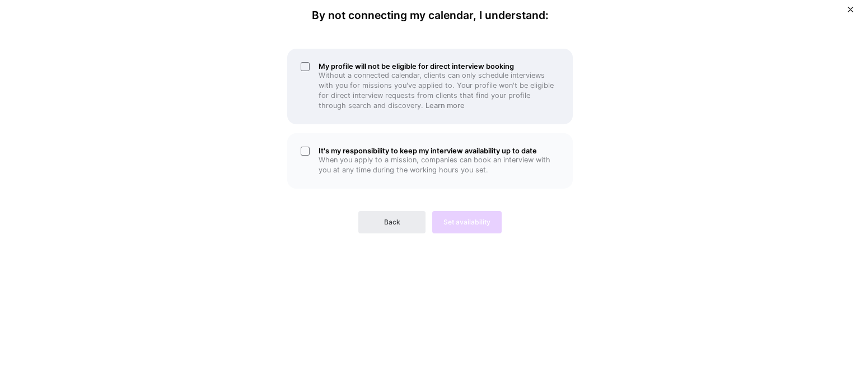
click at [372, 84] on p "Without a connected calendar, clients can only schedule interviews with you for…" at bounding box center [439, 91] width 241 height 40
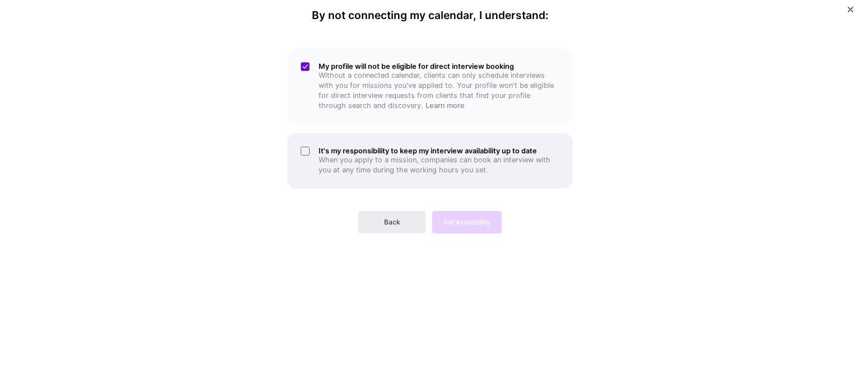
click at [349, 148] on h5 "It's my responsibility to keep my interview availability up to date" at bounding box center [439, 151] width 241 height 8
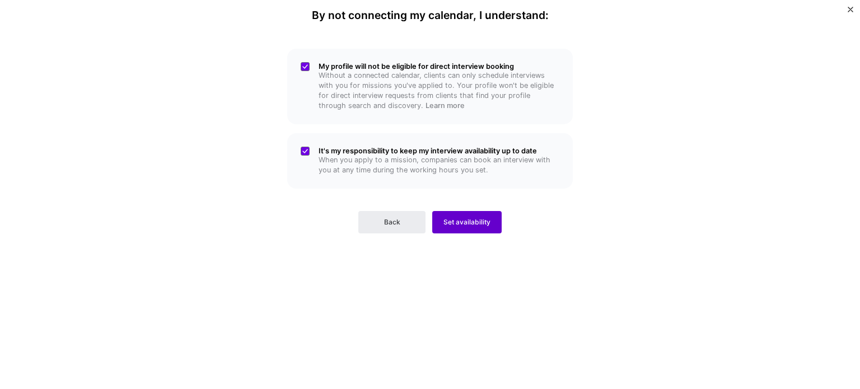
click at [459, 223] on span "Set availability" at bounding box center [467, 222] width 47 height 10
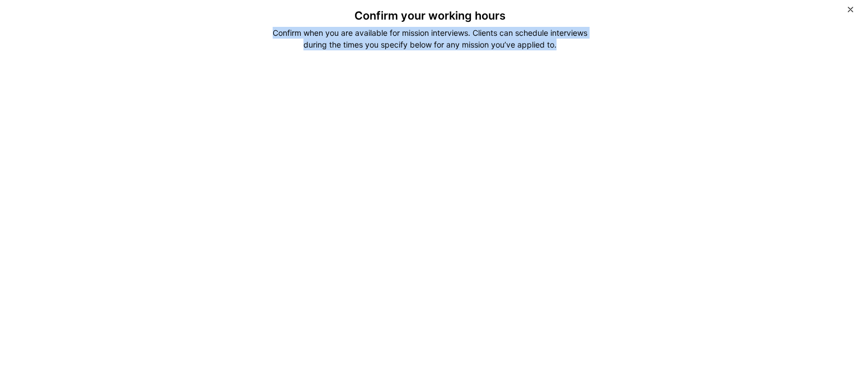
drag, startPoint x: 343, startPoint y: 44, endPoint x: 237, endPoint y: 30, distance: 107.4
click at [237, 30] on div "Confirm your working hours Confirm when you are available for mission interview…" at bounding box center [430, 322] width 476 height 627
copy div "Confirm when you are available for mission interviews. Clients can schedule int…"
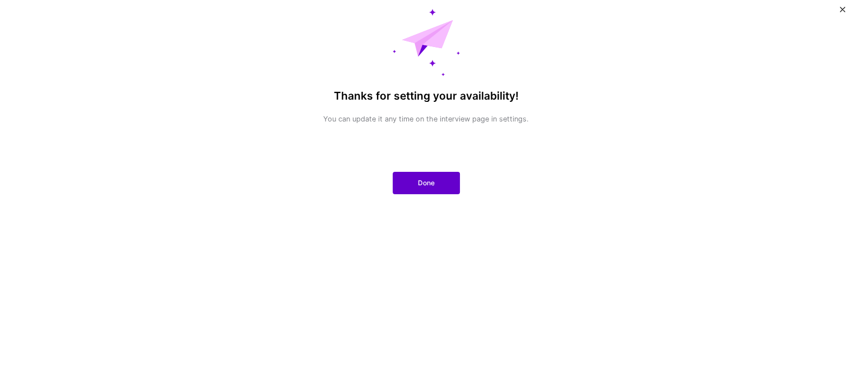
click at [415, 189] on button "Done" at bounding box center [426, 183] width 67 height 22
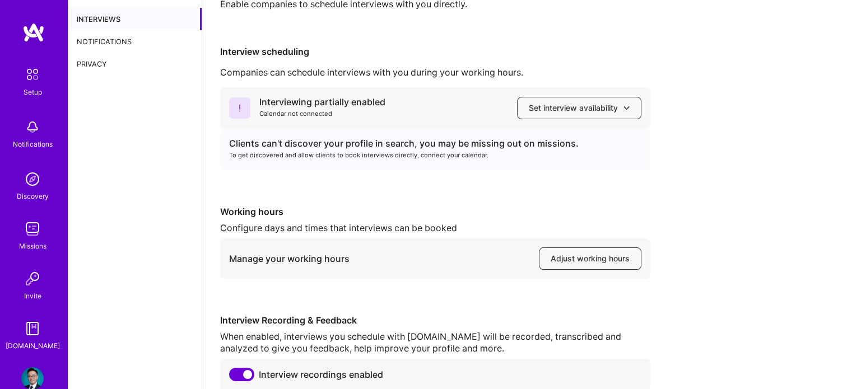
scroll to position [43, 0]
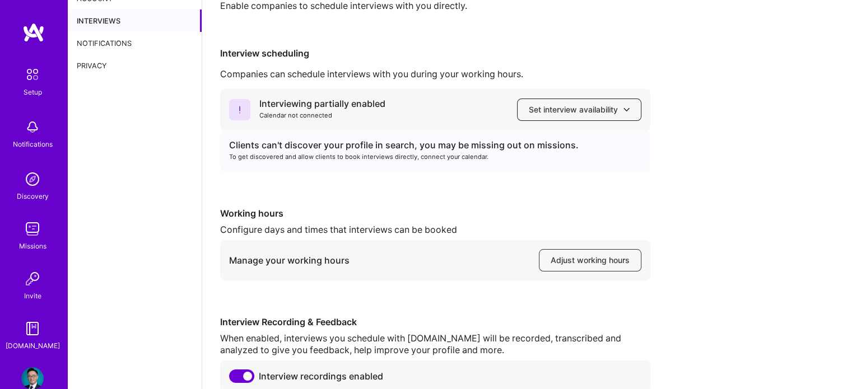
click at [585, 106] on span "Set interview availability" at bounding box center [579, 109] width 101 height 11
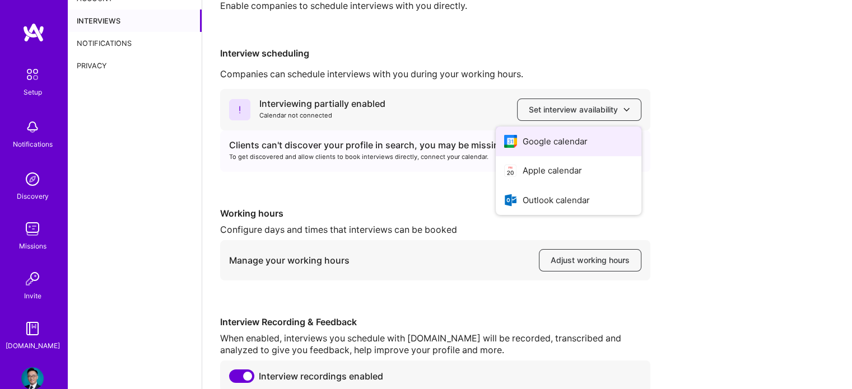
click at [568, 141] on button "Google calendar" at bounding box center [569, 142] width 146 height 30
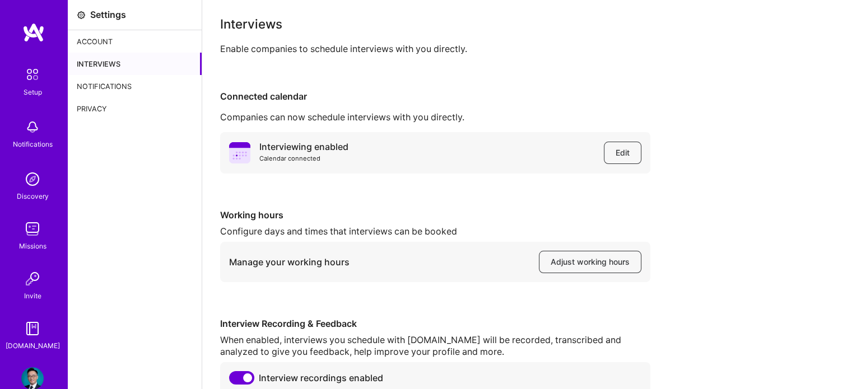
click at [109, 42] on div "Account" at bounding box center [135, 41] width 134 height 22
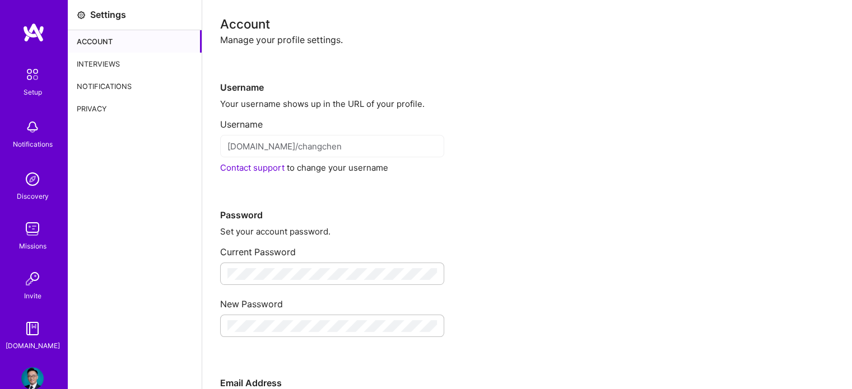
click at [414, 159] on div "Username platform.a.team/changchen Contact support to change your username" at bounding box center [527, 142] width 614 height 64
click at [101, 55] on div "Interviews" at bounding box center [135, 64] width 134 height 22
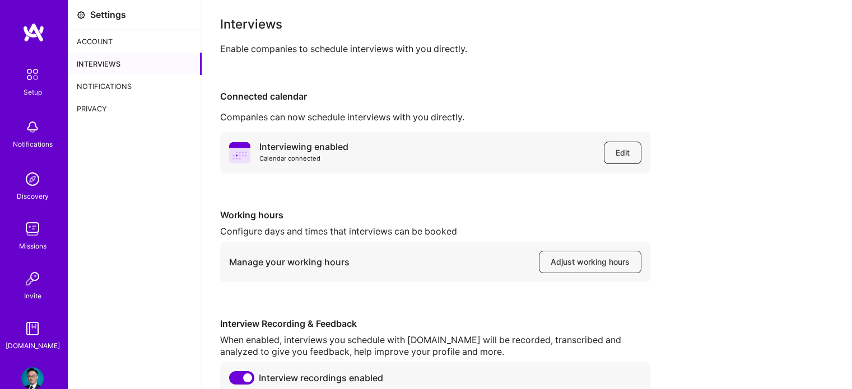
click at [627, 153] on span "Edit" at bounding box center [623, 152] width 14 height 11
click at [33, 83] on img at bounding box center [33, 75] width 24 height 24
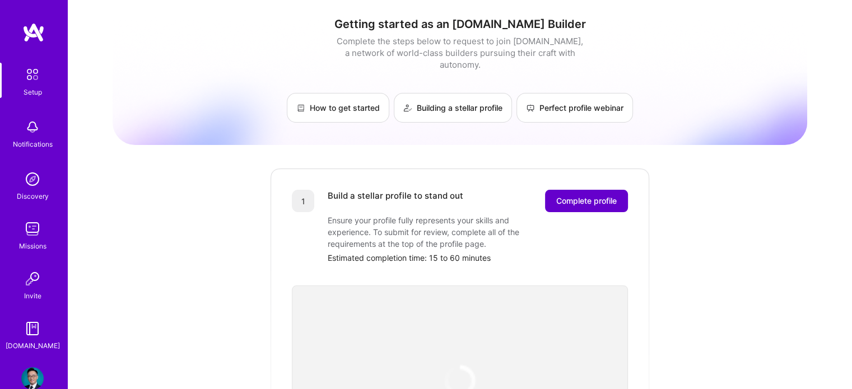
click at [560, 195] on span "Complete profile" at bounding box center [586, 200] width 60 height 11
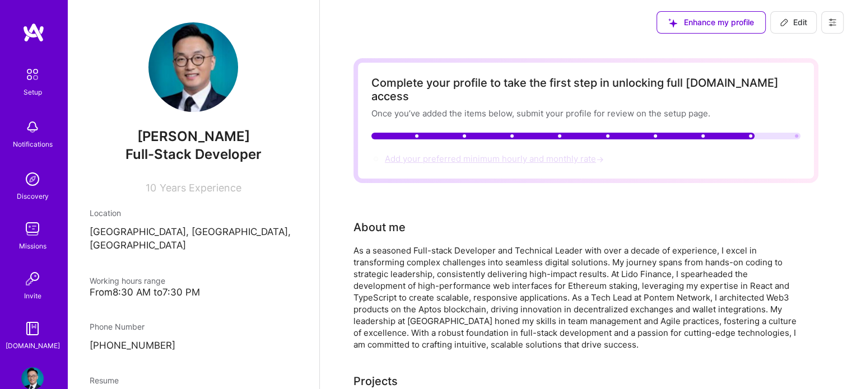
click at [522, 153] on span "Add your preferred minimum hourly and monthly rate →" at bounding box center [495, 158] width 221 height 11
select select "US"
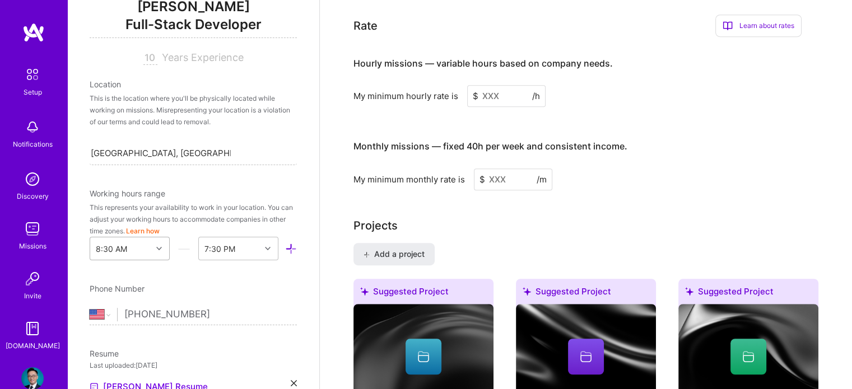
scroll to position [201, 0]
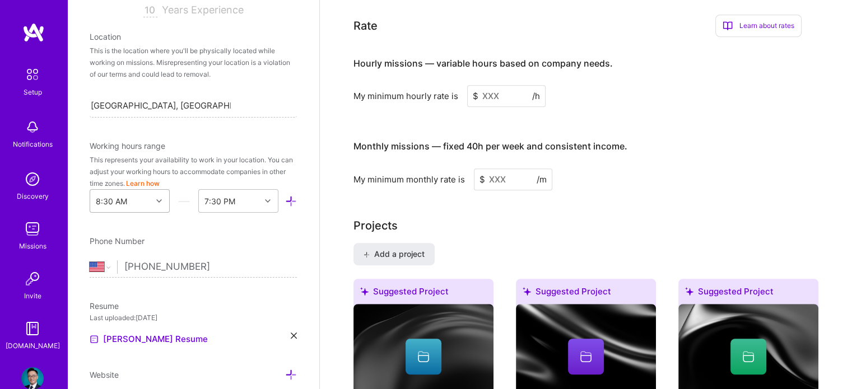
click at [140, 213] on div "8:30 AM" at bounding box center [130, 201] width 80 height 24
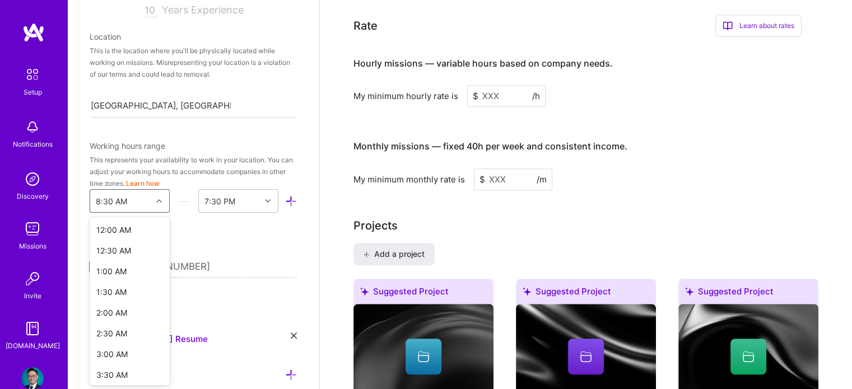
scroll to position [214, 0]
click at [111, 367] on div "8:30 AM" at bounding box center [130, 368] width 80 height 21
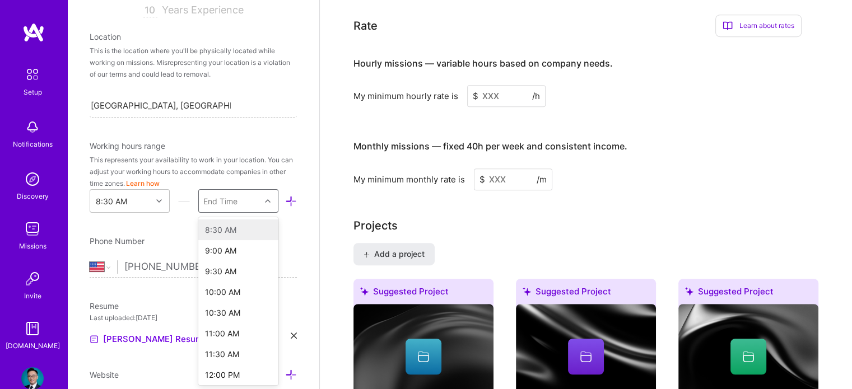
click at [226, 202] on div "End Time" at bounding box center [220, 201] width 34 height 12
click at [219, 254] on div "6:30 PM" at bounding box center [238, 252] width 80 height 21
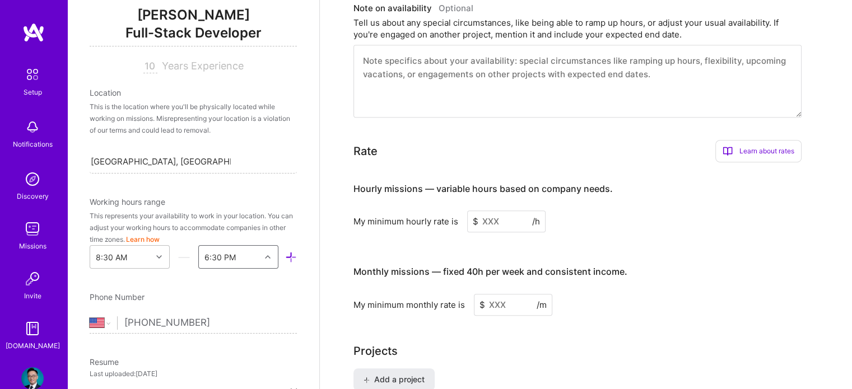
scroll to position [553, 0]
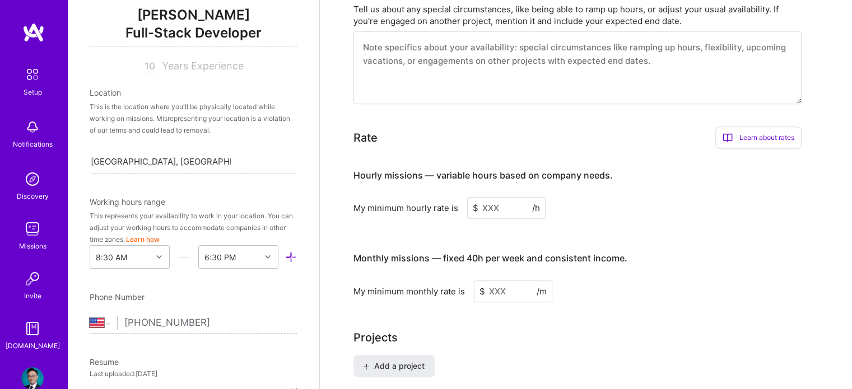
click at [513, 197] on input at bounding box center [506, 208] width 78 height 22
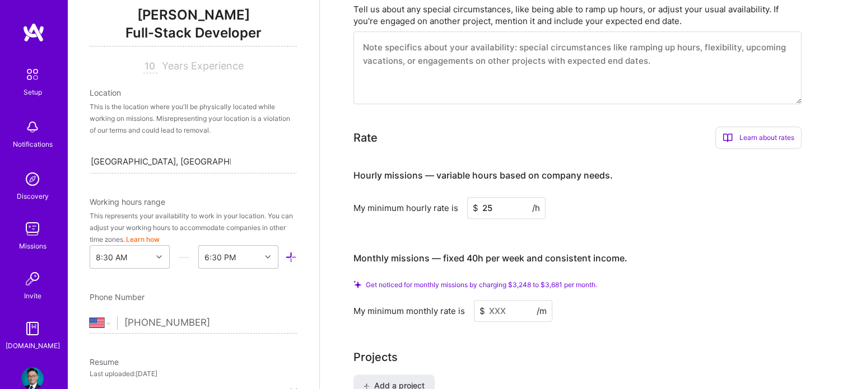
type input "25"
click at [502, 300] on input at bounding box center [513, 311] width 78 height 22
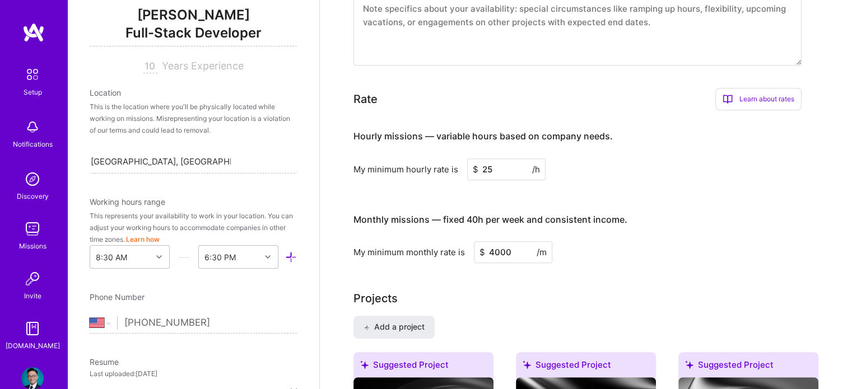
drag, startPoint x: 515, startPoint y: 248, endPoint x: 467, endPoint y: 250, distance: 48.2
click at [467, 250] on div "My minimum monthly rate is $ 4000 /m" at bounding box center [577, 252] width 448 height 22
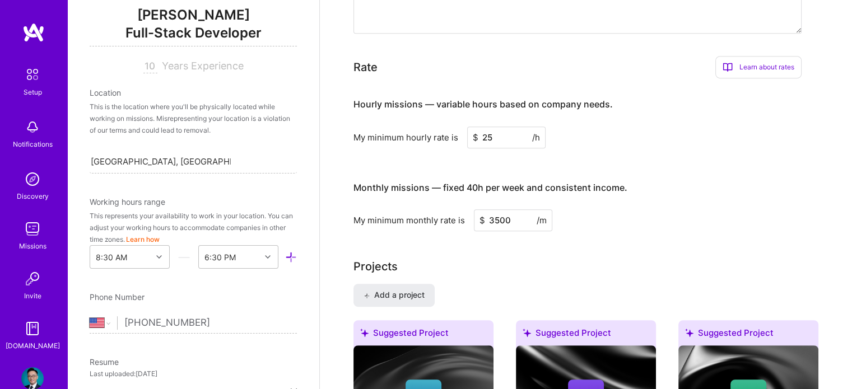
scroll to position [609, 0]
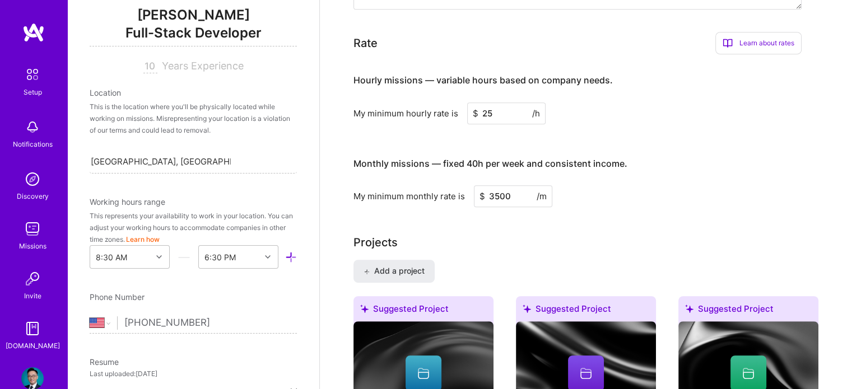
type input "3500"
drag, startPoint x: 521, startPoint y: 111, endPoint x: 437, endPoint y: 99, distance: 84.9
click at [437, 99] on div "Hourly missions — variable hours based on company needs. My minimum hourly rate…" at bounding box center [577, 93] width 448 height 61
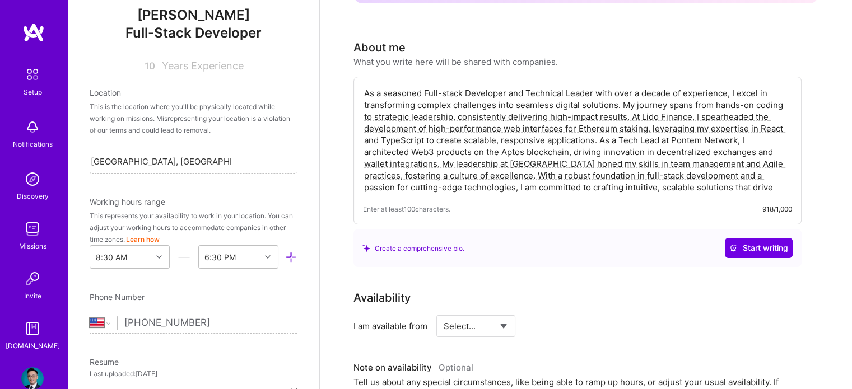
scroll to position [0, 0]
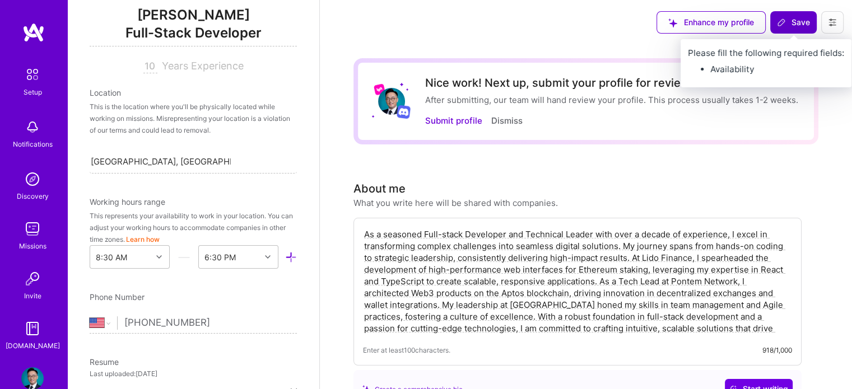
type input "20"
click at [785, 29] on button "Save" at bounding box center [793, 22] width 46 height 22
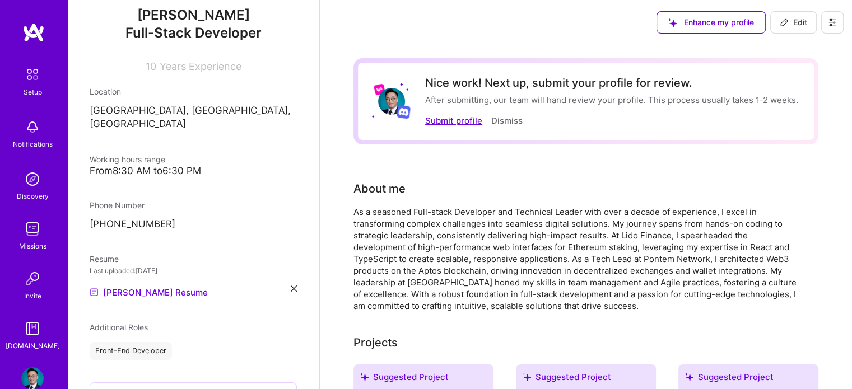
click at [458, 123] on button "Submit profile" at bounding box center [453, 121] width 57 height 12
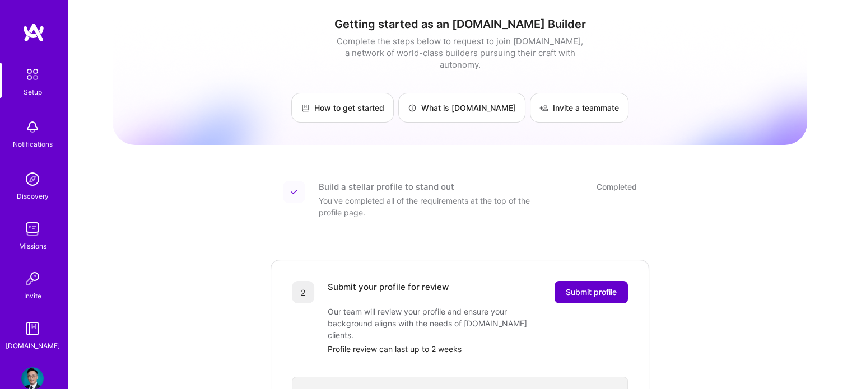
click at [590, 287] on span "Submit profile" at bounding box center [591, 292] width 51 height 11
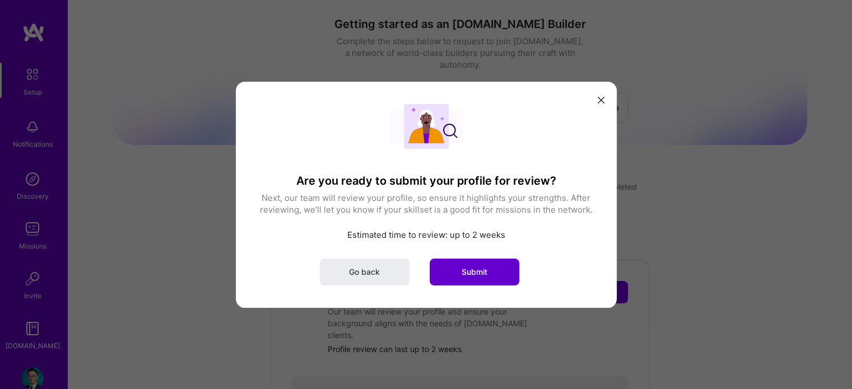
click at [459, 263] on button "Submit" at bounding box center [475, 271] width 90 height 27
